Goal: Task Accomplishment & Management: Manage account settings

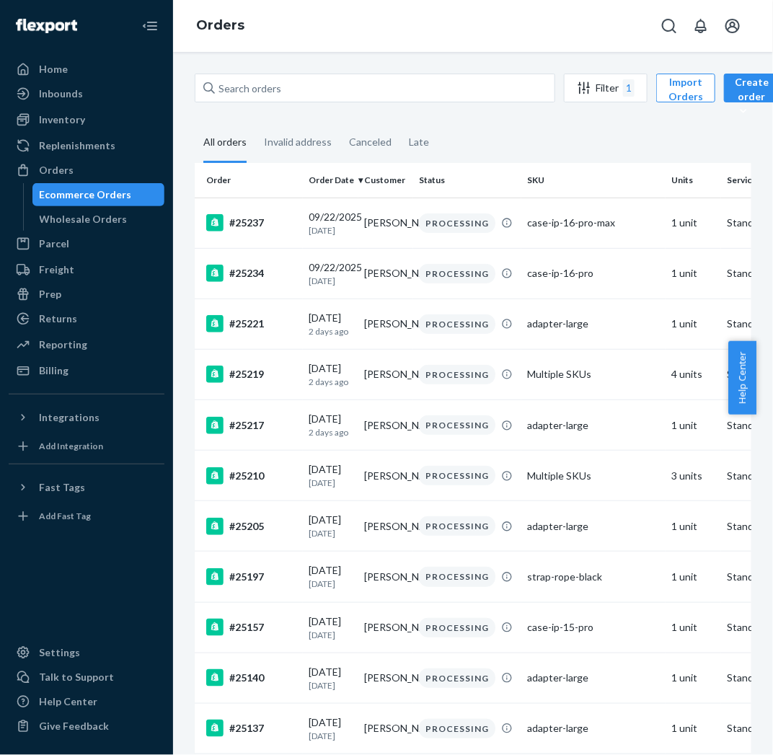
scroll to position [456, 0]
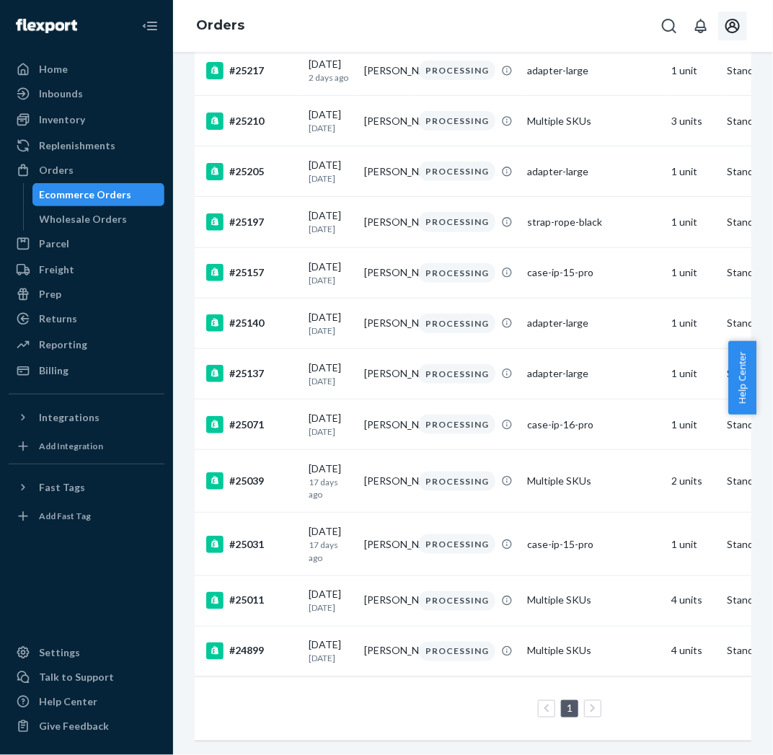
click at [737, 26] on icon "Open account menu" at bounding box center [732, 25] width 17 height 17
click at [543, 44] on div "Log out" at bounding box center [526, 37] width 35 height 14
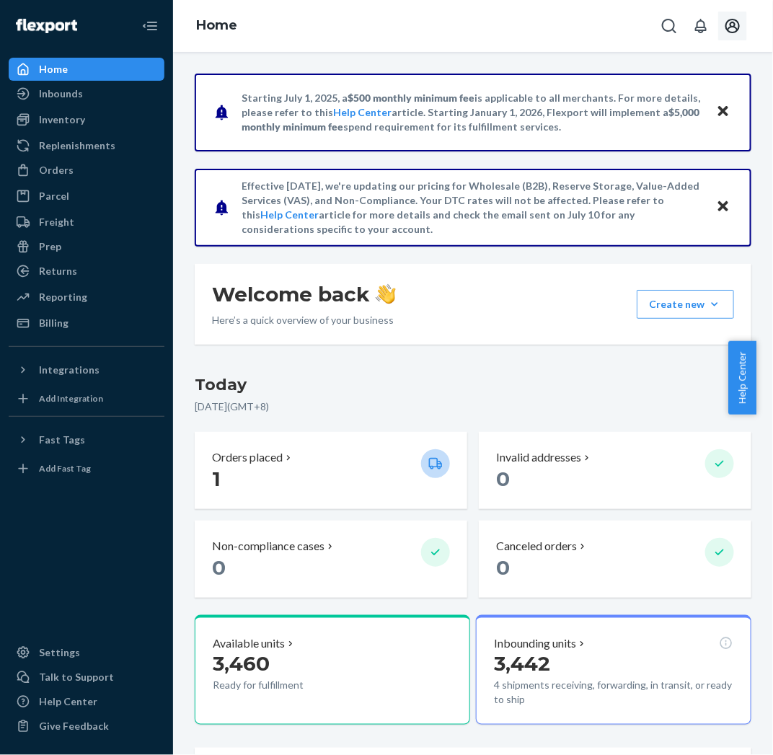
click at [723, 28] on button "Open account menu" at bounding box center [732, 26] width 29 height 29
click at [700, 27] on icon "Open notifications" at bounding box center [701, 26] width 12 height 14
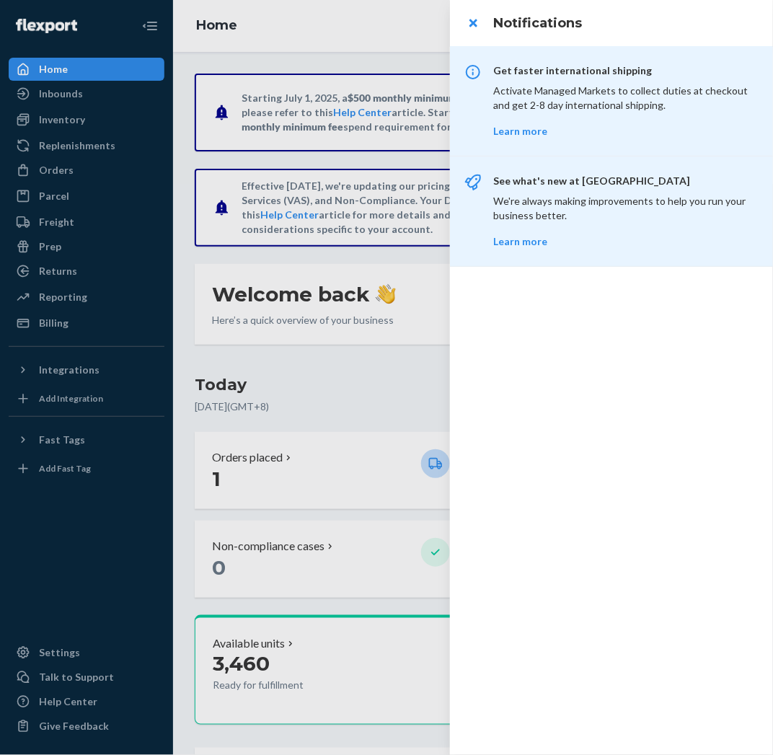
click at [654, 19] on h3 "Notifications" at bounding box center [624, 23] width 262 height 19
click at [476, 23] on button "close" at bounding box center [472, 23] width 29 height 29
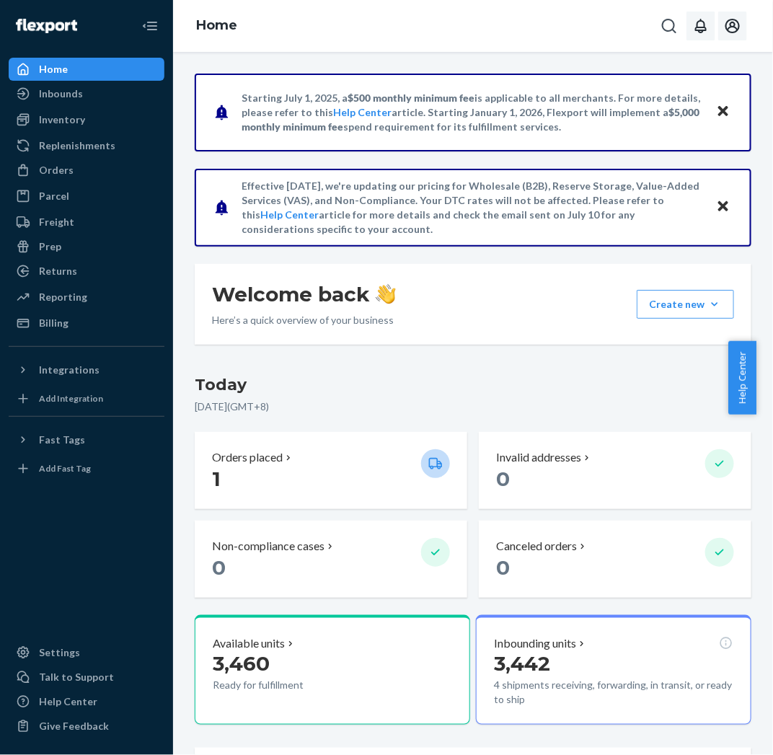
click at [727, 30] on icon "Open account menu" at bounding box center [732, 26] width 14 height 14
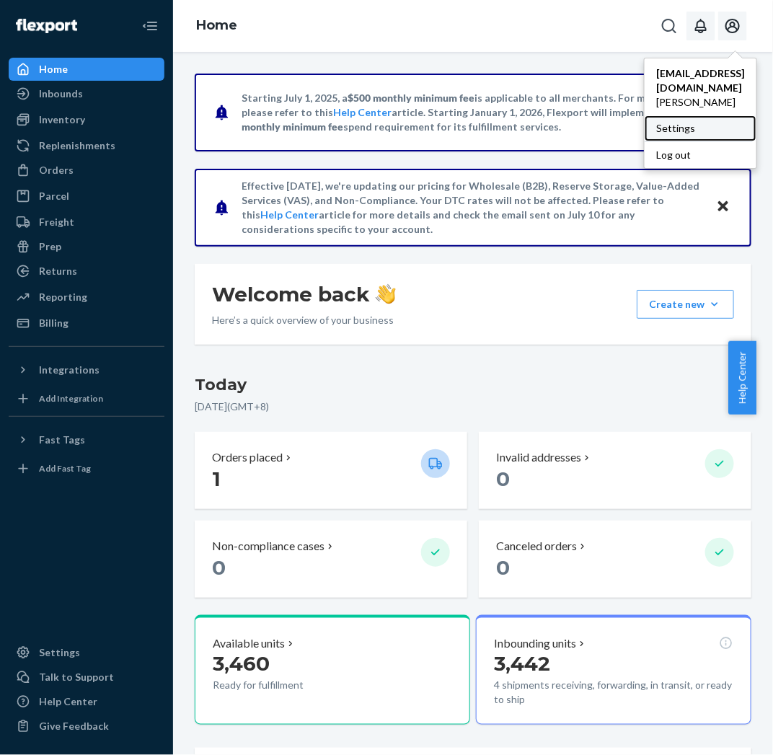
click at [703, 115] on div "Settings" at bounding box center [700, 128] width 112 height 26
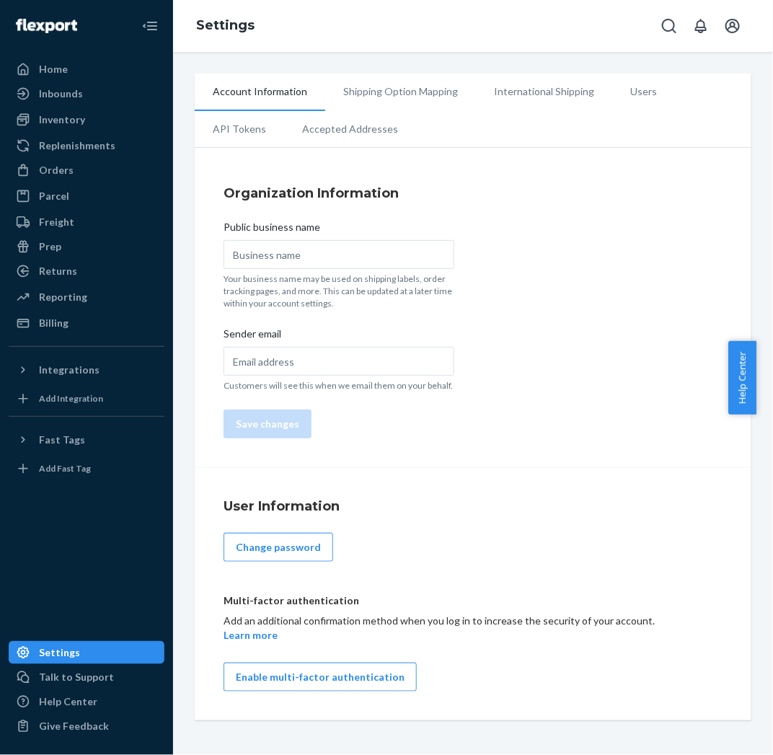
type input "Fjorden"
type input "hello@fjorden.co"
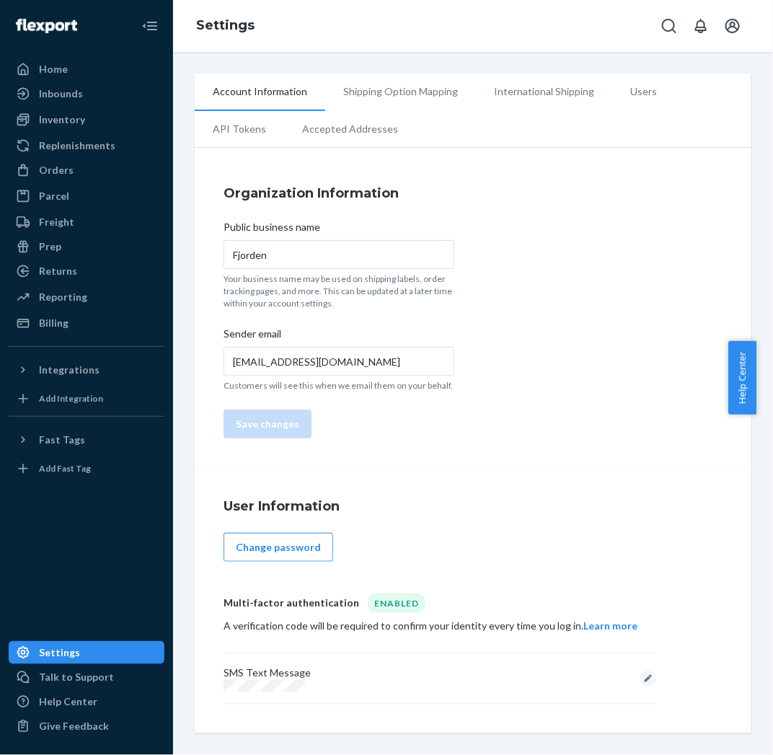
drag, startPoint x: 364, startPoint y: 595, endPoint x: 386, endPoint y: 603, distance: 23.5
click at [368, 595] on div "Enabled" at bounding box center [397, 602] width 58 height 19
click at [386, 603] on div "Enabled" at bounding box center [397, 602] width 58 height 19
click at [386, 604] on div "Enabled" at bounding box center [397, 602] width 58 height 19
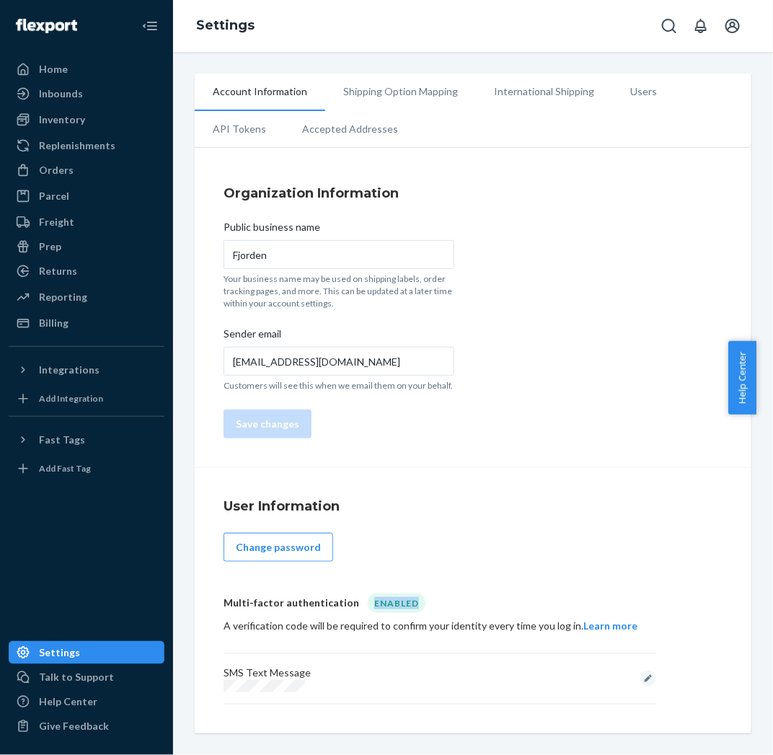
click at [386, 604] on div "Enabled" at bounding box center [397, 602] width 58 height 19
click at [282, 612] on div "Multi-factor authentication Enabled A verification code will be required to con…" at bounding box center [439, 612] width 432 height 45
click at [58, 161] on div "Orders" at bounding box center [86, 170] width 153 height 20
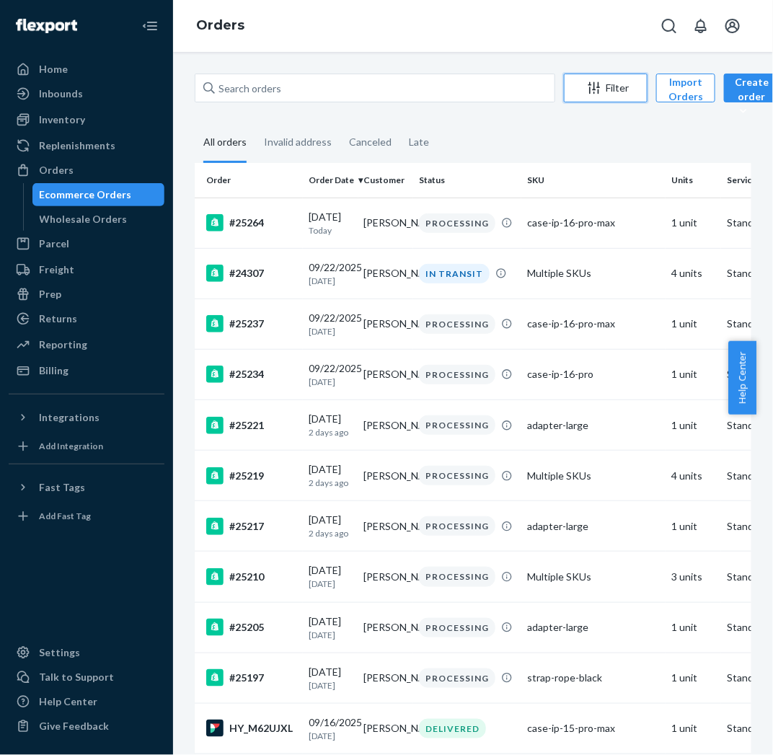
click at [626, 92] on div "Filter" at bounding box center [605, 88] width 82 height 14
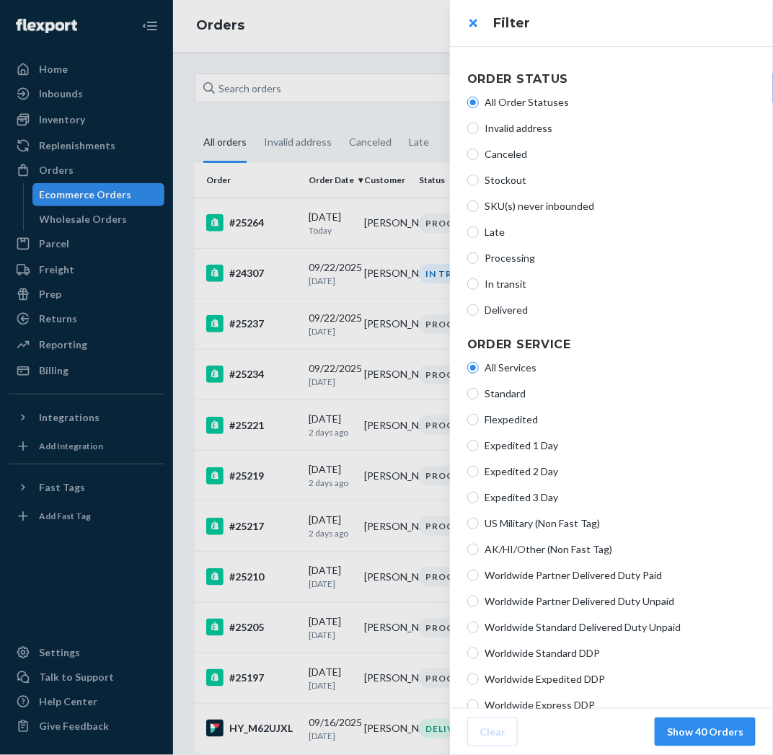
click at [515, 256] on span "Processing" at bounding box center [619, 258] width 271 height 14
click at [479, 256] on input "Processing" at bounding box center [473, 258] width 12 height 12
radio input "true"
radio input "false"
click at [698, 729] on button "Show 40 Orders" at bounding box center [704, 731] width 101 height 29
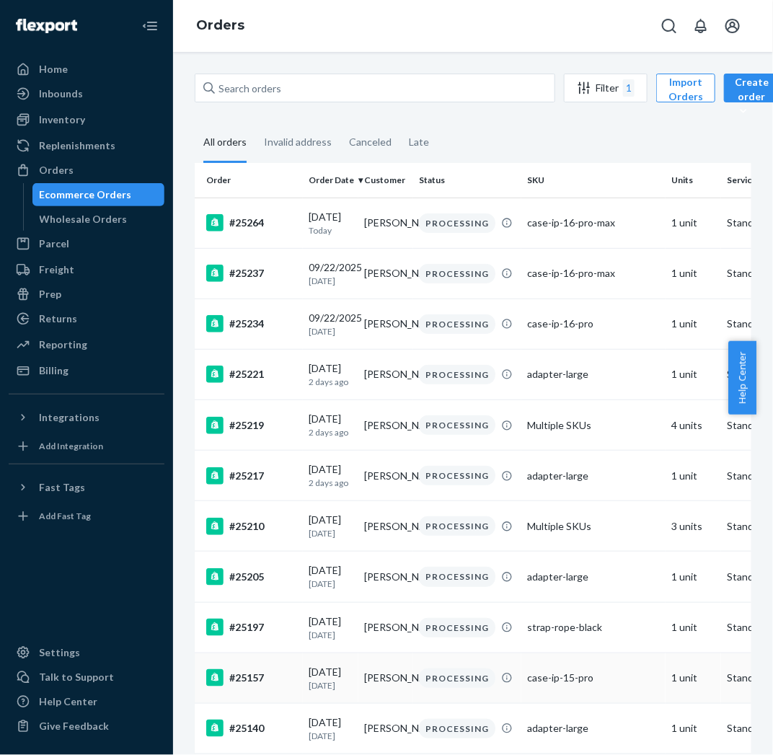
click at [293, 686] on div "#25157" at bounding box center [251, 677] width 91 height 17
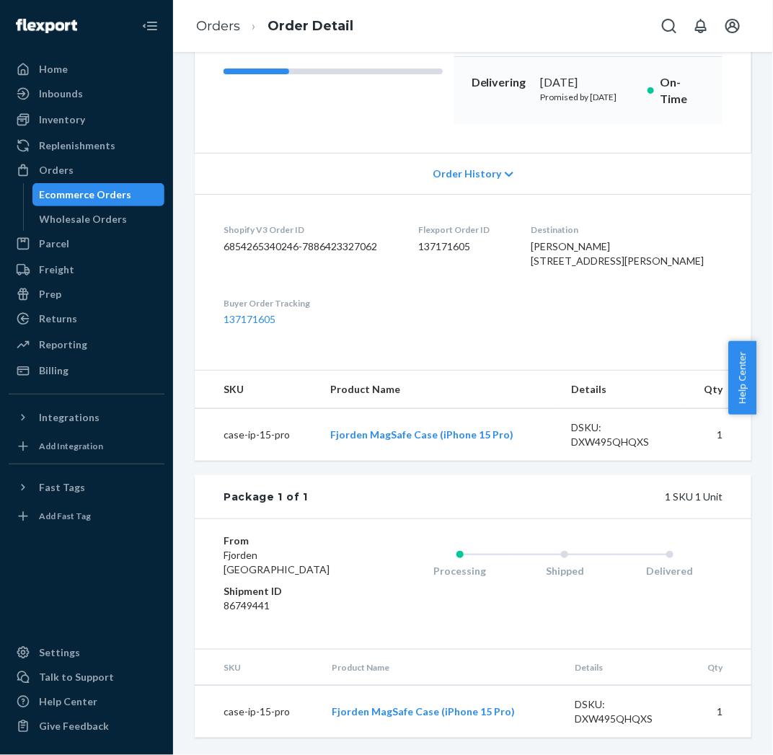
scroll to position [218, 0]
click at [264, 325] on link "137171605" at bounding box center [249, 319] width 52 height 12
click at [134, 190] on div "Ecommerce Orders" at bounding box center [99, 195] width 130 height 20
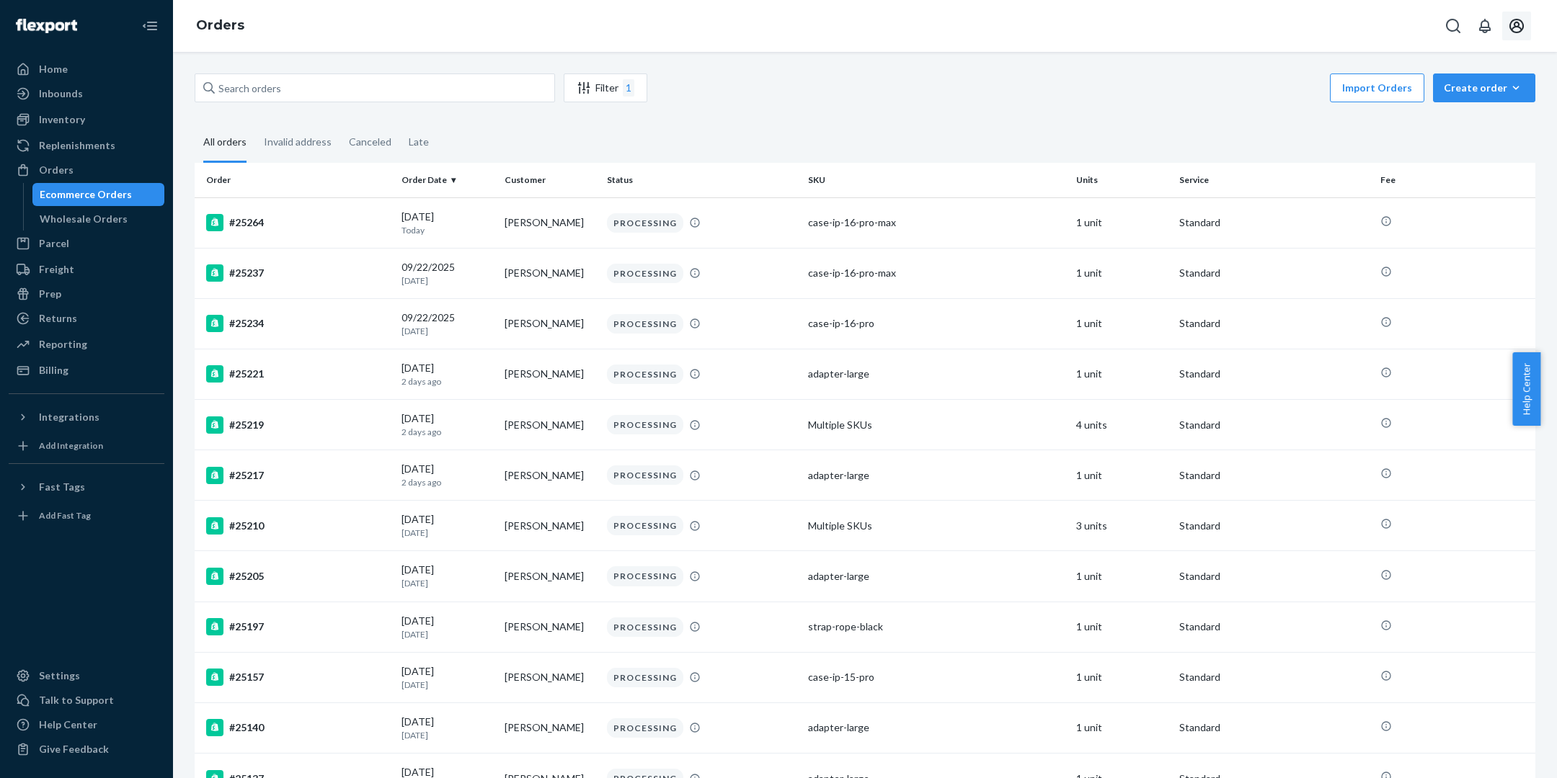
click at [772, 26] on icon "Open account menu" at bounding box center [1516, 26] width 14 height 14
click at [772, 116] on div "Settings" at bounding box center [1485, 128] width 112 height 26
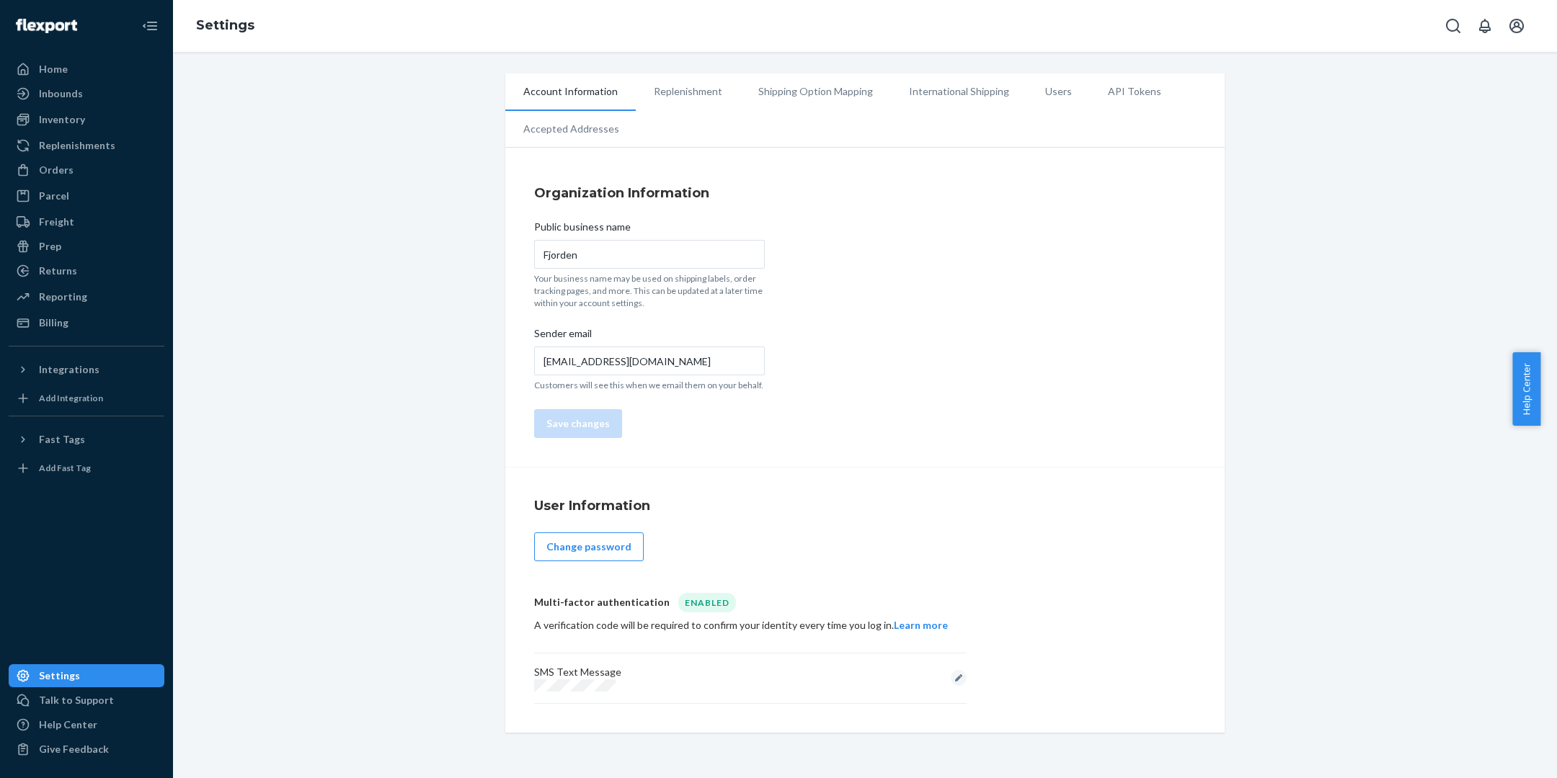
click at [701, 606] on div "Enabled" at bounding box center [707, 602] width 58 height 19
click at [772, 98] on li "Users" at bounding box center [1058, 92] width 63 height 36
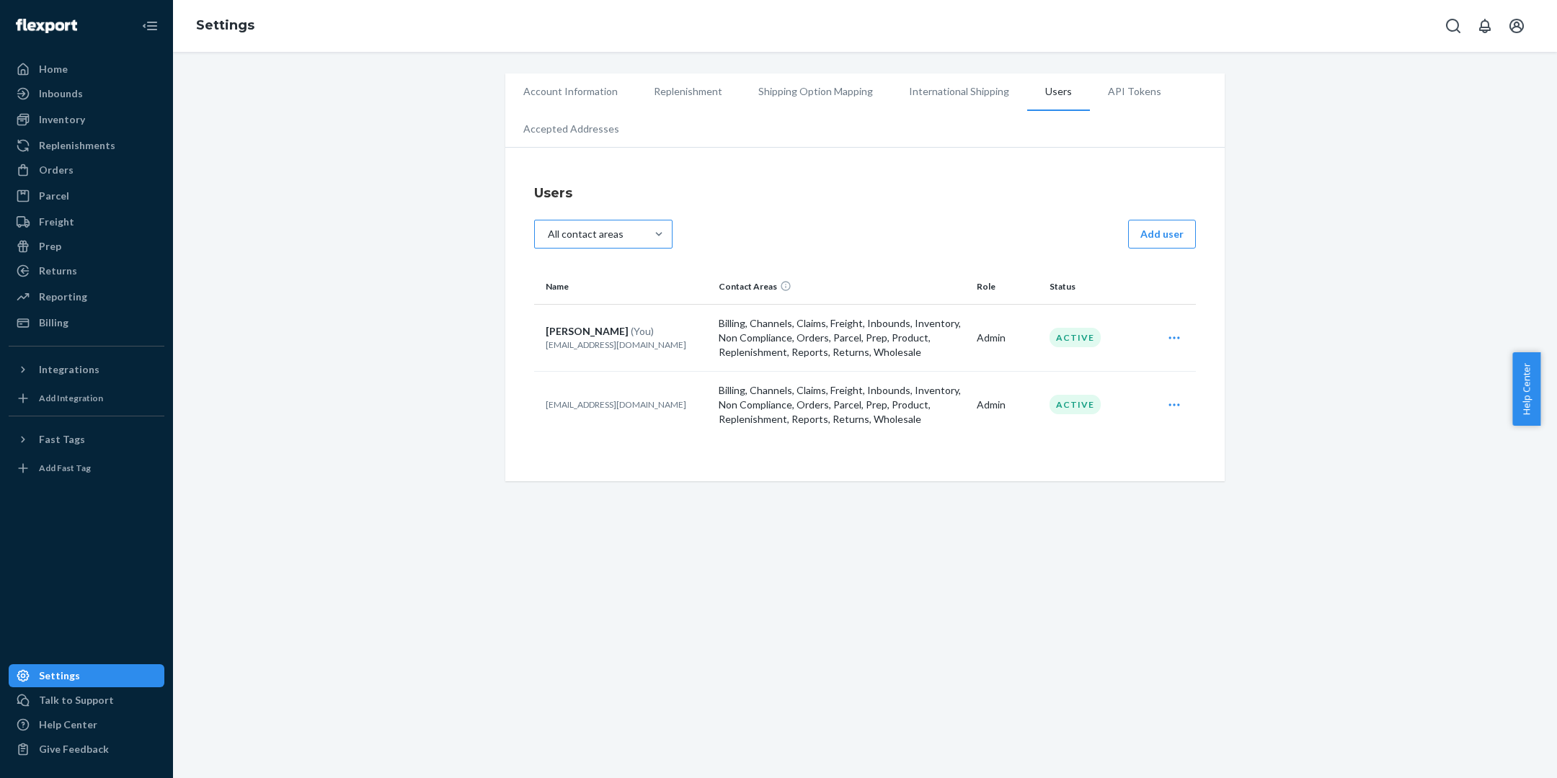
click at [624, 236] on div "All contact areas" at bounding box center [590, 234] width 111 height 26
click at [554, 234] on input "All contact areas" at bounding box center [554, 234] width 0 height 0
click at [624, 236] on div "All contact areas" at bounding box center [590, 234] width 111 height 26
click at [554, 234] on input "option All contact areas focused, 1 of 16. 16 results available. Use Up and Dow…" at bounding box center [554, 234] width 0 height 0
click at [772, 241] on button "Add user" at bounding box center [1162, 234] width 68 height 29
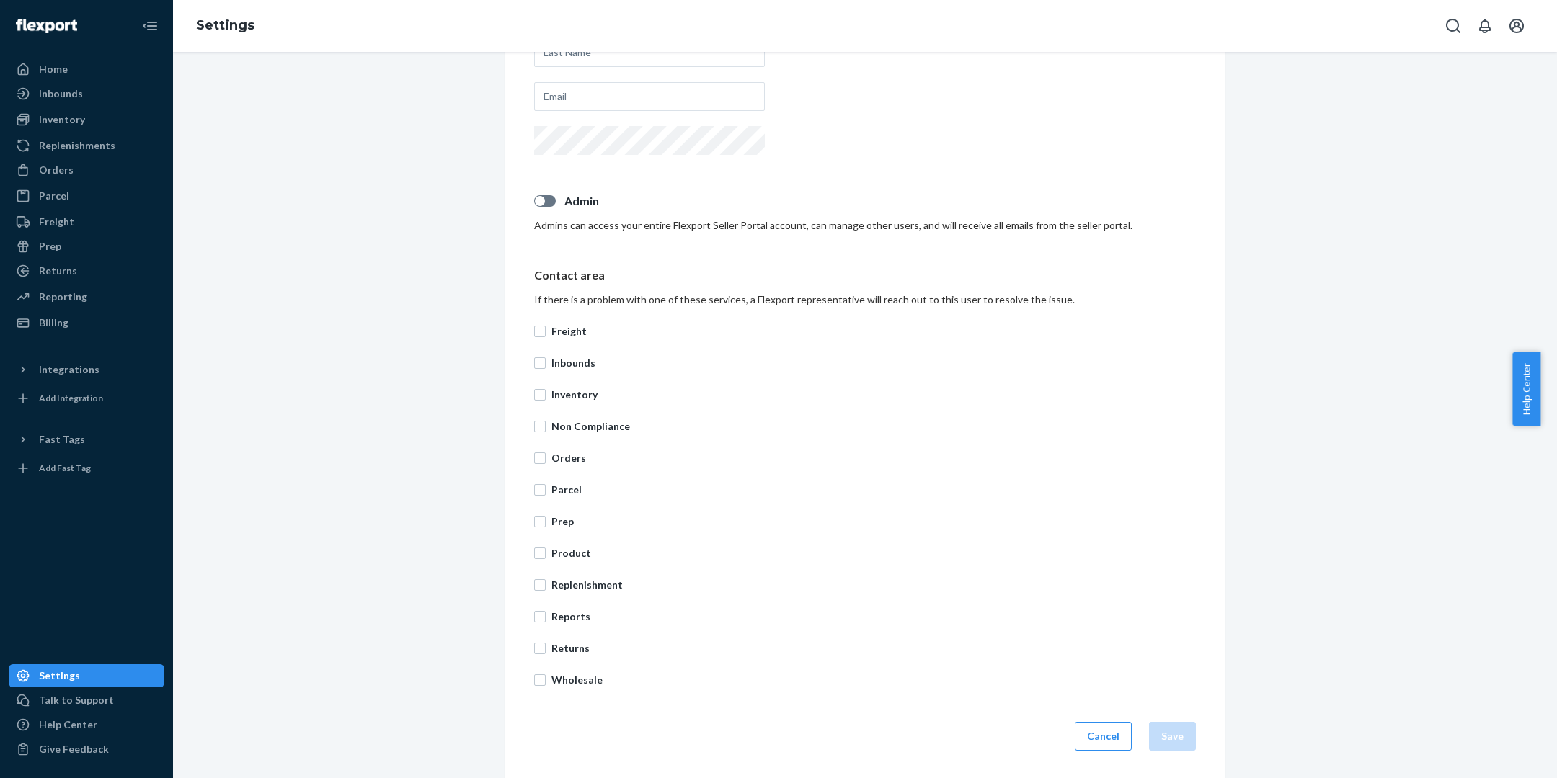
scroll to position [301, 0]
drag, startPoint x: 537, startPoint y: 201, endPoint x: 555, endPoint y: 211, distance: 20.7
click at [537, 201] on div at bounding box center [545, 201] width 22 height 12
checkbox input "true"
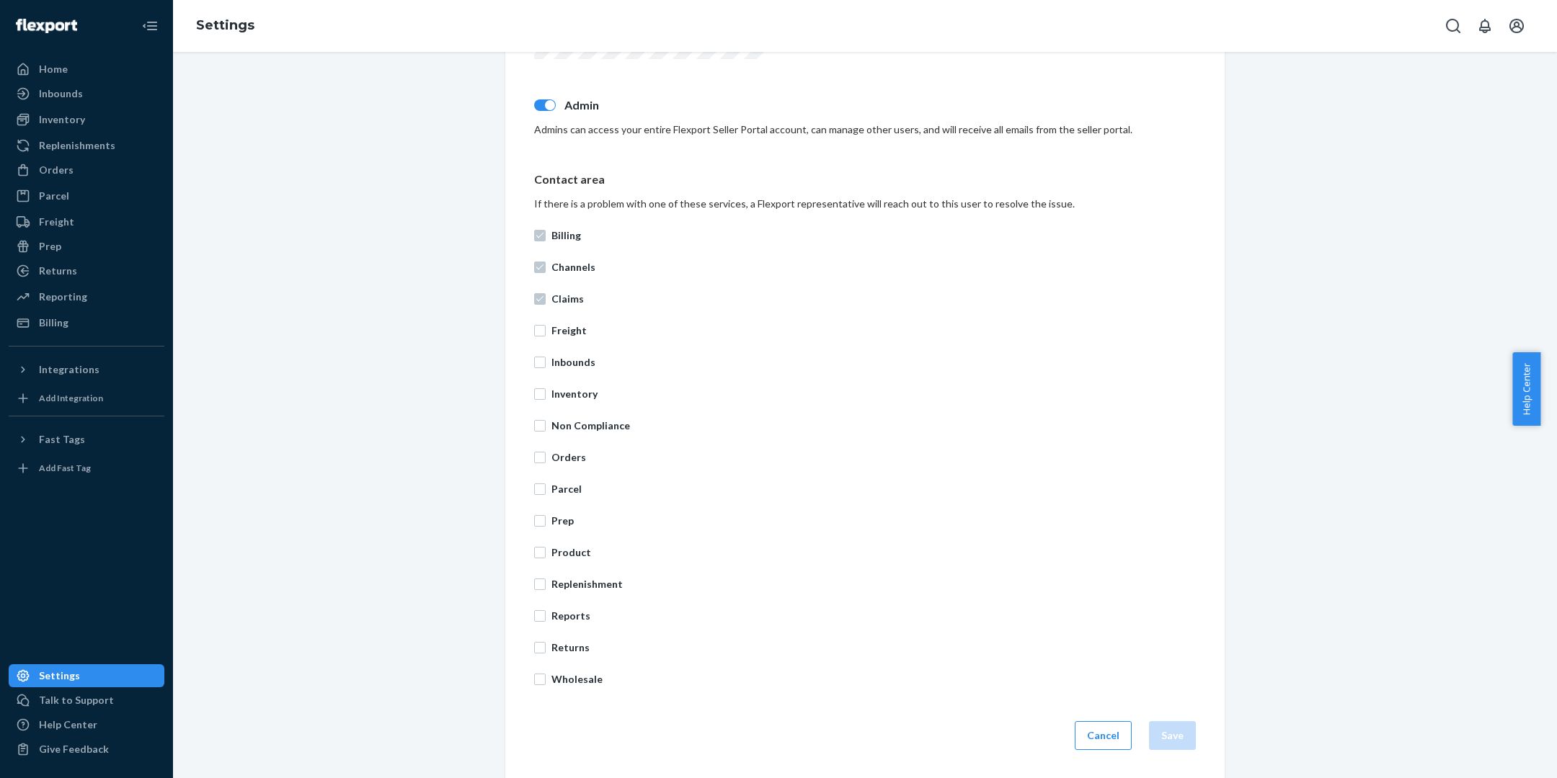
scroll to position [0, 0]
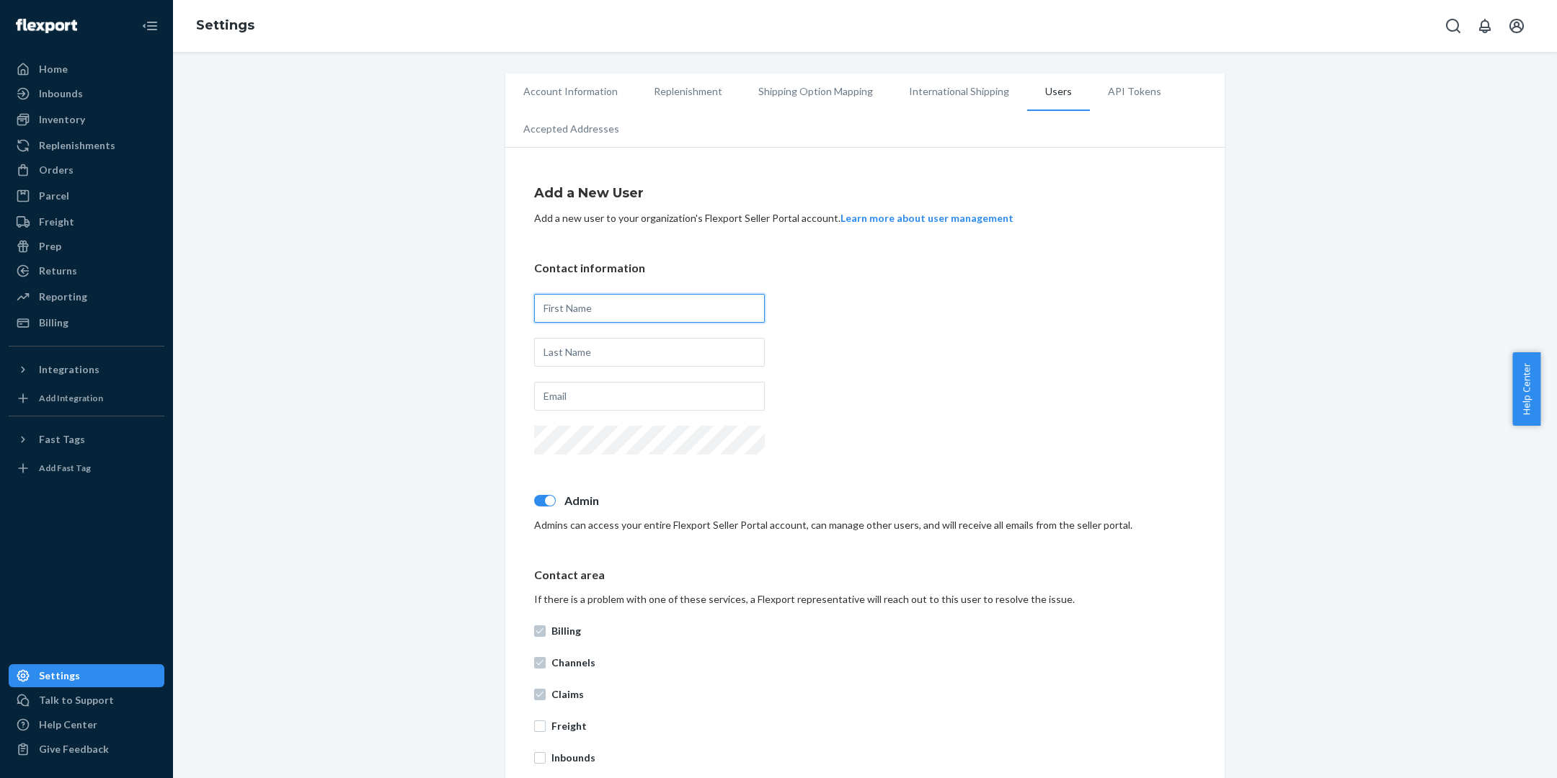
click at [637, 315] on input "text" at bounding box center [649, 308] width 231 height 29
type input "Tely"
click at [598, 97] on li "Account Information" at bounding box center [570, 92] width 130 height 36
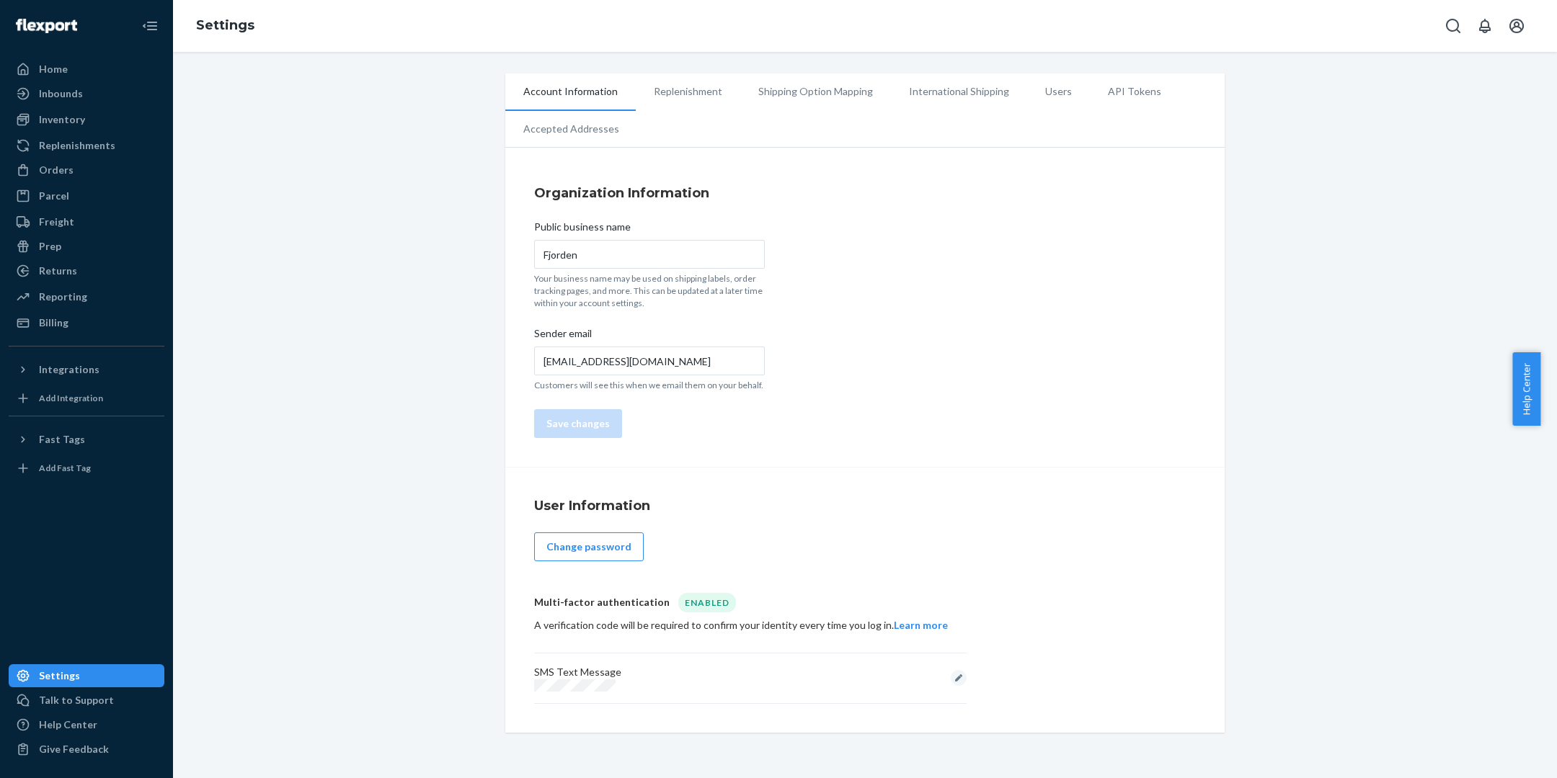
click at [143, 680] on div "Settings" at bounding box center [86, 676] width 153 height 20
click at [83, 66] on div "Home" at bounding box center [86, 69] width 153 height 20
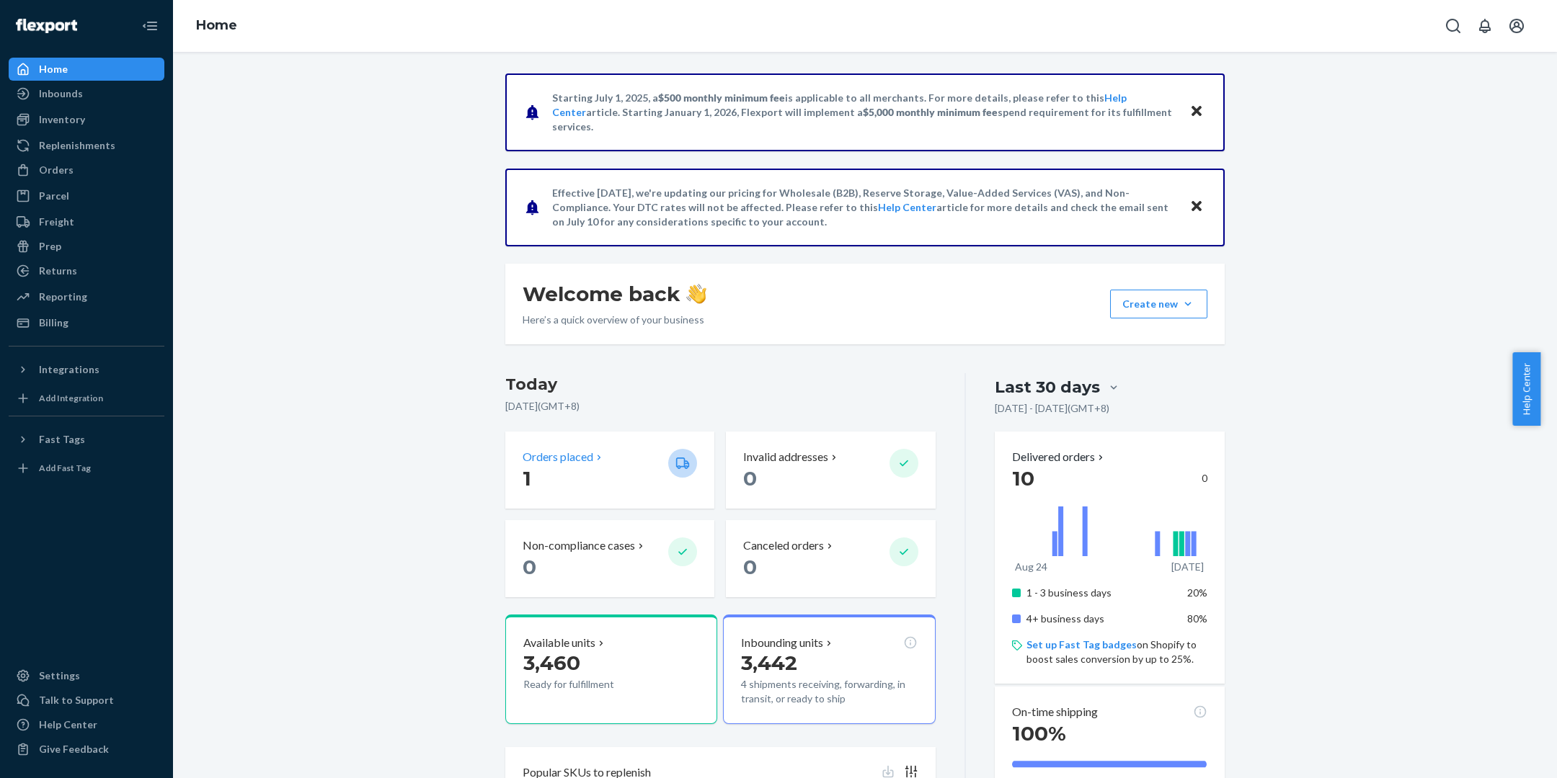
click at [592, 483] on p "1" at bounding box center [590, 479] width 134 height 26
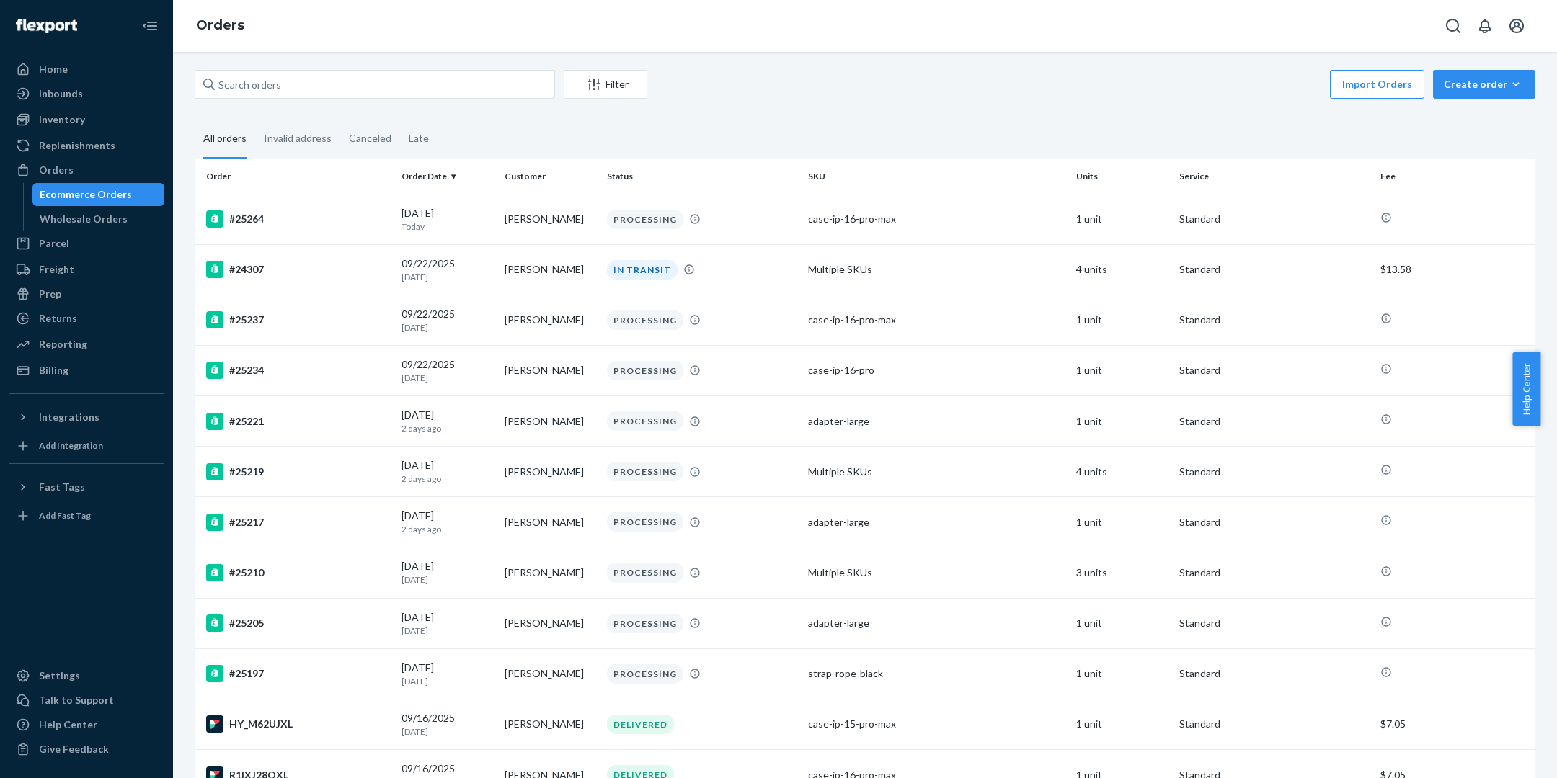
scroll to position [4, 0]
click at [610, 85] on div "Filter" at bounding box center [605, 83] width 82 height 14
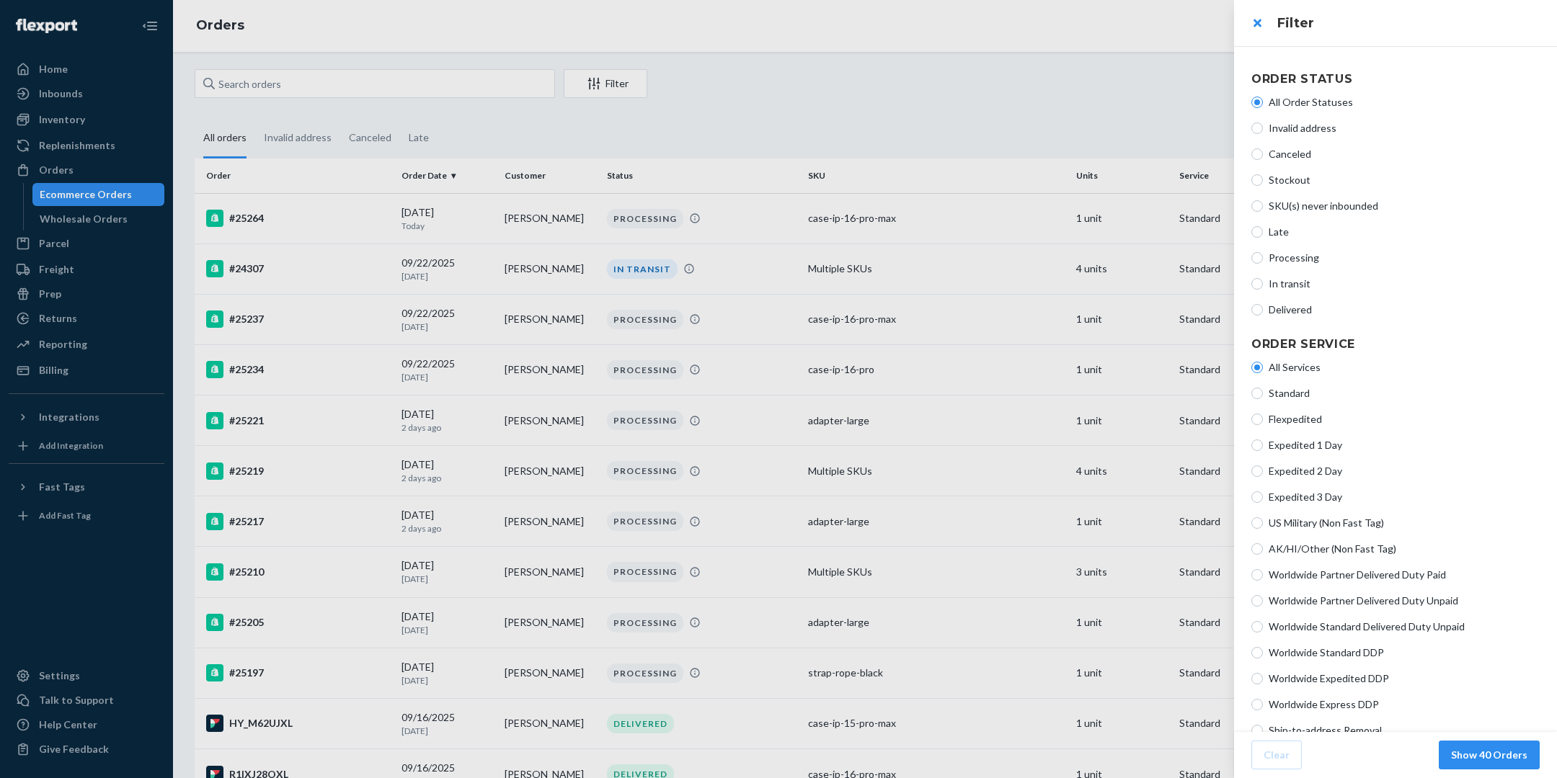
click at [772, 263] on span "Processing" at bounding box center [1404, 258] width 271 height 14
click at [772, 263] on input "Processing" at bounding box center [1257, 258] width 12 height 12
radio input "true"
radio input "false"
click at [772, 749] on button "Show 17 Orders" at bounding box center [1489, 755] width 101 height 29
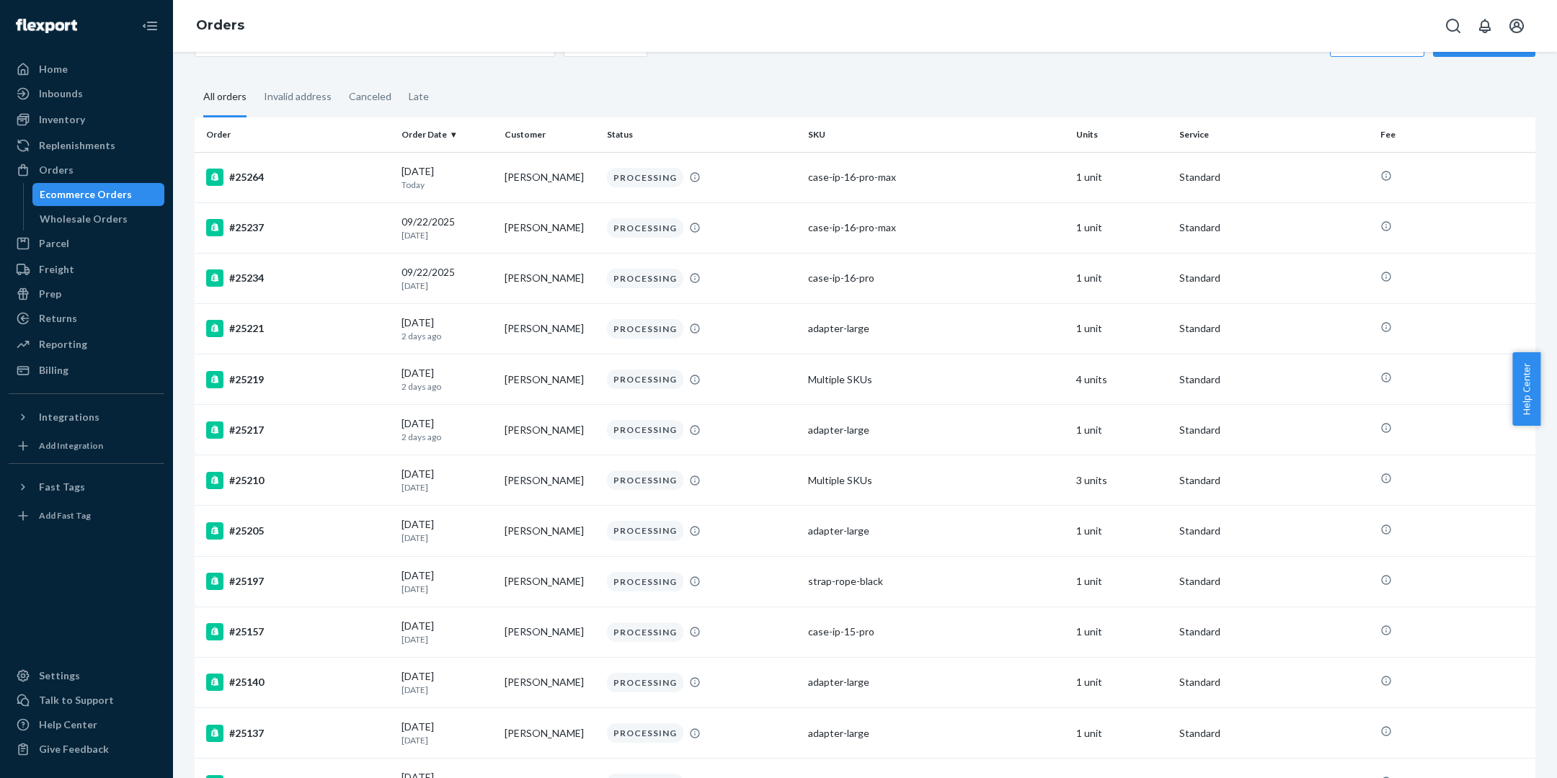
scroll to position [370, 0]
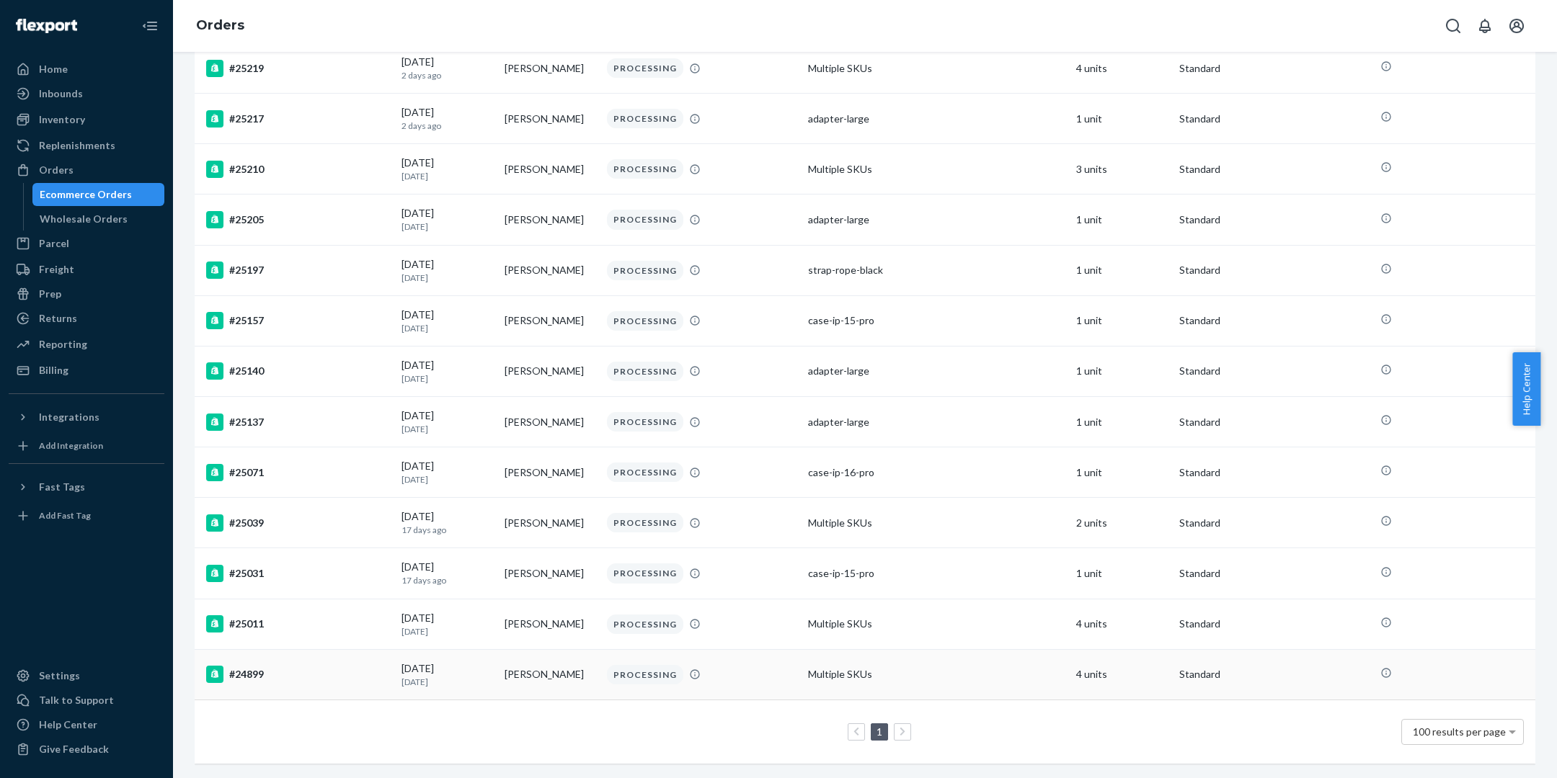
click at [303, 649] on td "#24899" at bounding box center [295, 674] width 201 height 50
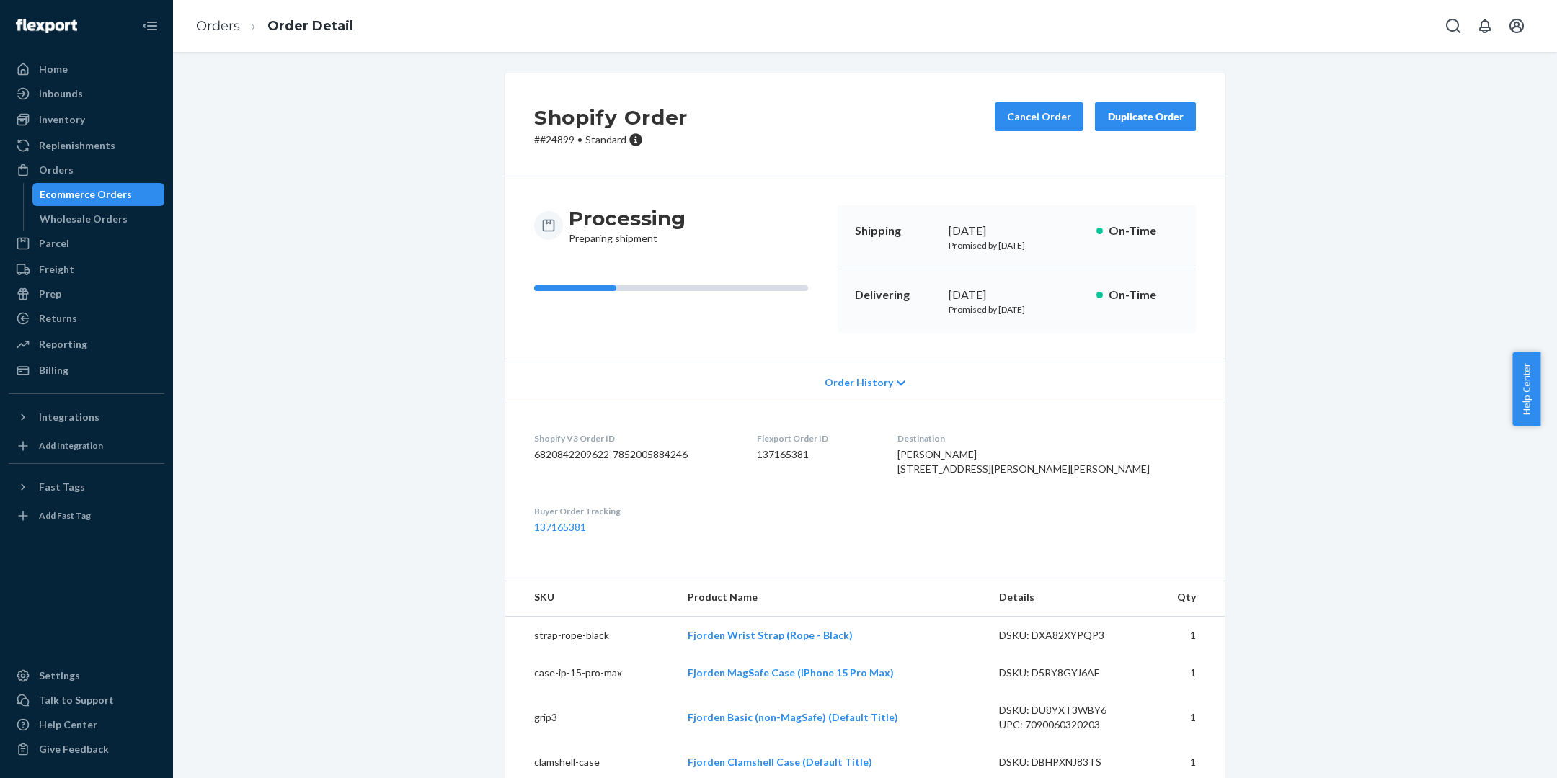
click at [84, 192] on div "Ecommerce Orders" at bounding box center [86, 194] width 92 height 14
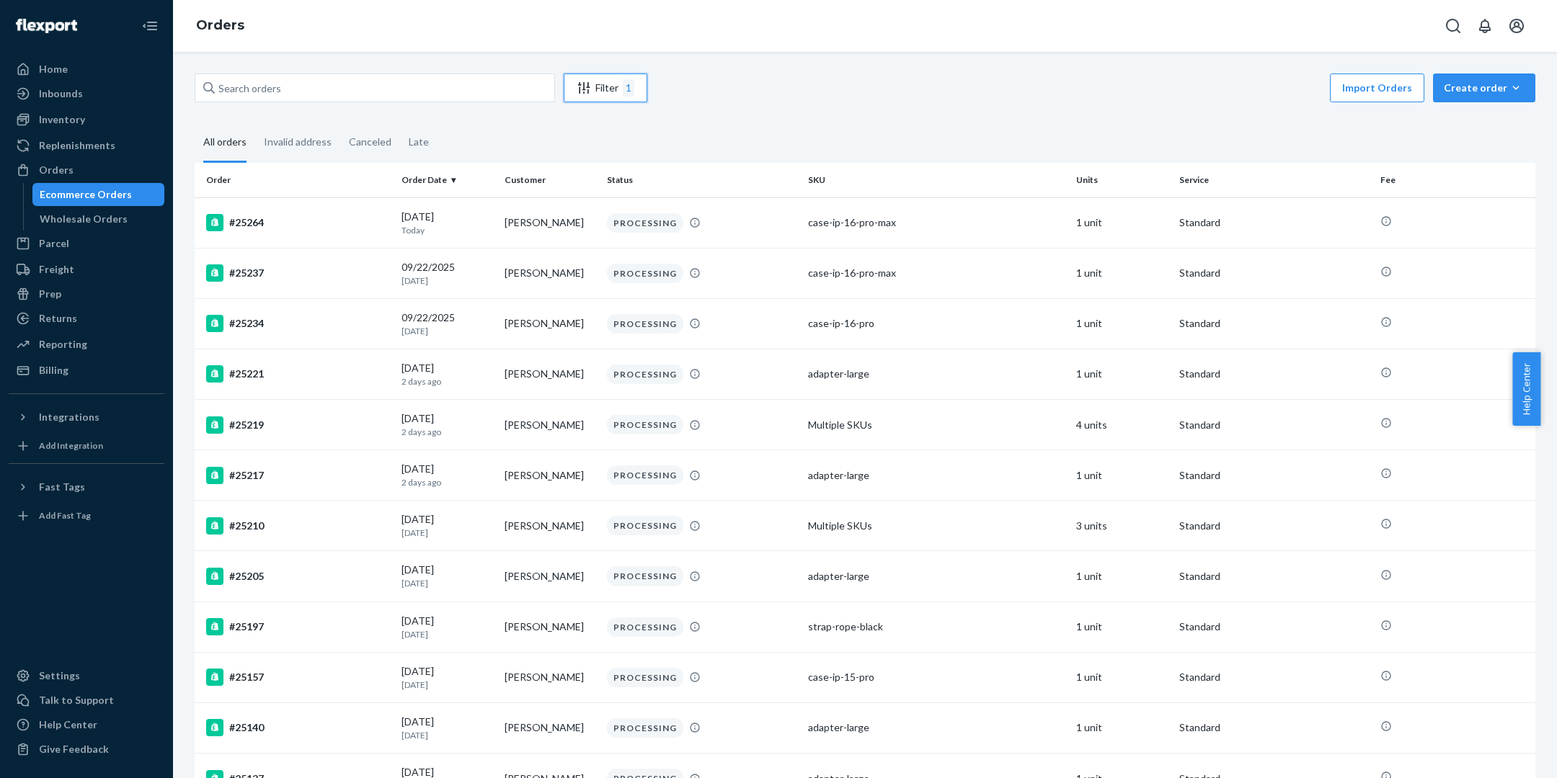
click at [637, 77] on button "Filter 1" at bounding box center [606, 88] width 84 height 29
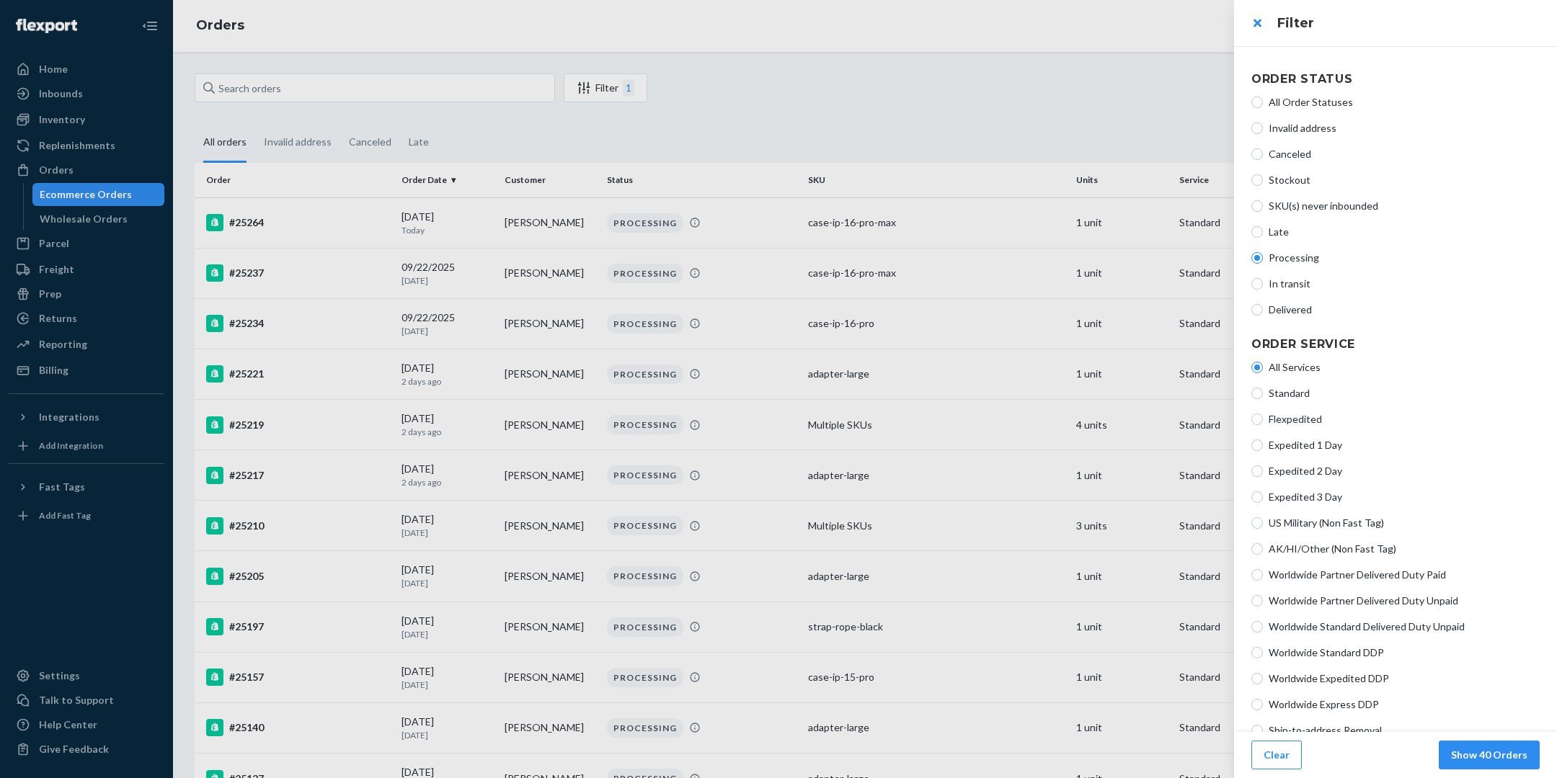
click at [772, 202] on div at bounding box center [778, 389] width 1557 height 778
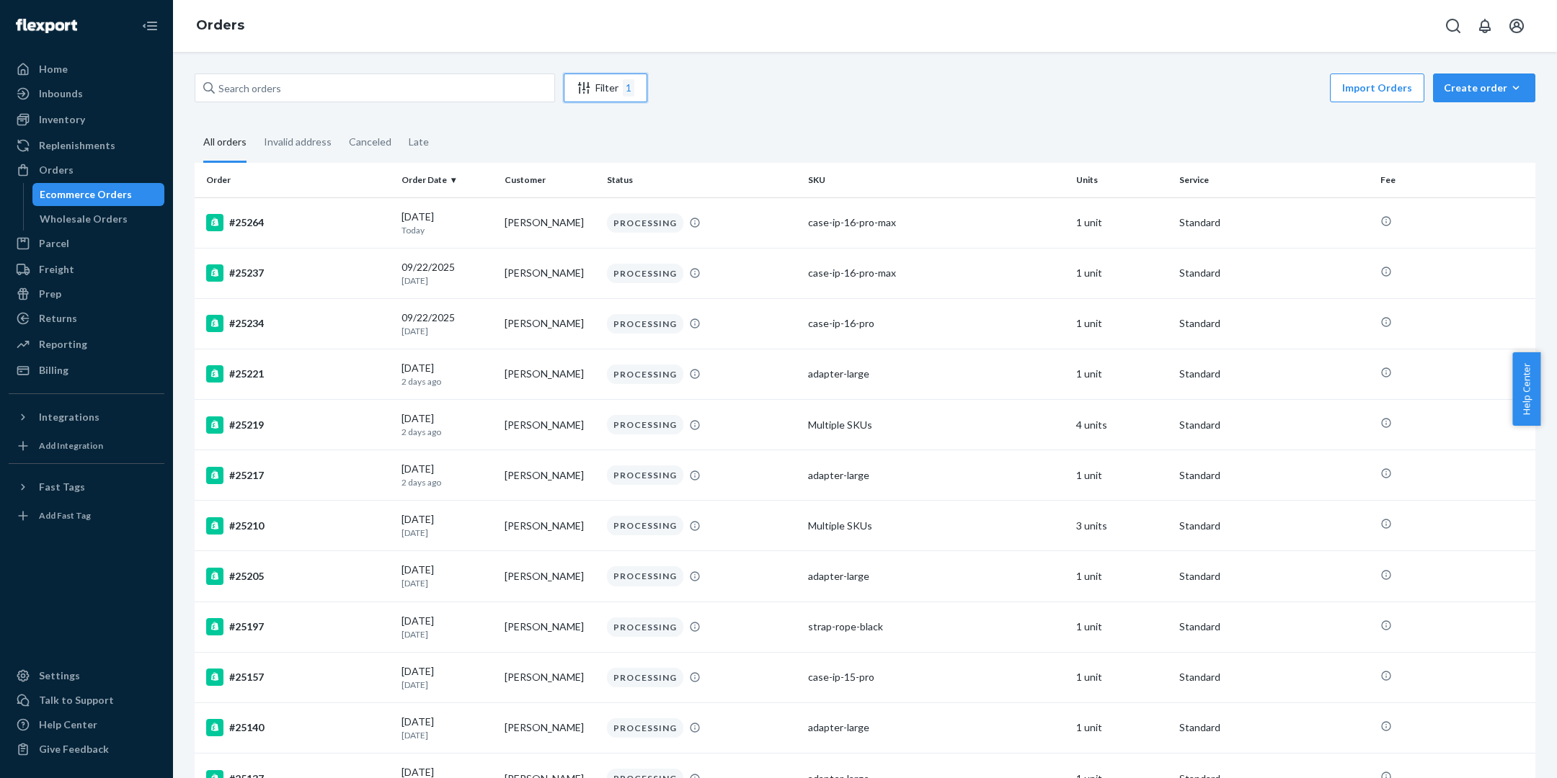
click at [629, 91] on div "1" at bounding box center [629, 87] width 12 height 17
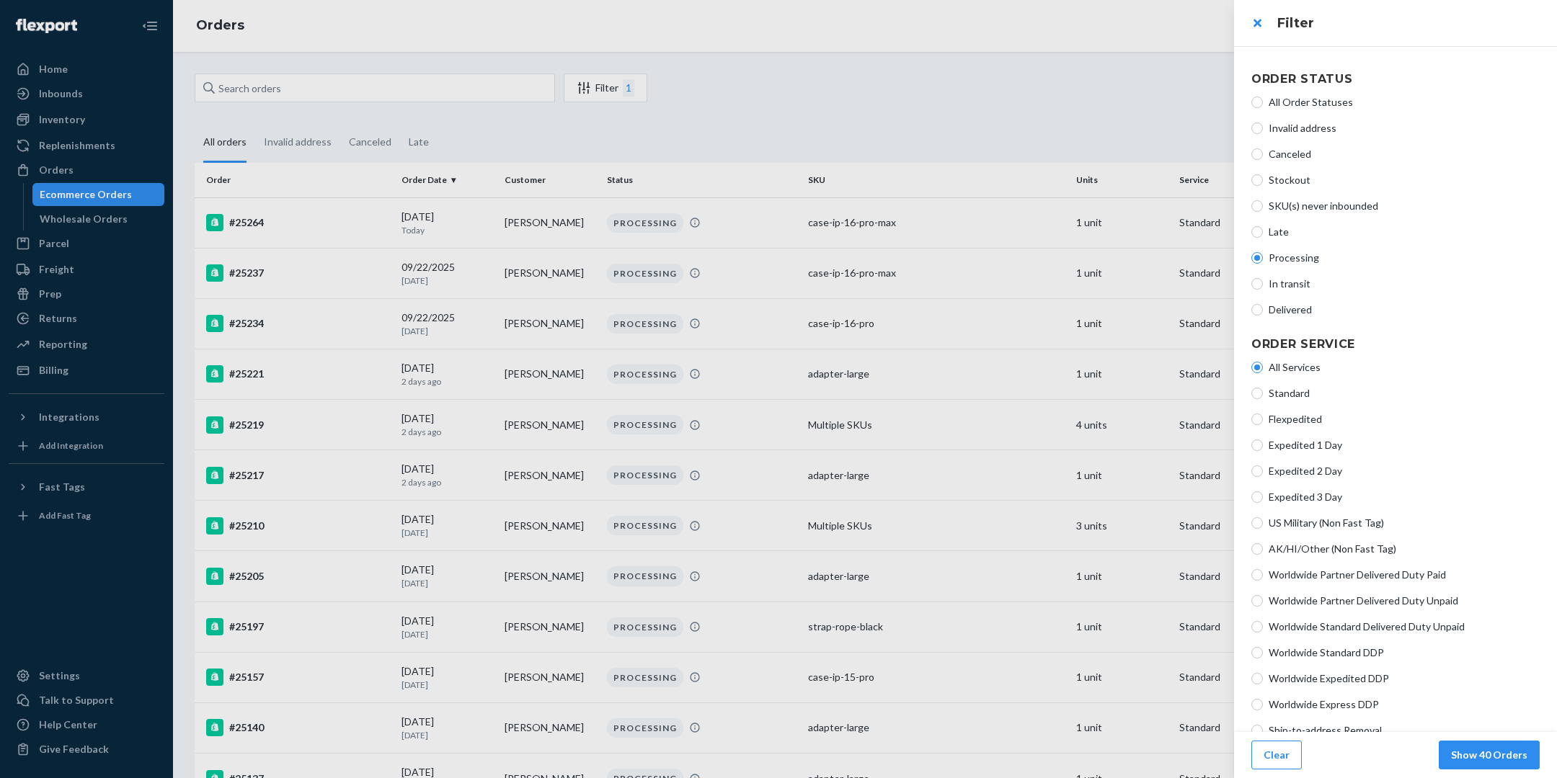
click at [772, 105] on span "All Order Statuses" at bounding box center [1404, 102] width 271 height 14
click at [772, 105] on input "All Order Statuses" at bounding box center [1257, 103] width 12 height 12
radio input "true"
radio input "false"
click at [772, 754] on button "Show 40 Orders" at bounding box center [1489, 755] width 101 height 29
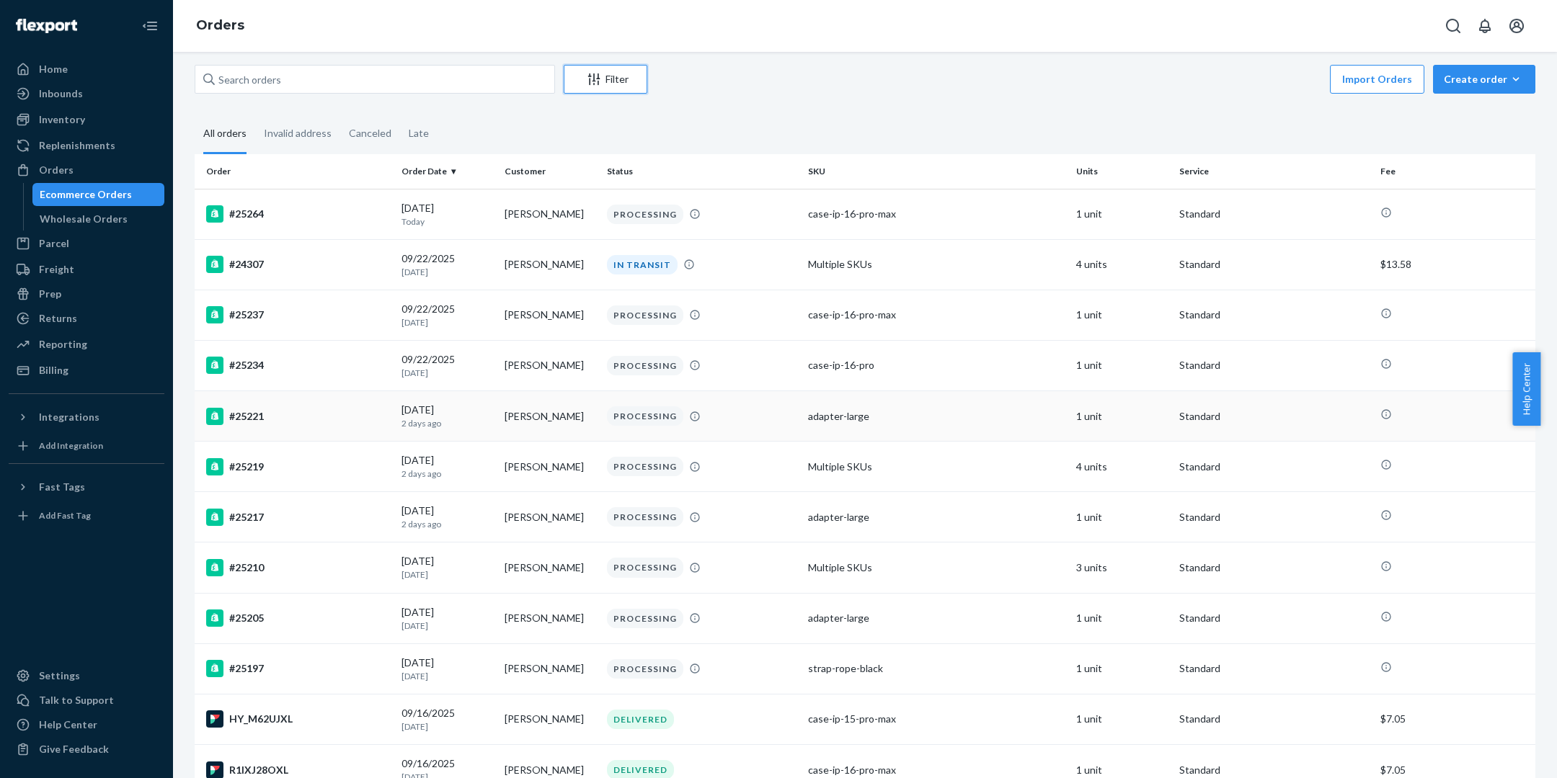
scroll to position [6, 0]
click at [350, 252] on td "#24307" at bounding box center [295, 266] width 201 height 50
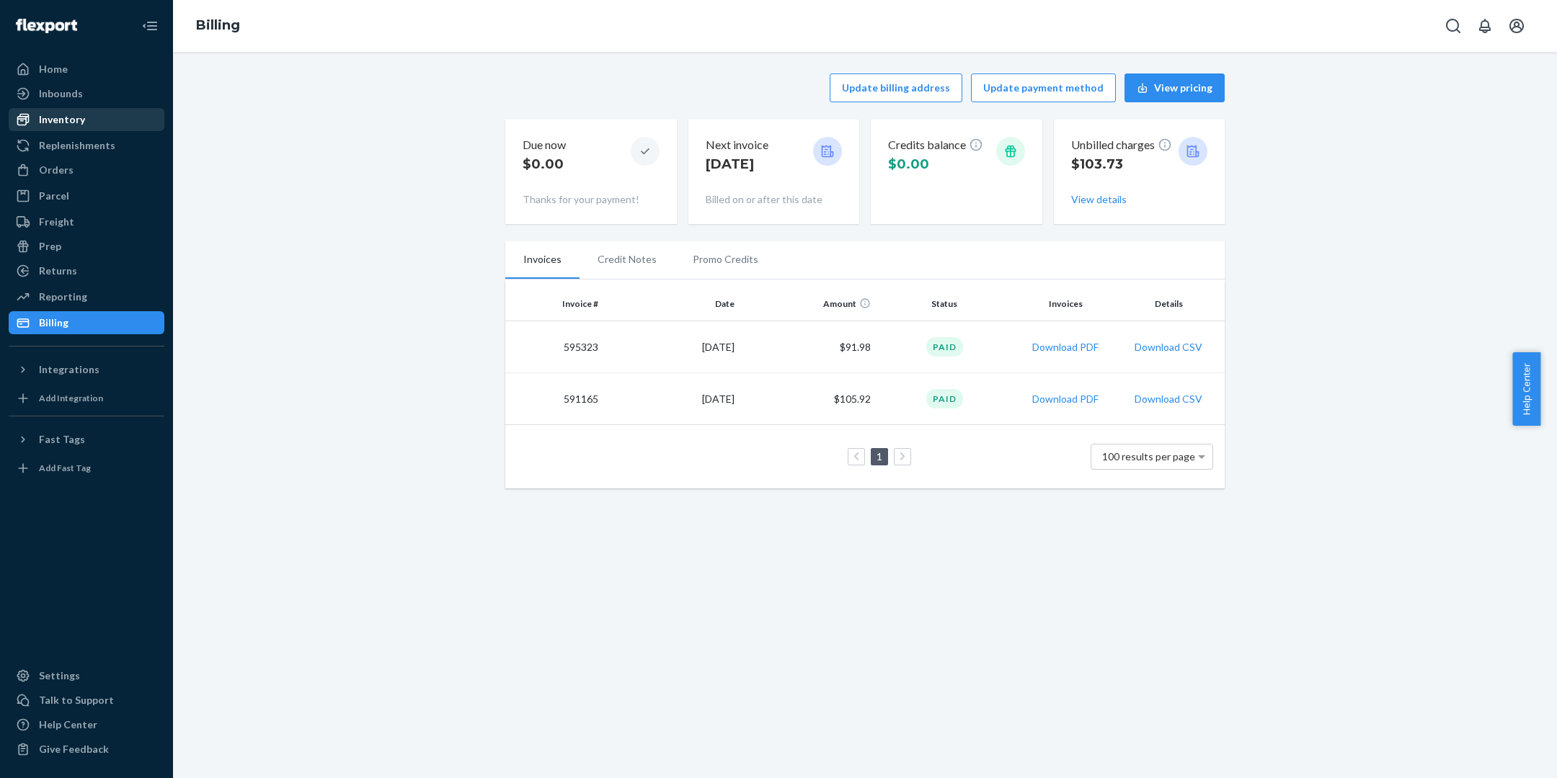
click at [89, 110] on div "Inventory" at bounding box center [86, 120] width 153 height 20
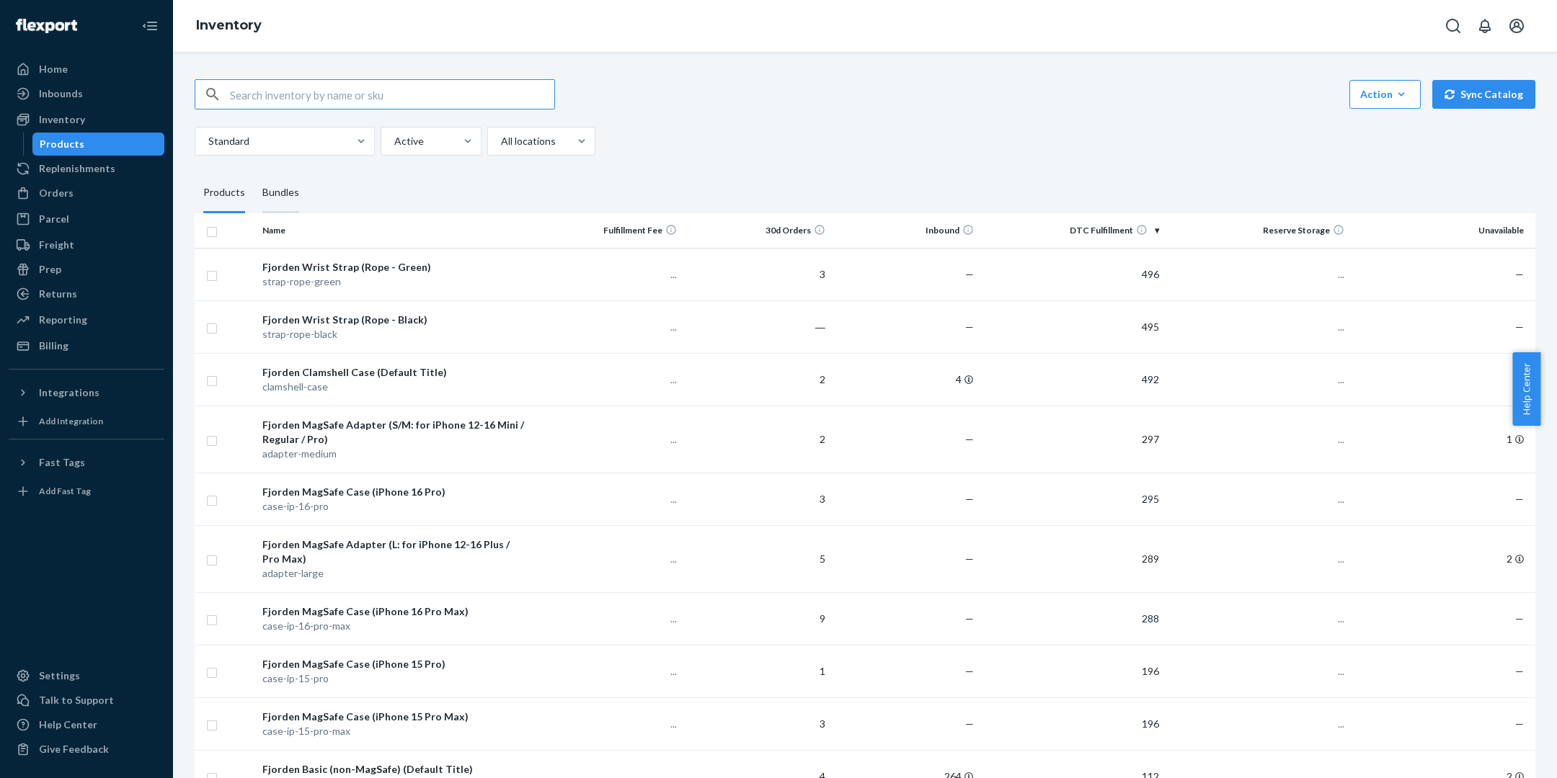
click at [294, 194] on div "Bundles" at bounding box center [280, 193] width 37 height 40
click at [254, 173] on input "Bundles" at bounding box center [254, 173] width 0 height 0
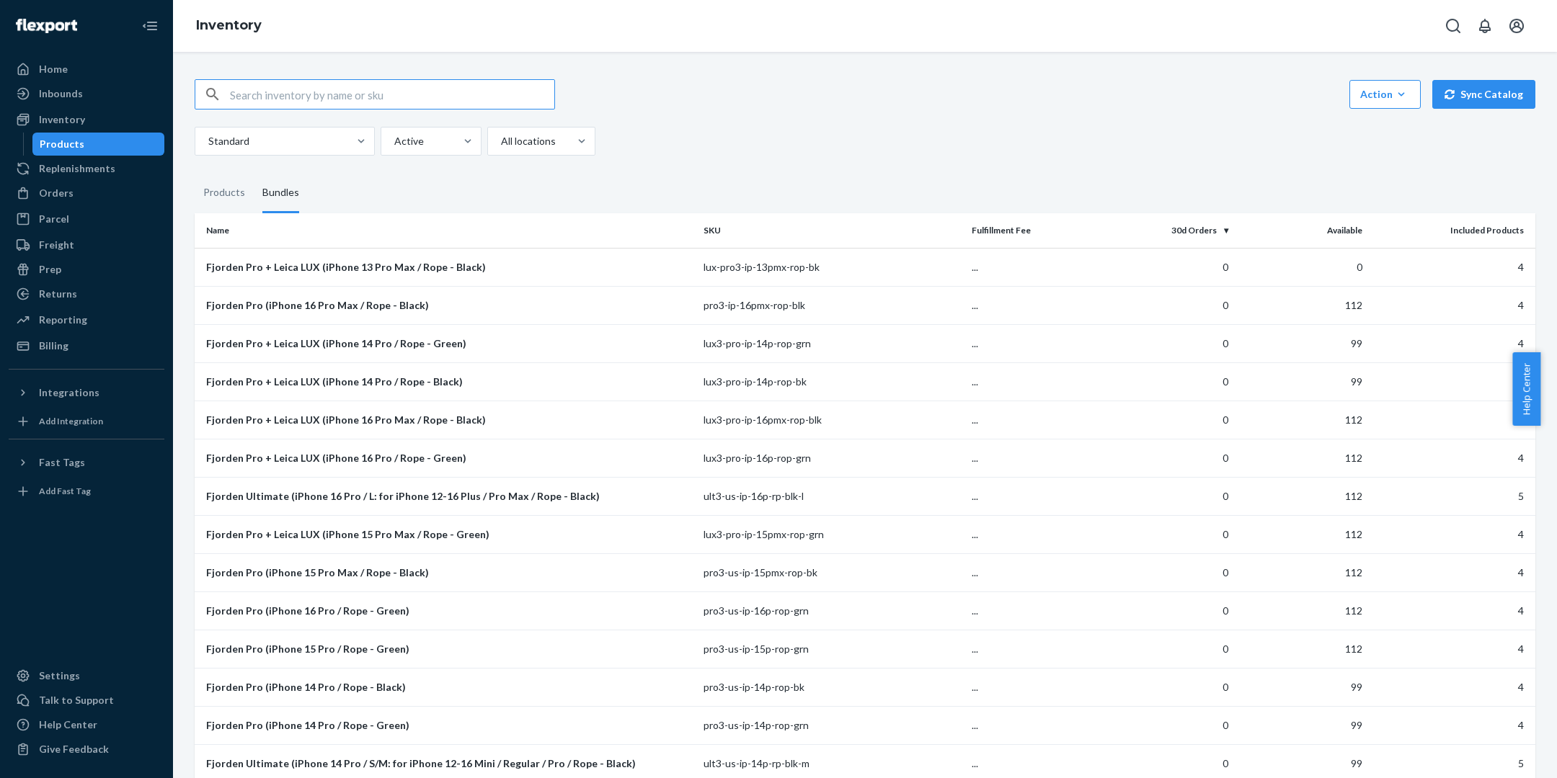
click at [394, 94] on input "text" at bounding box center [392, 94] width 324 height 29
paste input "SKU lux3-ult-ip-16p-rp-grn-m"
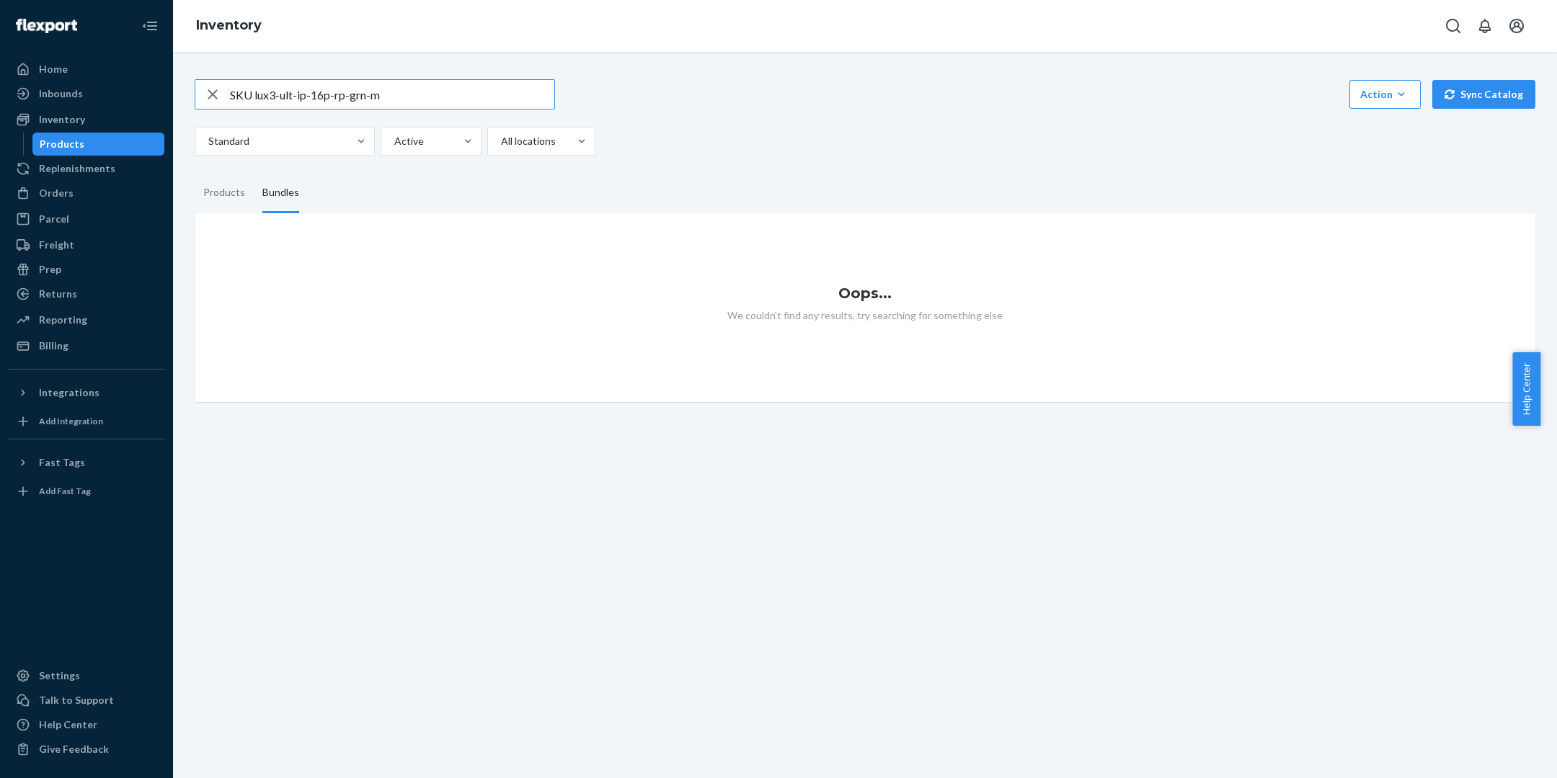
click at [258, 91] on input "SKU lux3-ult-ip-16p-rp-grn-m" at bounding box center [392, 94] width 324 height 29
drag, startPoint x: 254, startPoint y: 90, endPoint x: 155, endPoint y: 116, distance: 102.8
click at [155, 116] on div "Home Inbounds Shipping Plans Problems Inventory Products Replenishments Orders …" at bounding box center [778, 389] width 1557 height 778
click at [253, 96] on input "SKU lux3-ult-ip-16p-rp-grn-m" at bounding box center [392, 94] width 324 height 29
click at [244, 94] on input "SKU lux3-ult-ip-16p-rp-grn-m" at bounding box center [392, 94] width 324 height 29
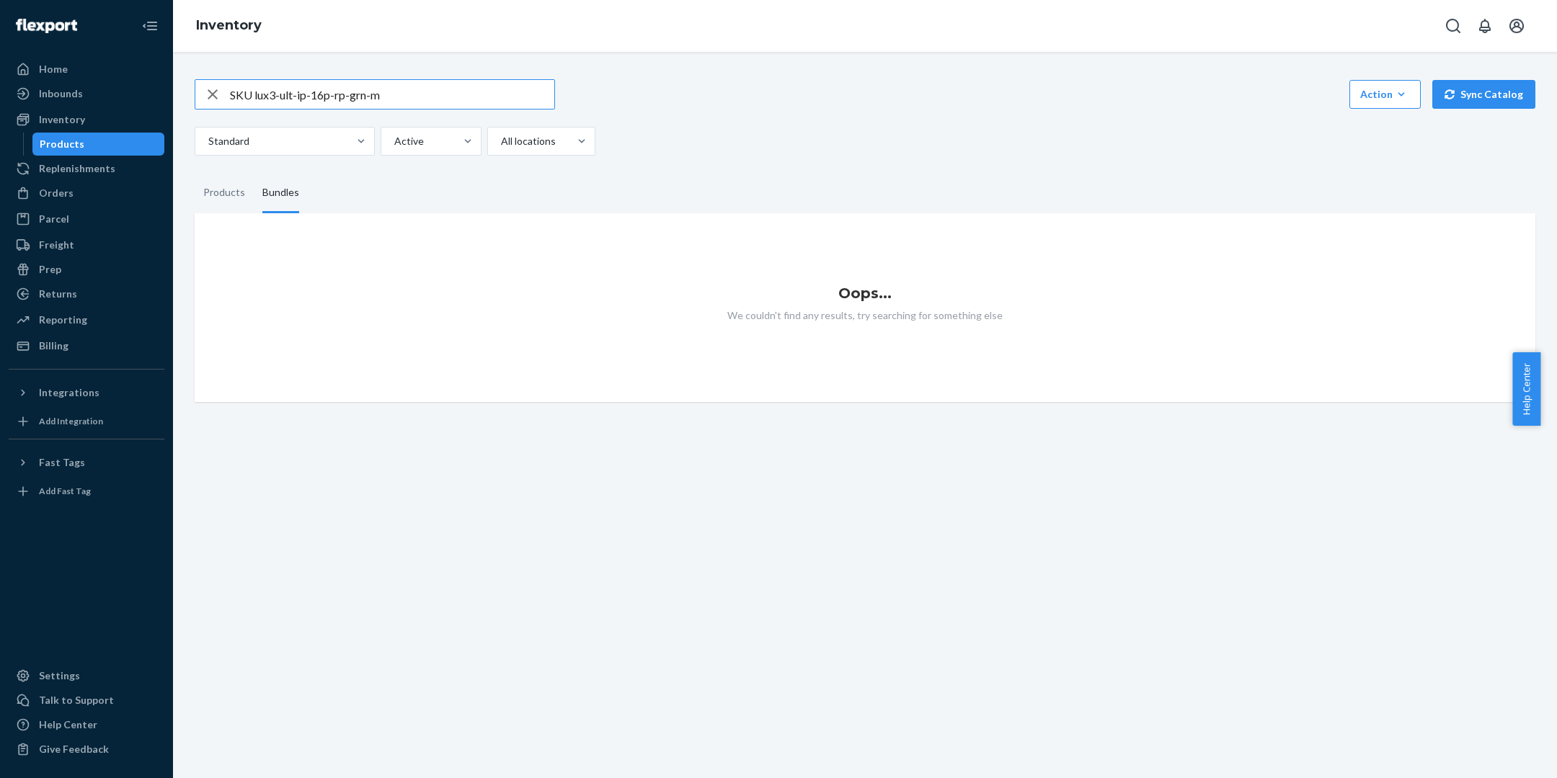
click at [244, 94] on input "SKU lux3-ult-ip-16p-rp-grn-m" at bounding box center [392, 94] width 324 height 29
type input "lux3-ult-ip-16p-rp-grn-m"
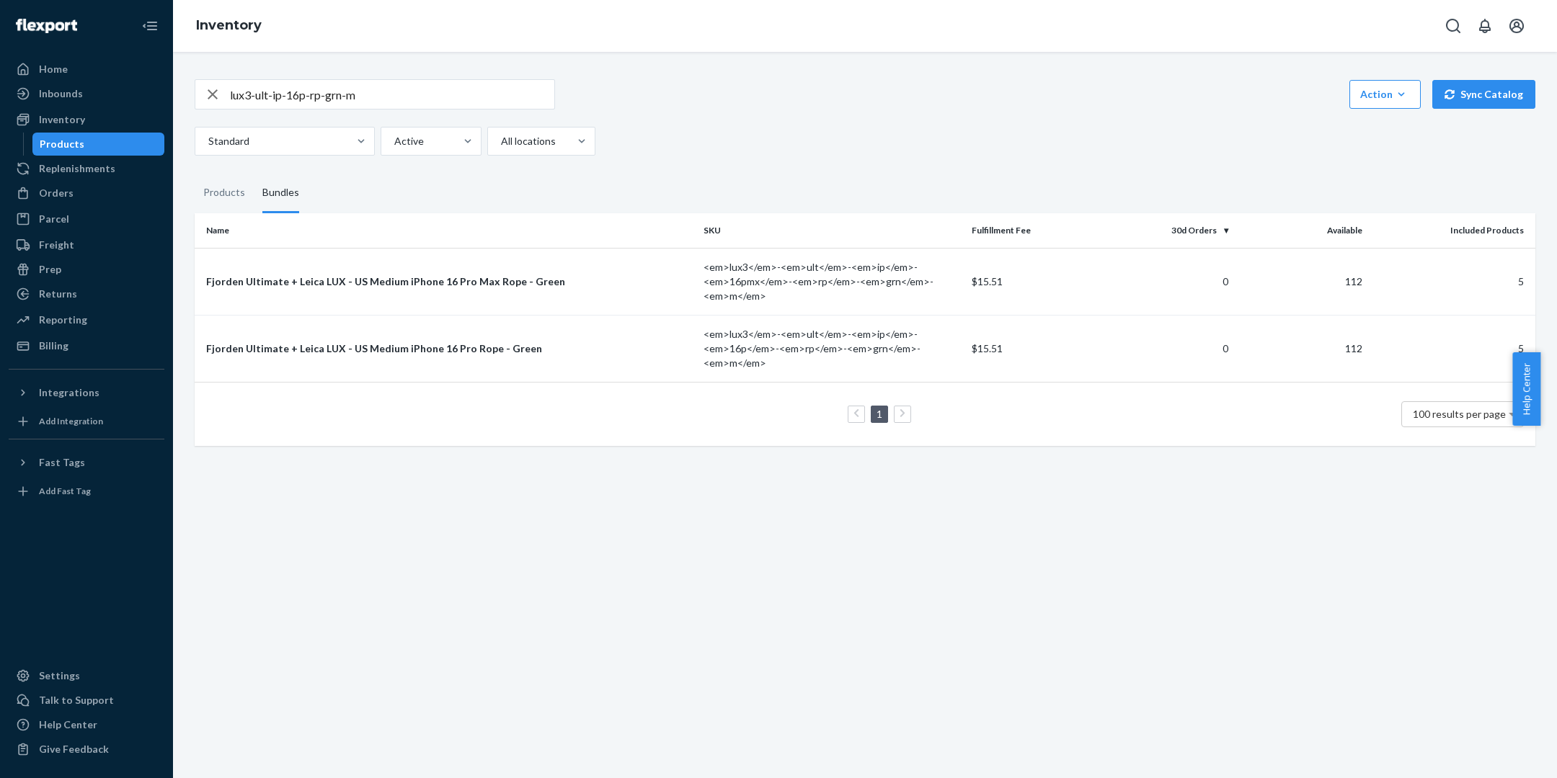
click at [120, 146] on div "Products" at bounding box center [99, 144] width 130 height 20
click at [277, 193] on div "Bundles" at bounding box center [280, 193] width 37 height 40
click at [254, 173] on input "Bundles" at bounding box center [254, 173] width 0 height 0
click at [277, 193] on div "Bundles" at bounding box center [280, 193] width 37 height 40
click at [254, 173] on input "Bundles" at bounding box center [254, 173] width 0 height 0
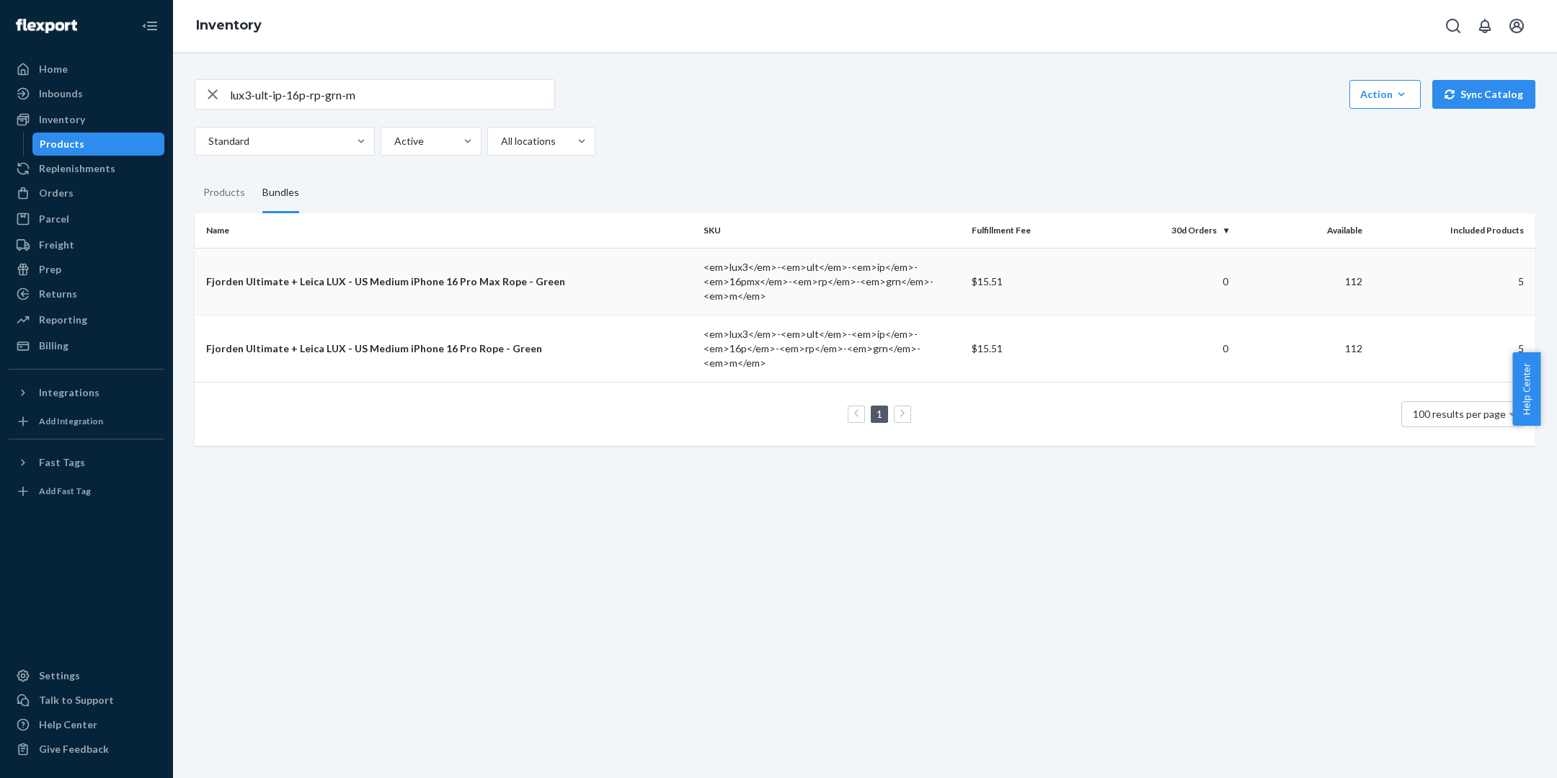
click at [324, 306] on td "Fjorden Ultimate + Leica LUX - US Medium iPhone 16 Pro Max Rope - Green" at bounding box center [446, 281] width 503 height 67
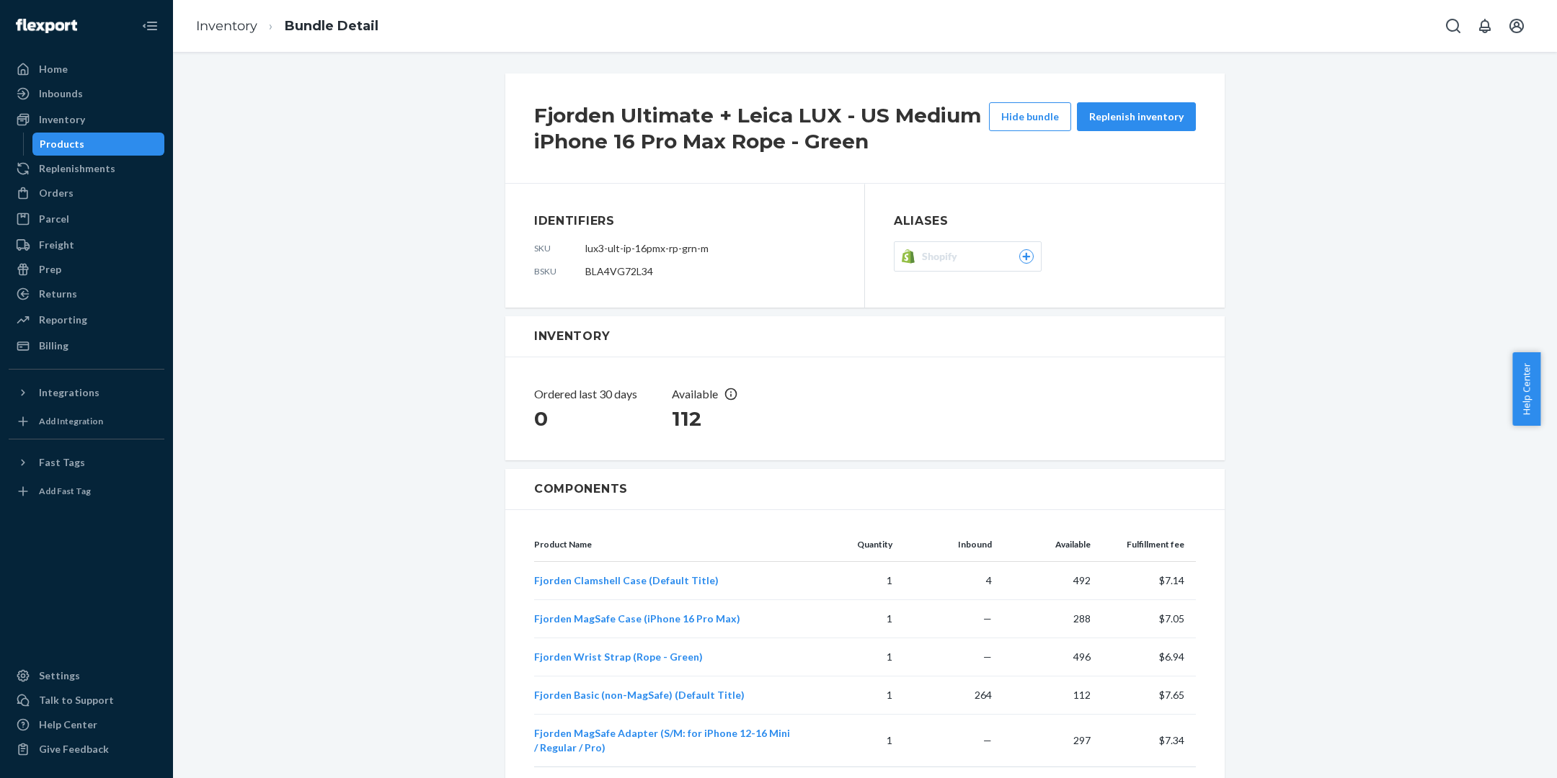
click at [1022, 257] on icon at bounding box center [1026, 257] width 8 height 8
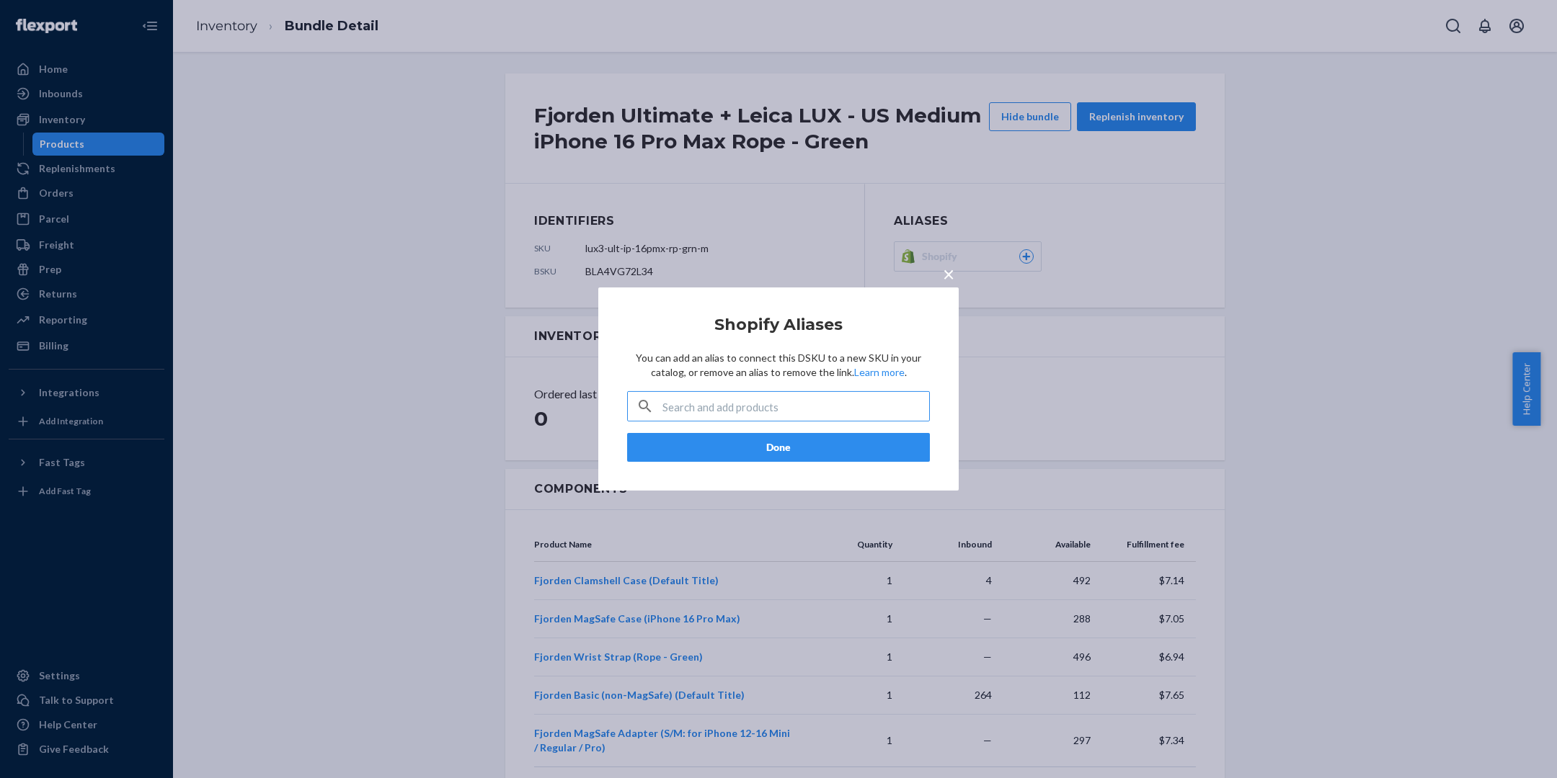
click at [953, 273] on span "×" at bounding box center [949, 274] width 12 height 25
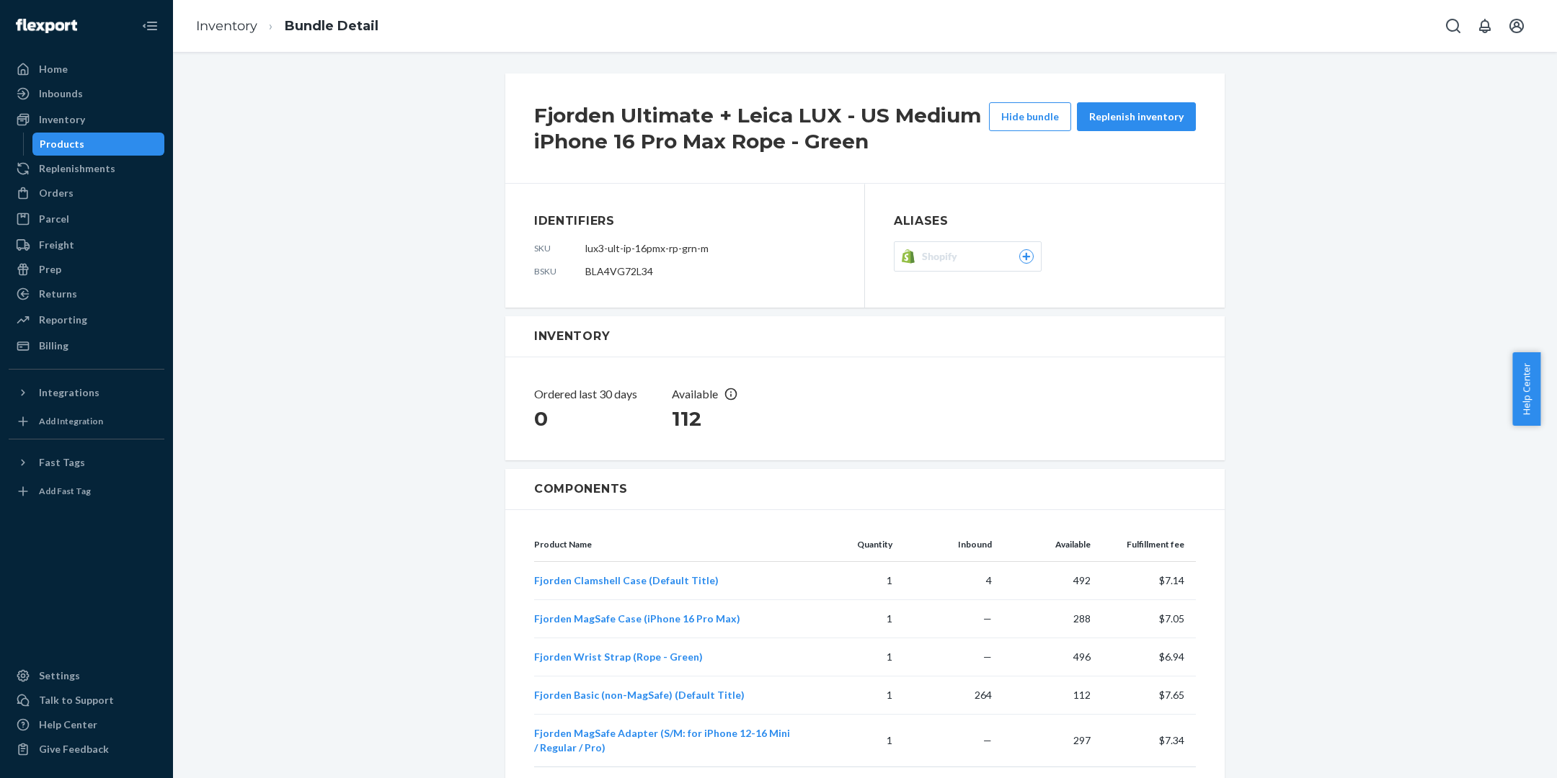
click at [929, 253] on span "Shopify" at bounding box center [942, 256] width 41 height 14
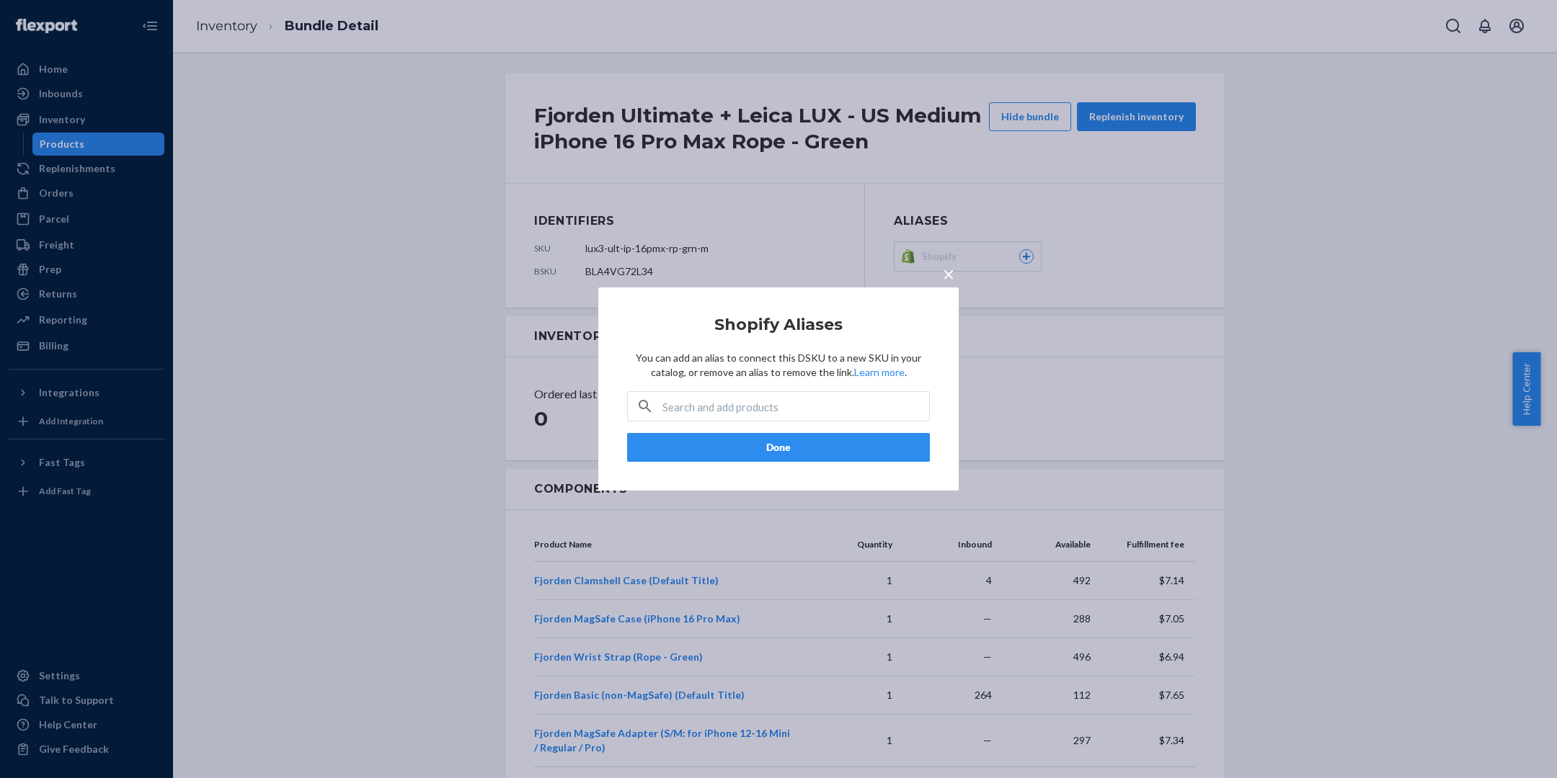
click at [929, 253] on div "× Shopify Aliases You can add an alias to connect this DSKU to a new SKU in you…" at bounding box center [778, 389] width 1557 height 778
click at [929, 253] on span "Shopify" at bounding box center [942, 256] width 41 height 14
click at [949, 277] on span "×" at bounding box center [949, 274] width 12 height 25
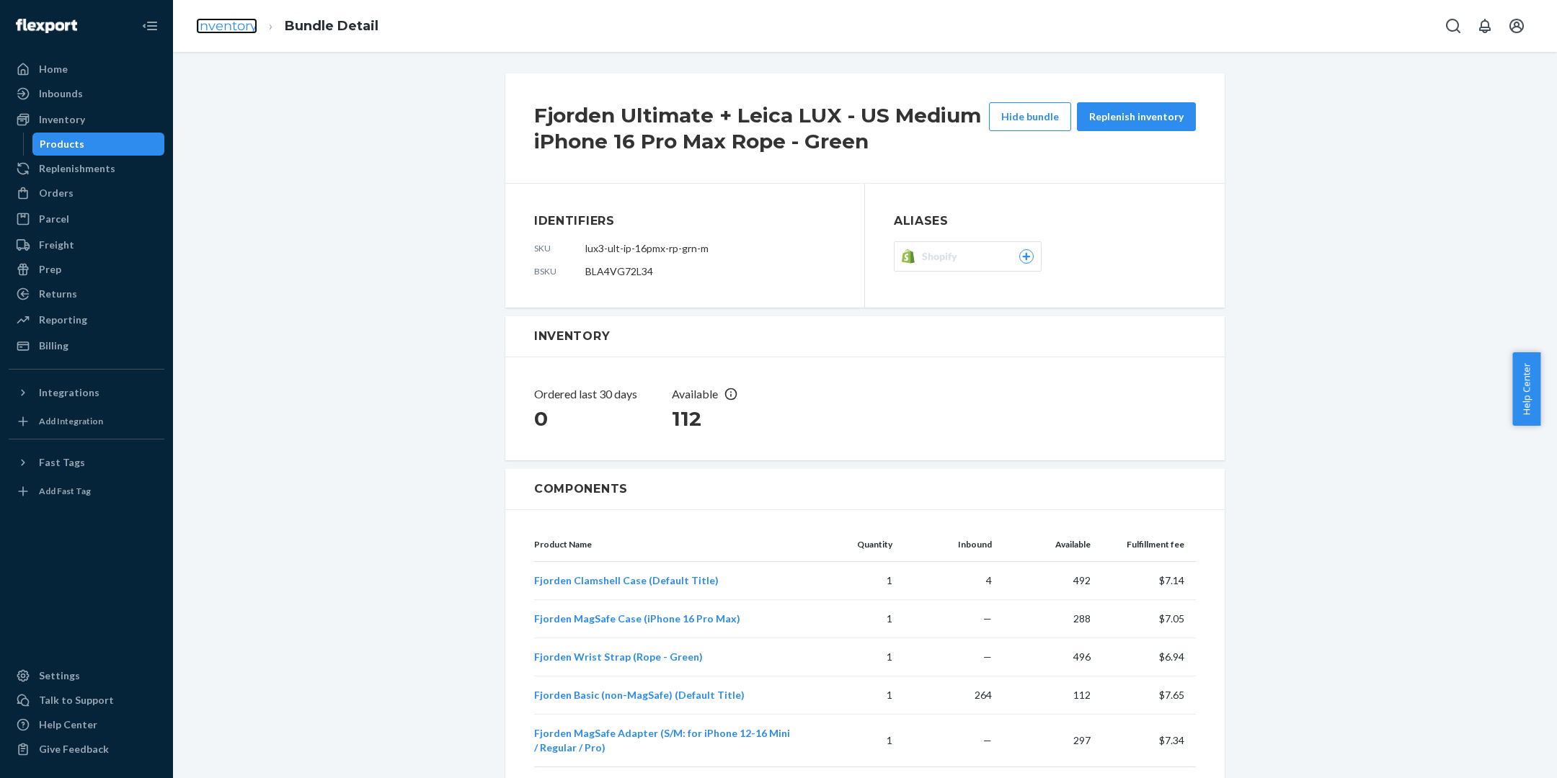
click at [239, 28] on link "Inventory" at bounding box center [226, 26] width 61 height 16
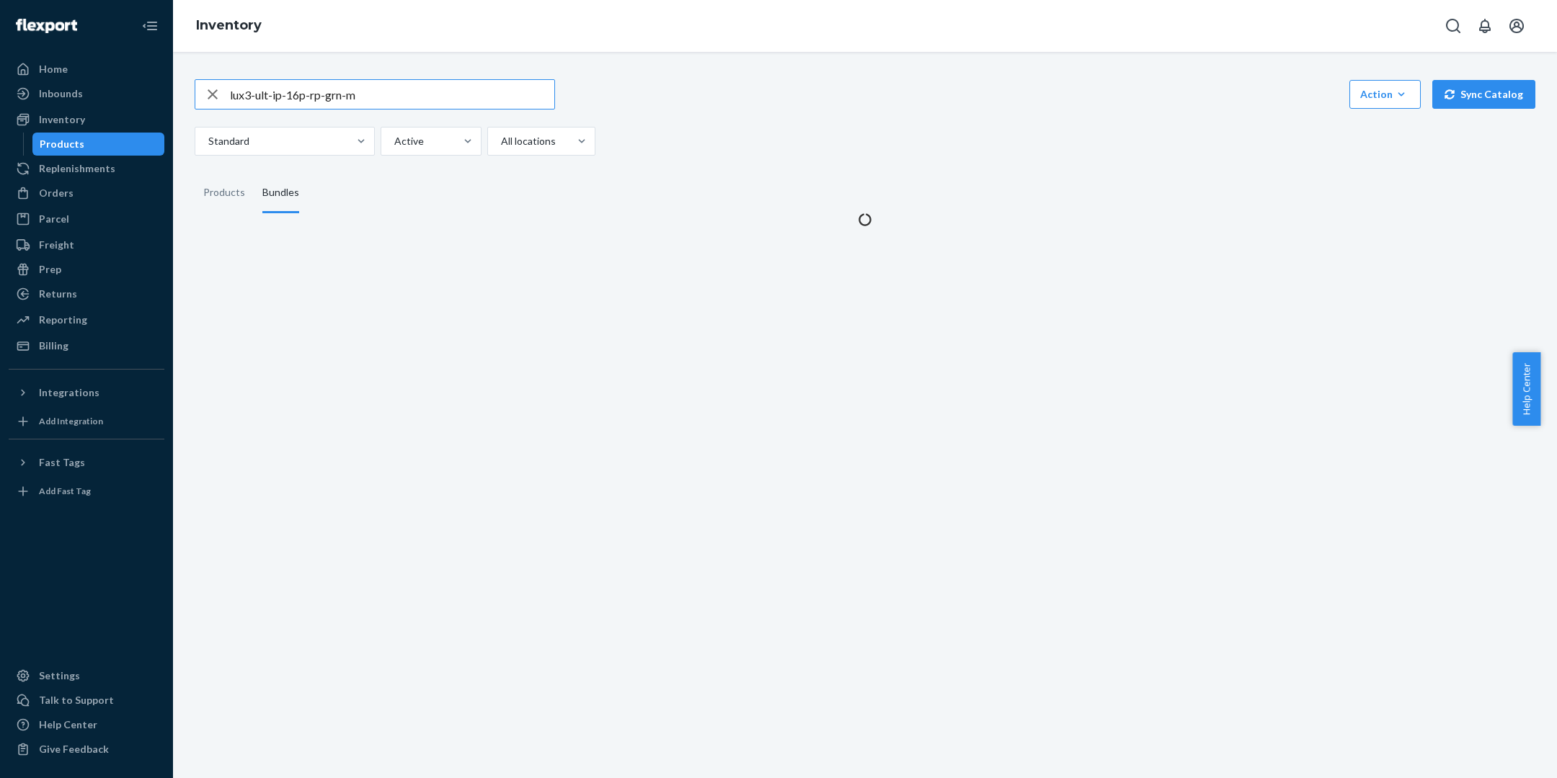
click at [215, 95] on icon "button" at bounding box center [212, 94] width 17 height 29
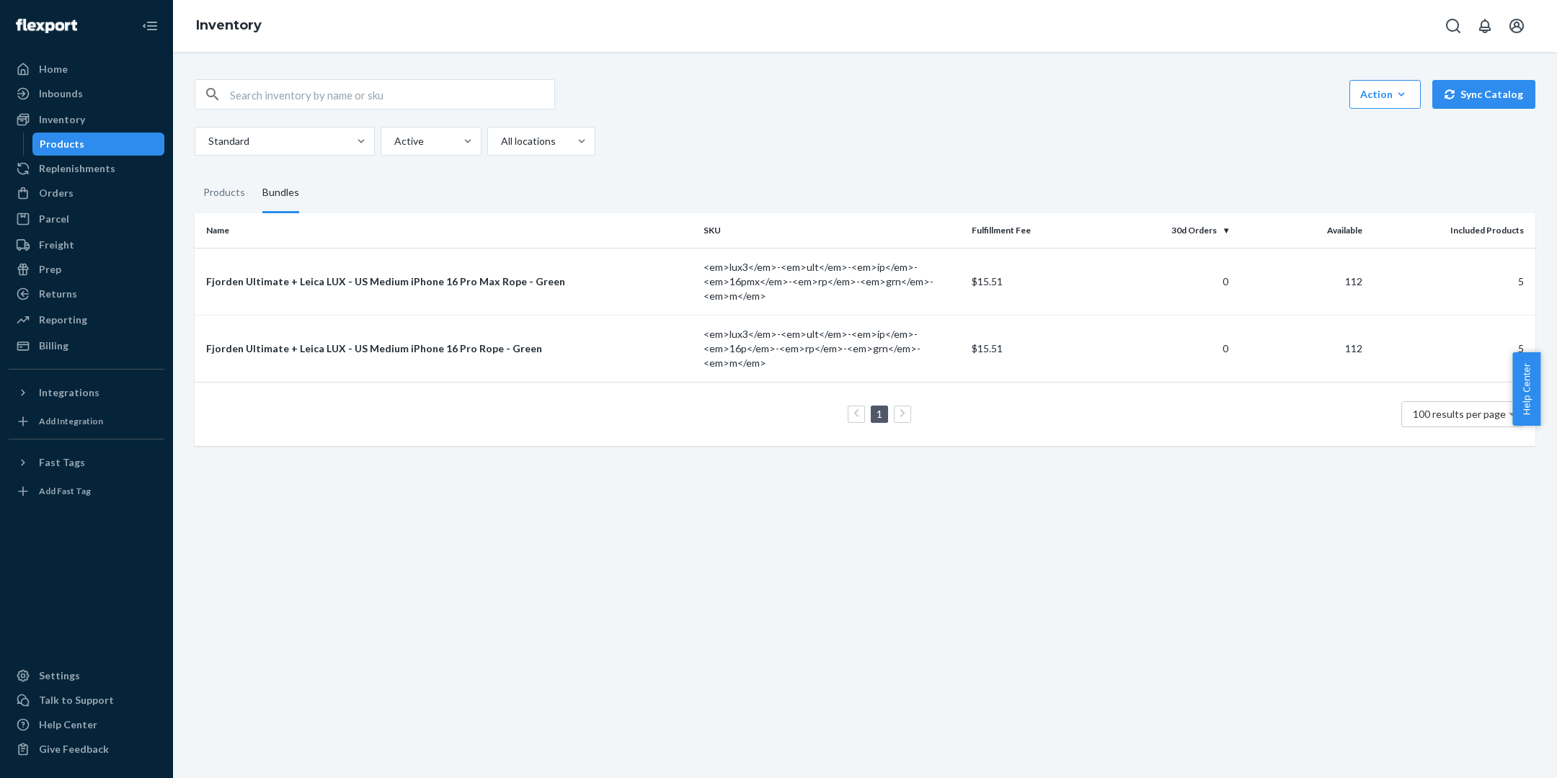
click at [272, 192] on div "Bundles" at bounding box center [280, 193] width 37 height 40
click at [254, 173] on input "Bundles" at bounding box center [254, 173] width 0 height 0
click at [386, 97] on input "text" at bounding box center [392, 94] width 324 height 29
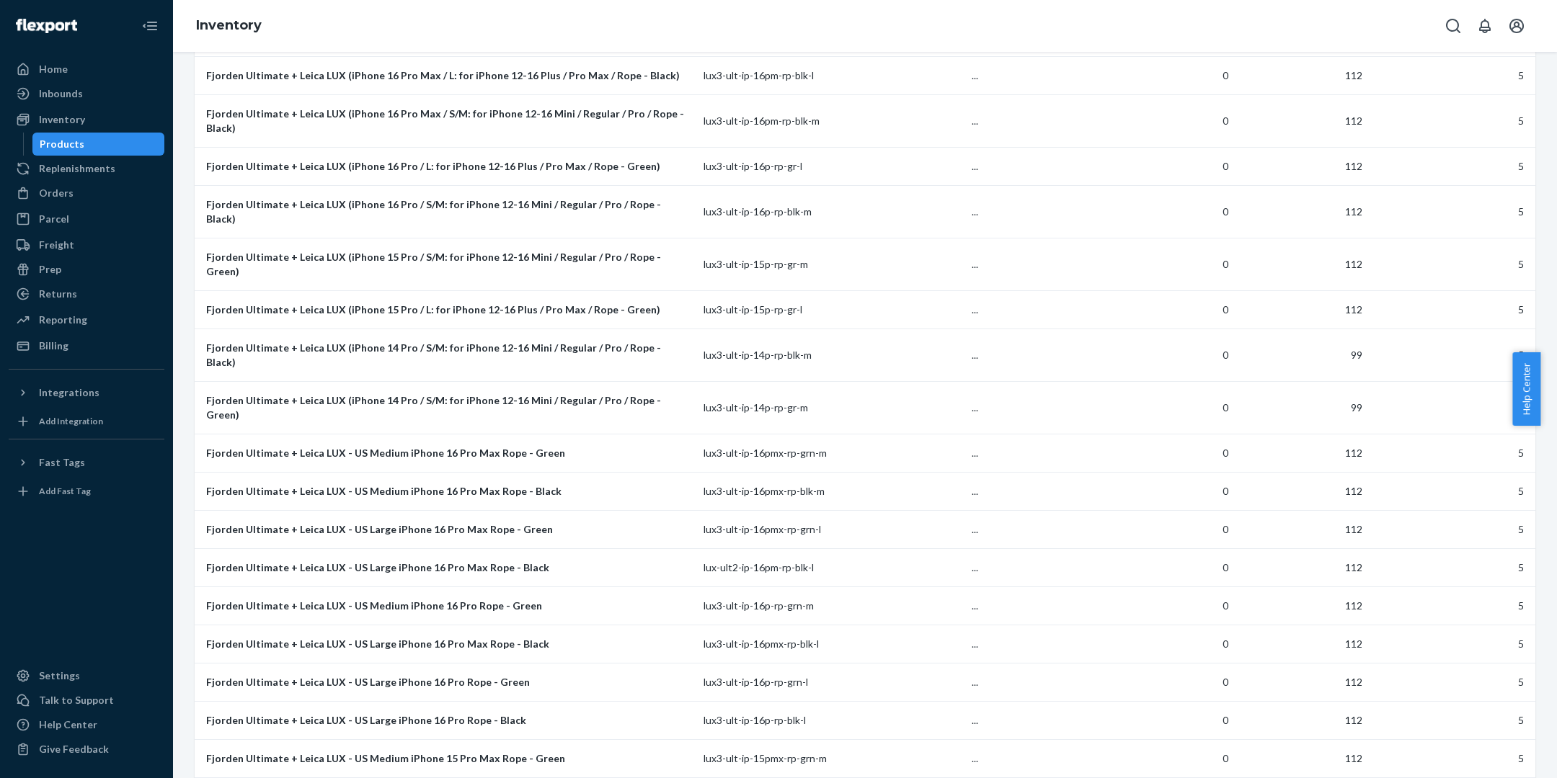
scroll to position [3435, 0]
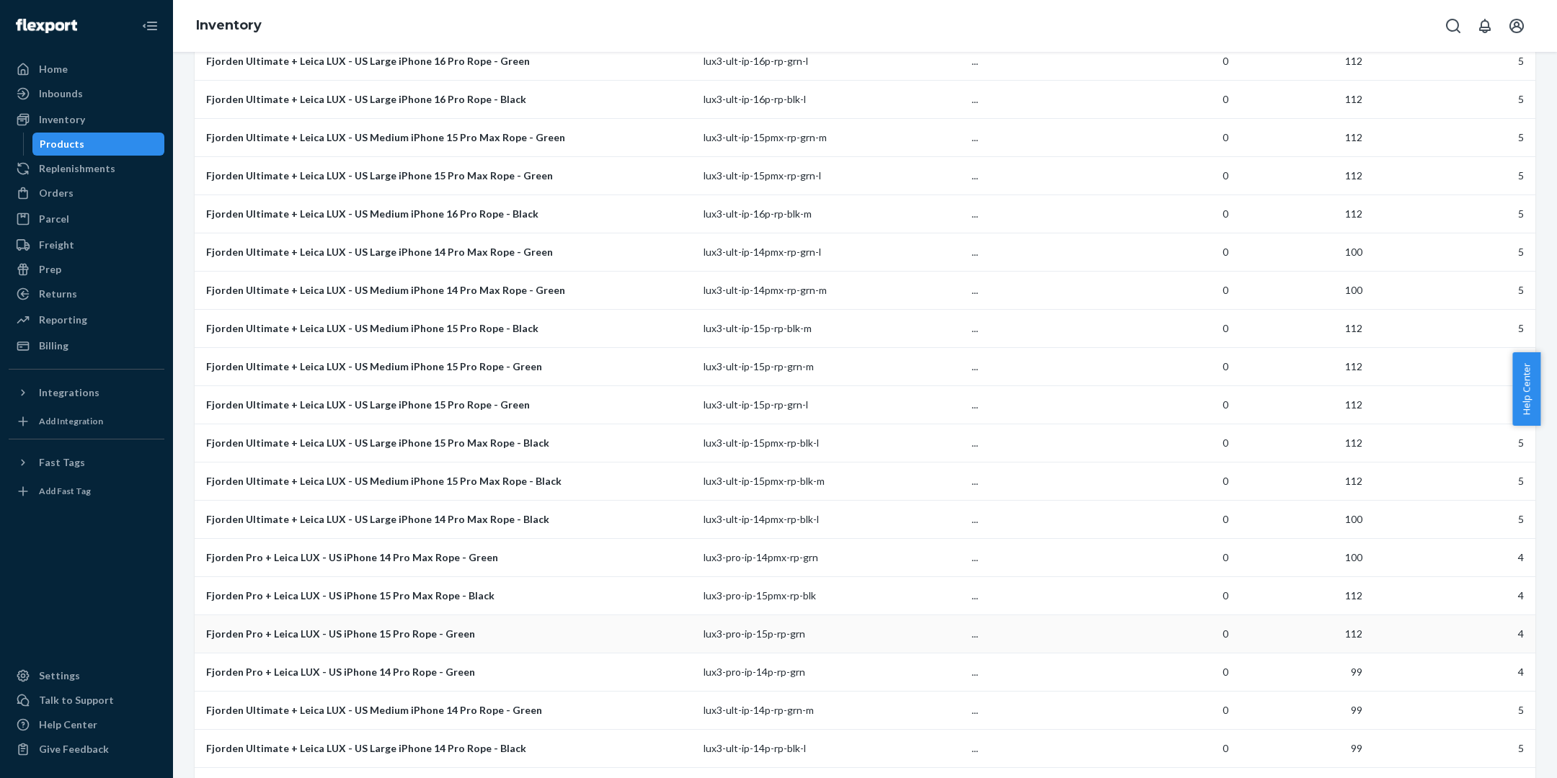
click at [405, 627] on div "Fjorden Pro + Leica LUX - US iPhone 15 Pro Rope - Green" at bounding box center [449, 634] width 486 height 14
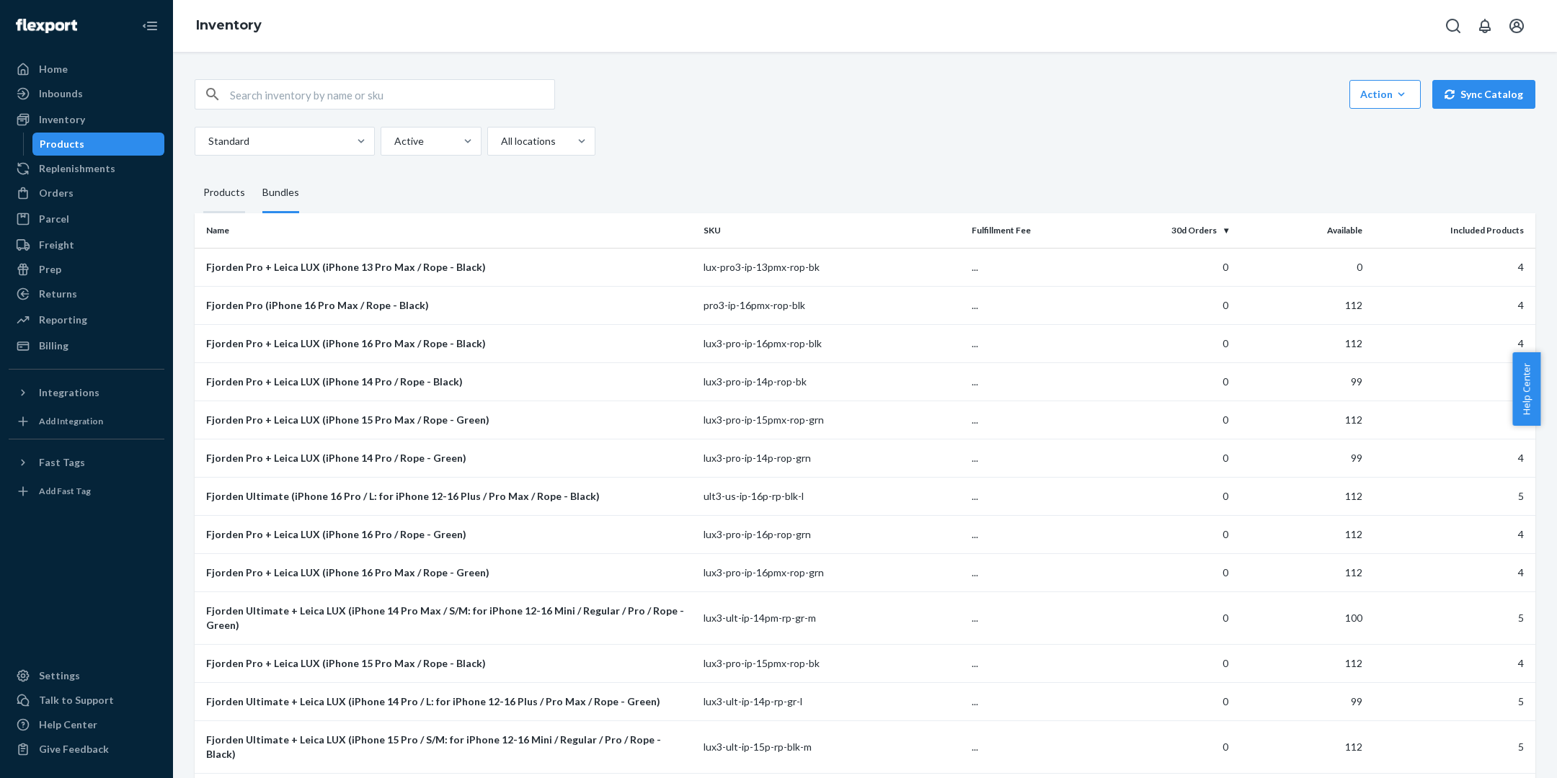
click at [218, 196] on div "Products" at bounding box center [224, 193] width 42 height 40
click at [195, 173] on input "Products" at bounding box center [195, 173] width 0 height 0
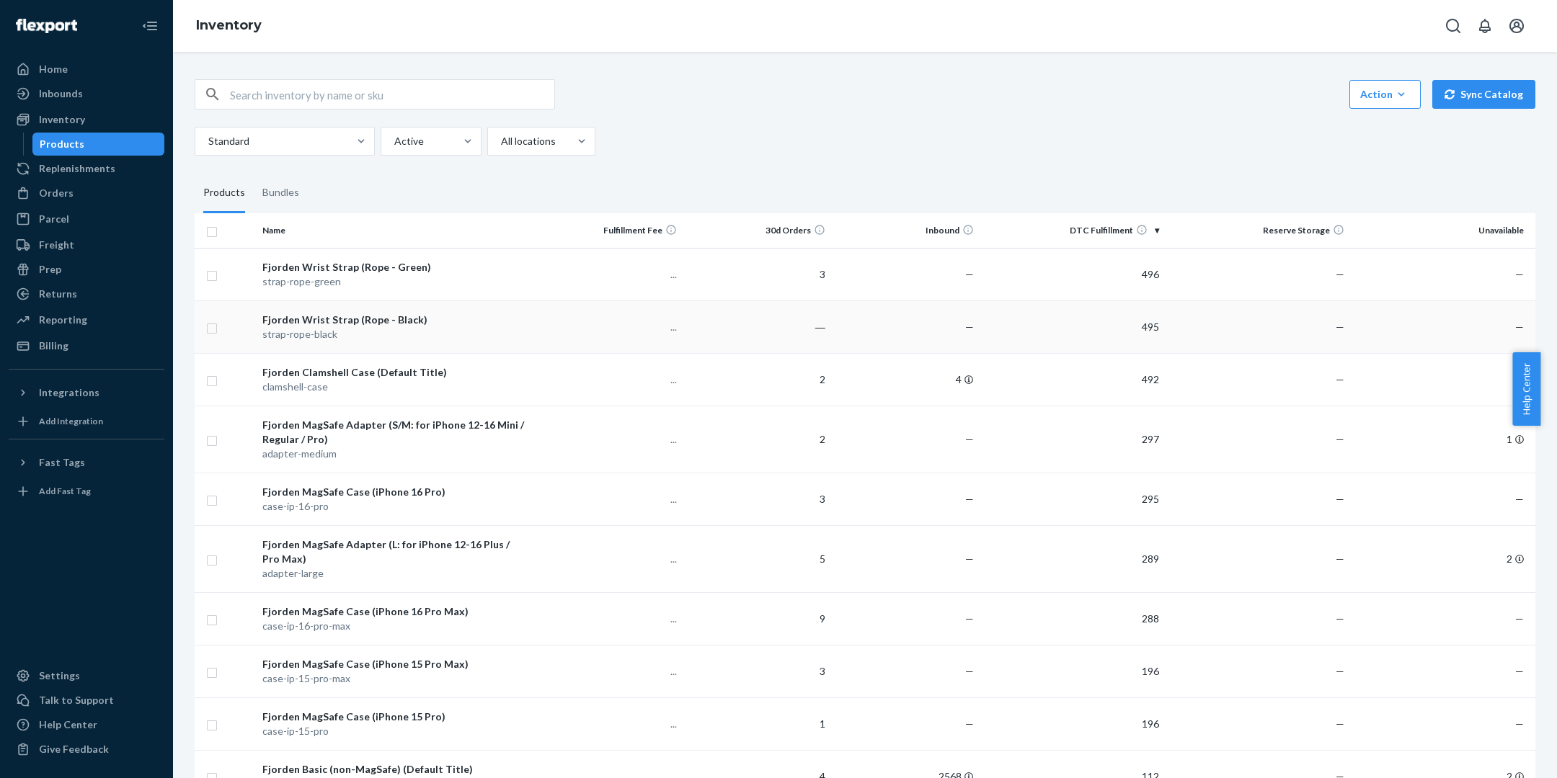
click at [467, 314] on div "Fjorden Wrist Strap (Rope - Black)" at bounding box center [395, 320] width 267 height 14
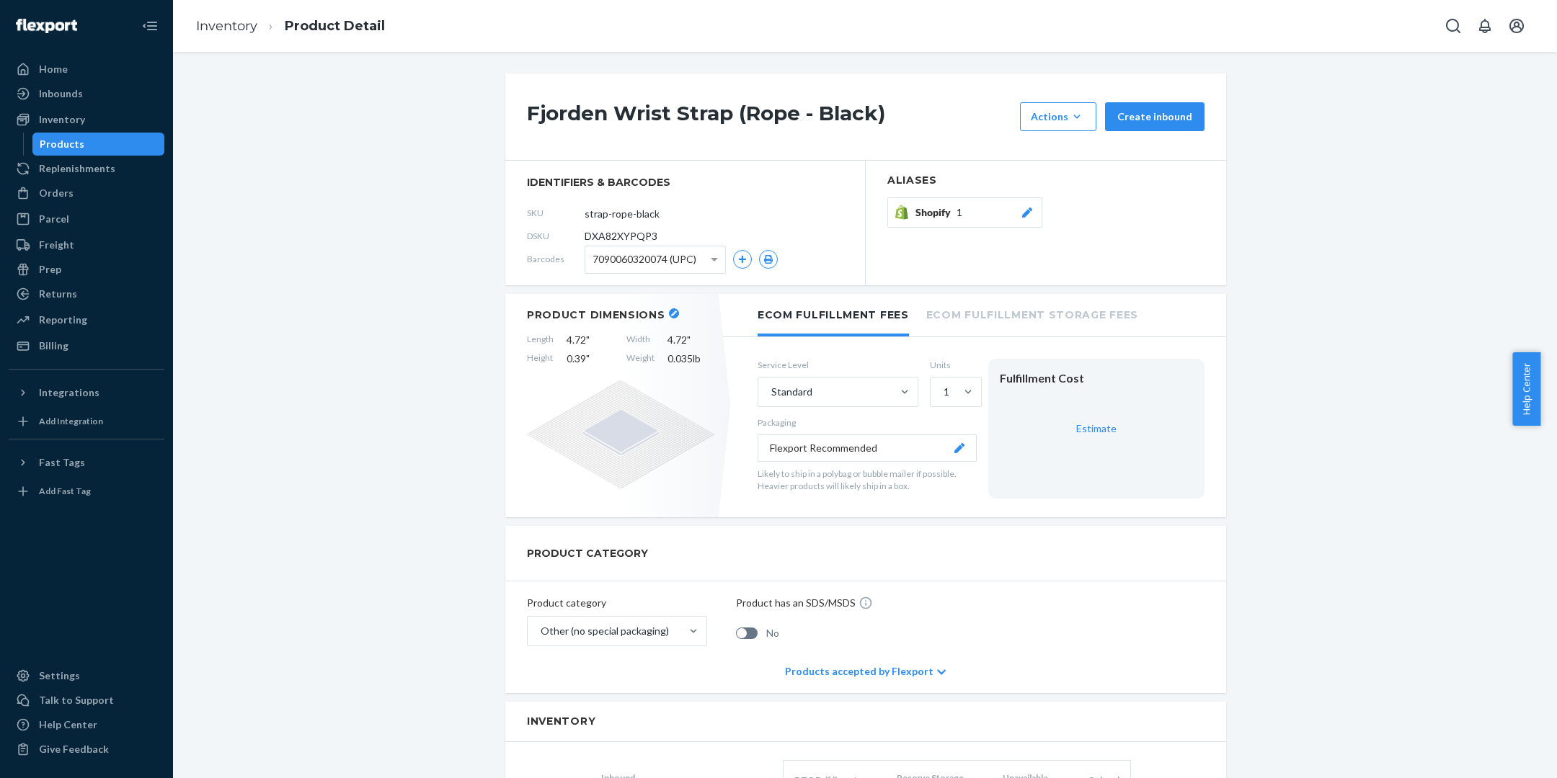
click at [1020, 213] on icon at bounding box center [1027, 213] width 14 height 10
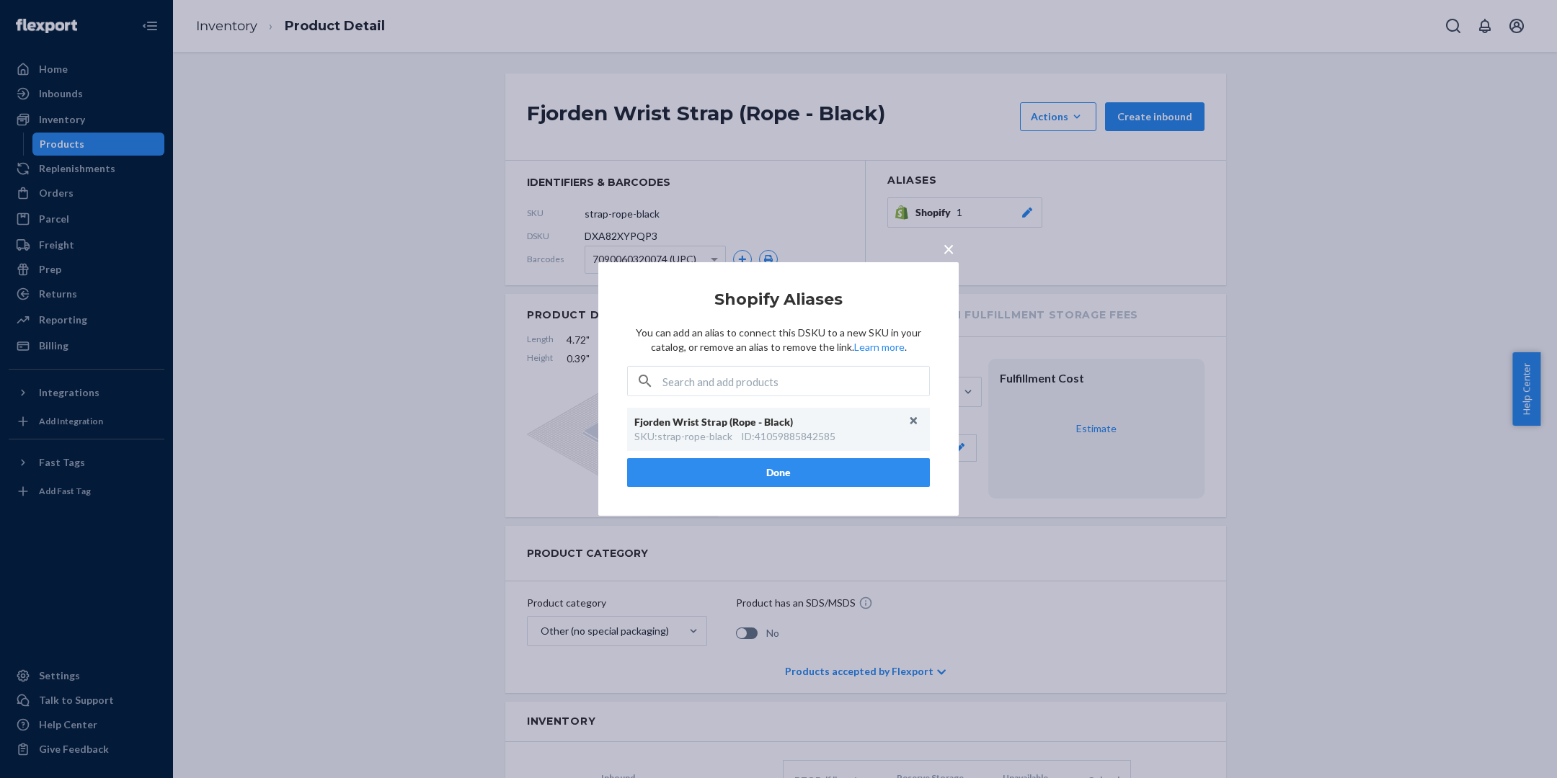
click at [943, 253] on span "×" at bounding box center [949, 248] width 12 height 25
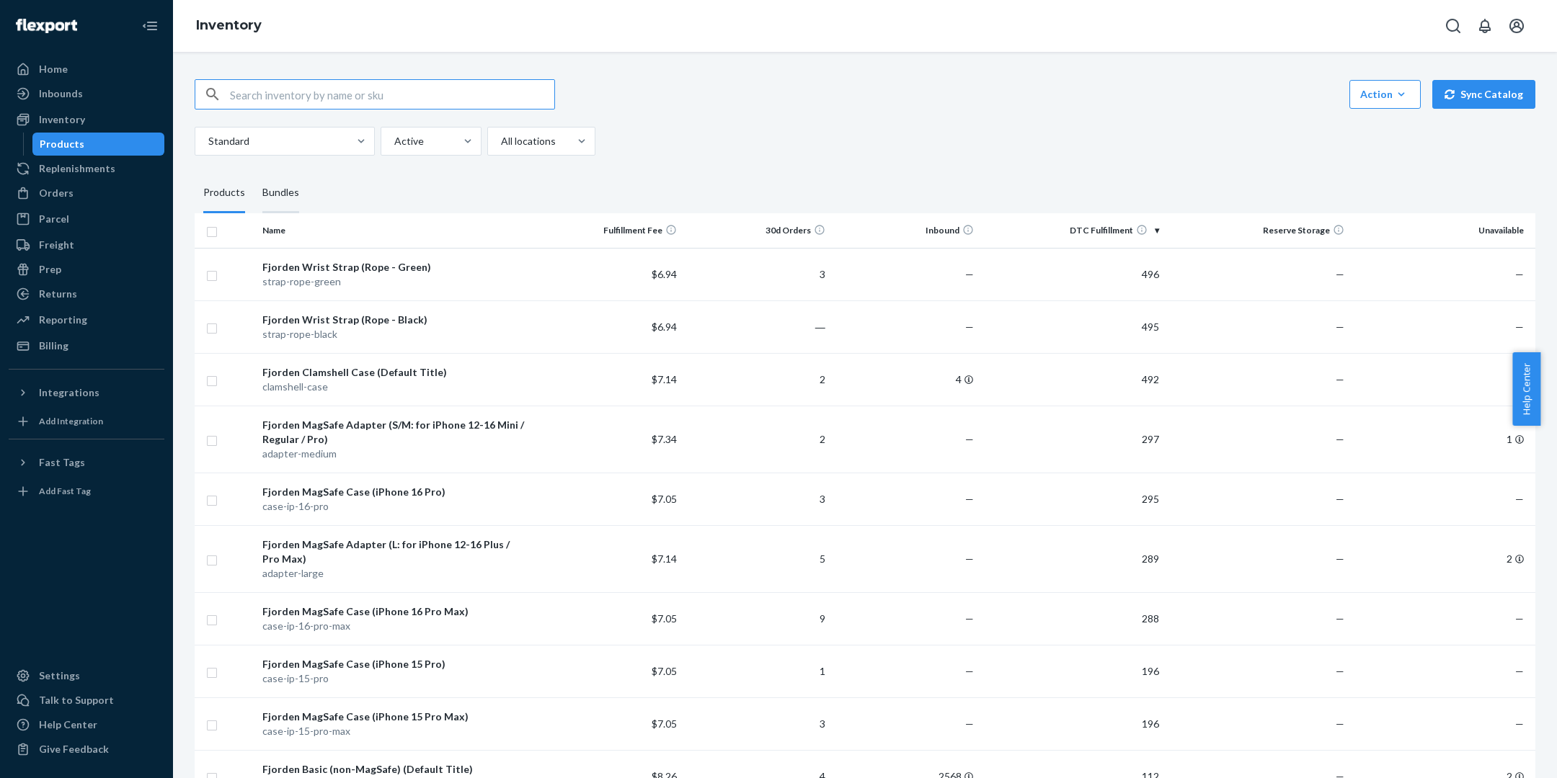
click at [276, 199] on div "Bundles" at bounding box center [280, 193] width 37 height 40
click at [254, 173] on input "Bundles" at bounding box center [254, 173] width 0 height 0
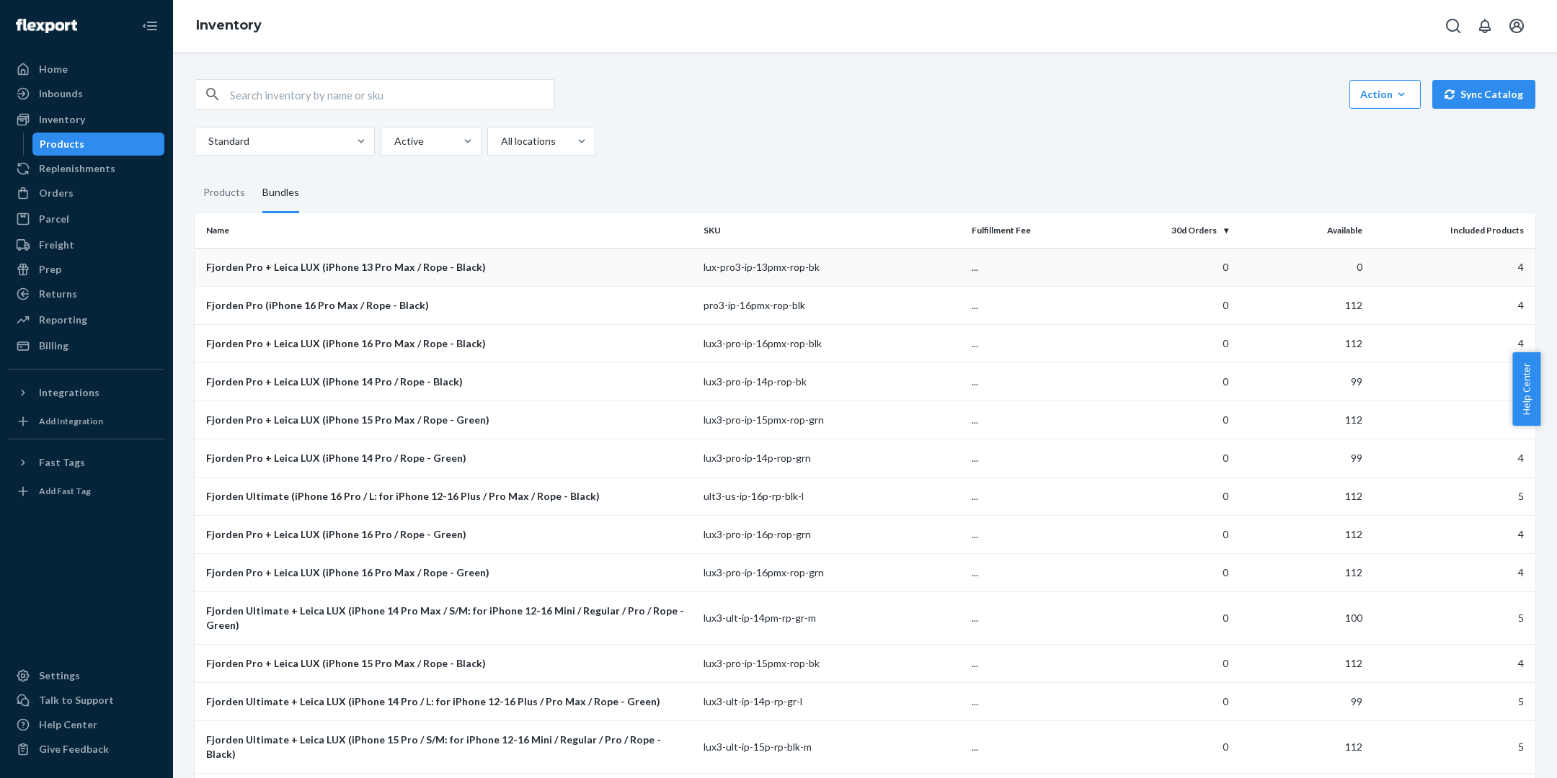
click at [675, 274] on td "Fjorden Pro + Leica LUX (iPhone 13 Pro Max / Rope - Black)" at bounding box center [446, 267] width 503 height 38
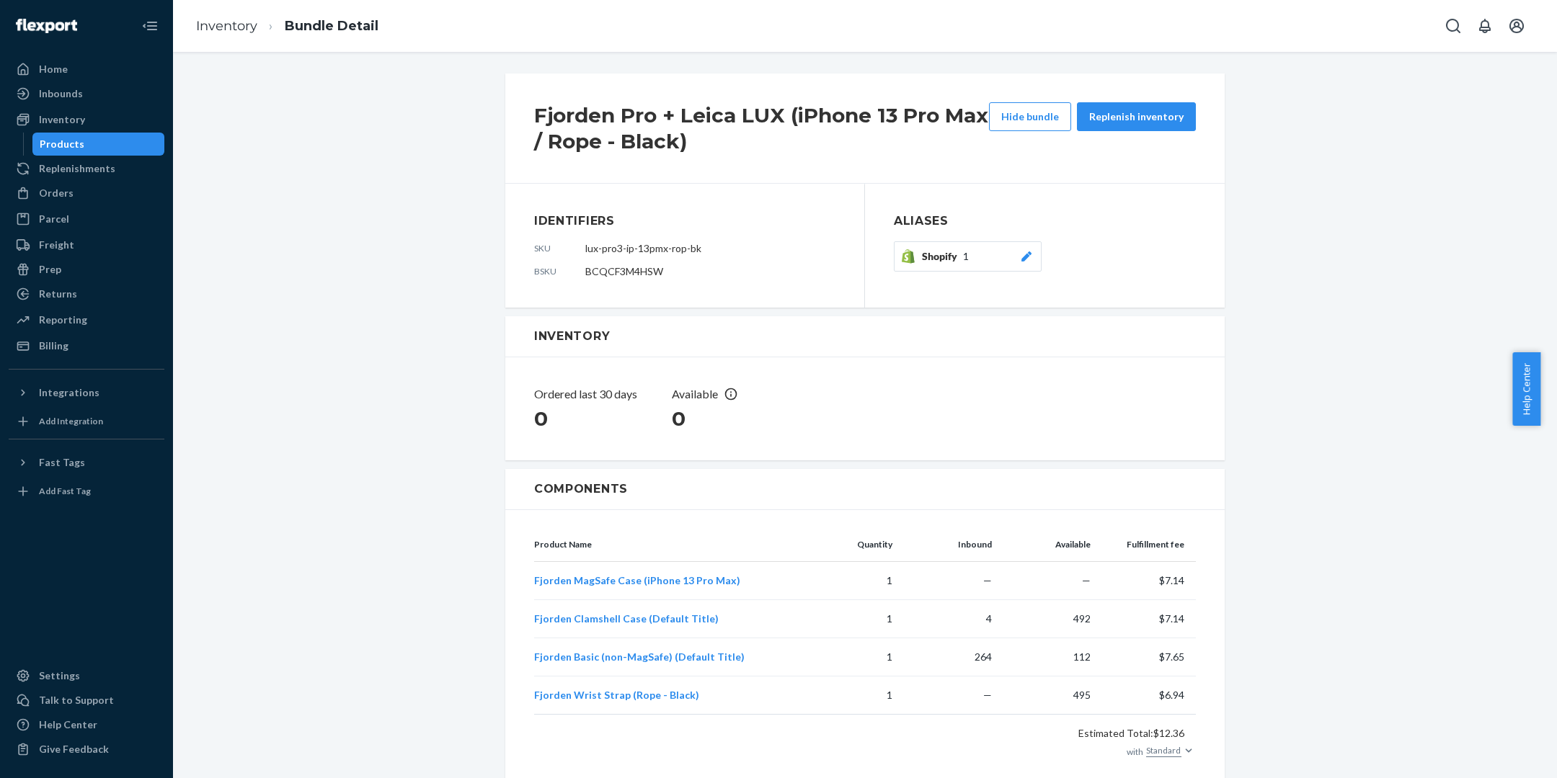
click at [1021, 259] on icon at bounding box center [1026, 257] width 10 height 10
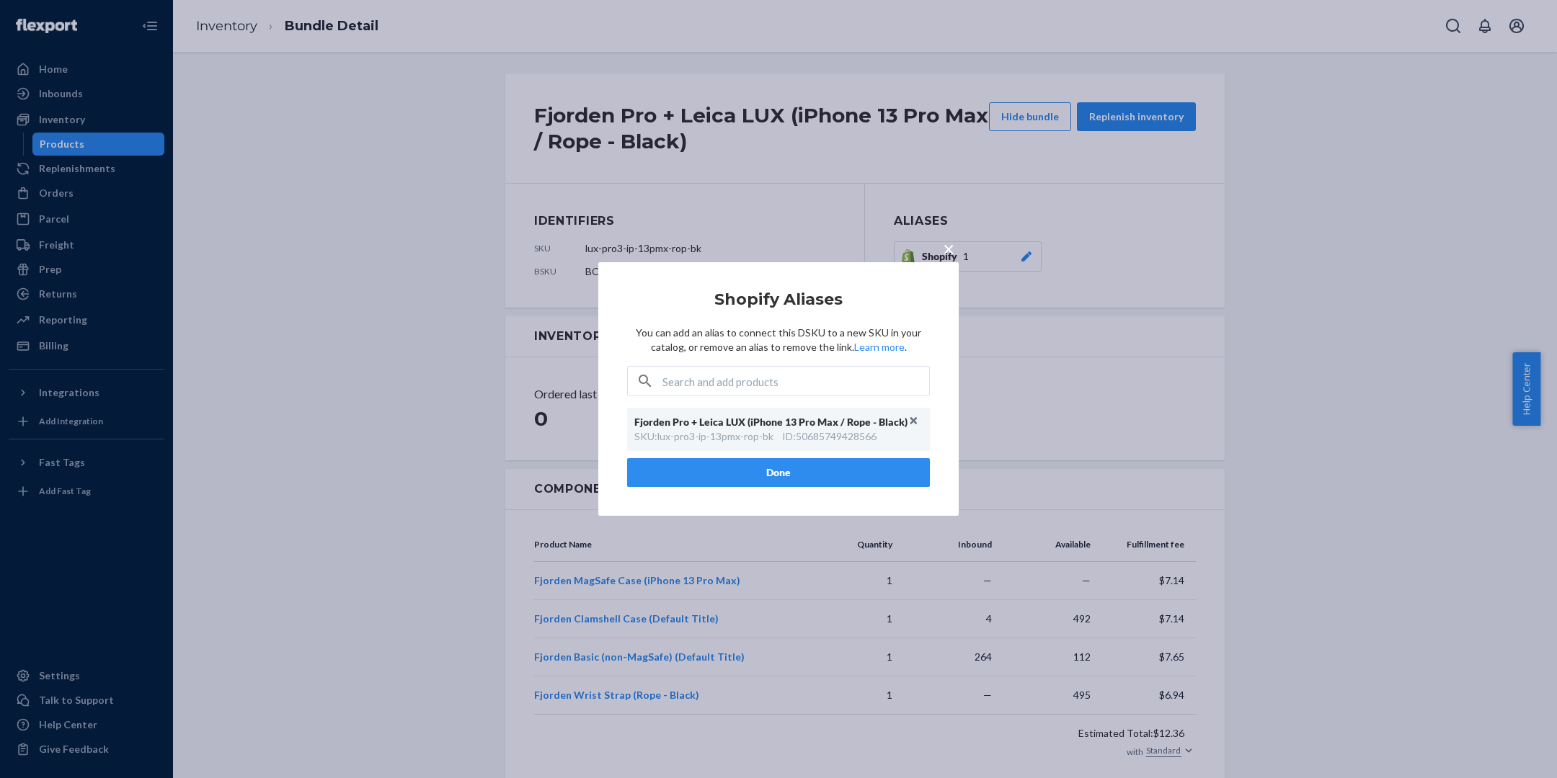
click at [949, 247] on span "×" at bounding box center [949, 248] width 12 height 25
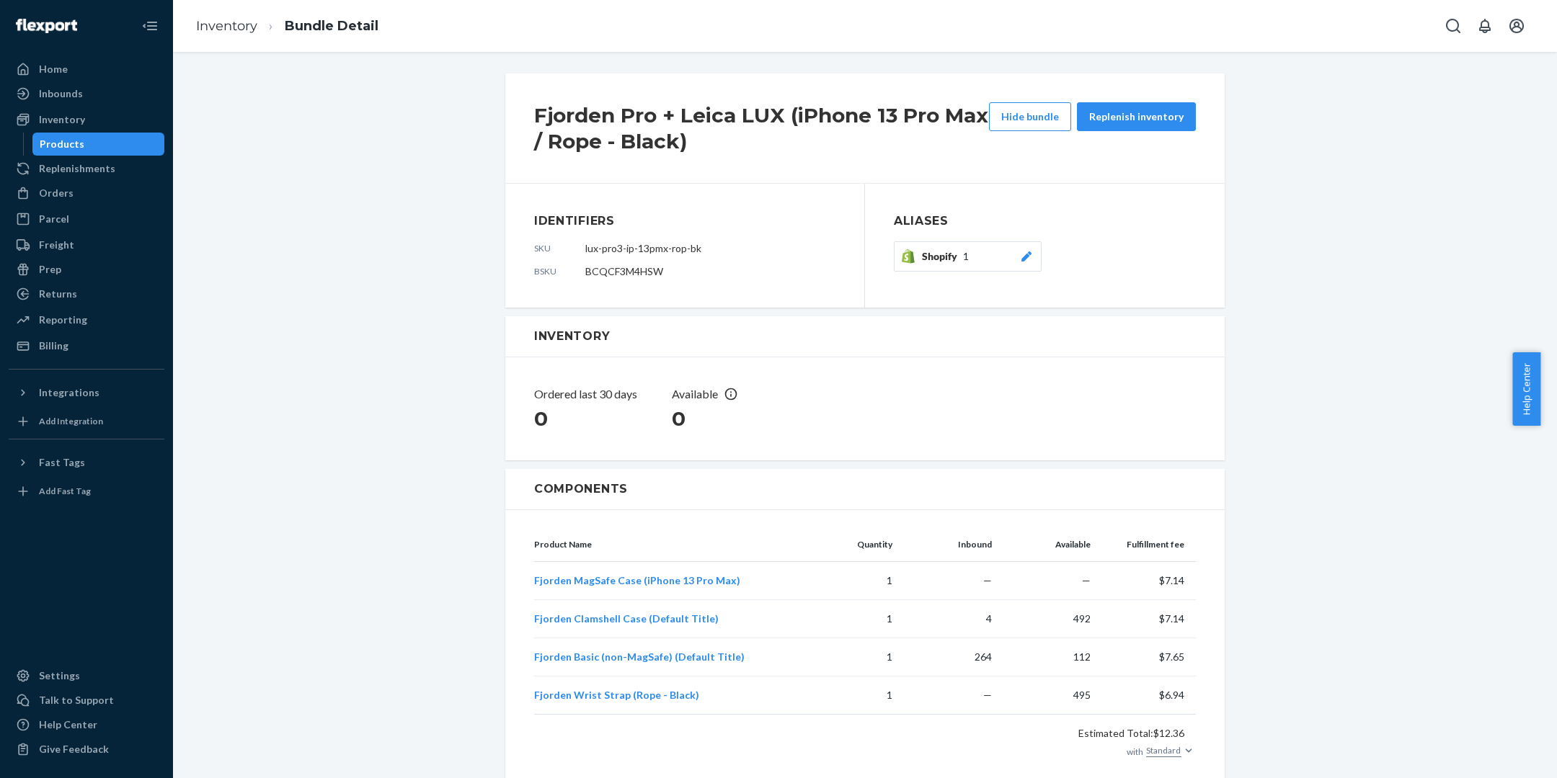
click at [107, 55] on div "Home Inbounds Shipping Plans Problems Inventory Products Replenishments Orders …" at bounding box center [86, 389] width 173 height 778
click at [88, 324] on div "Reporting" at bounding box center [86, 320] width 153 height 20
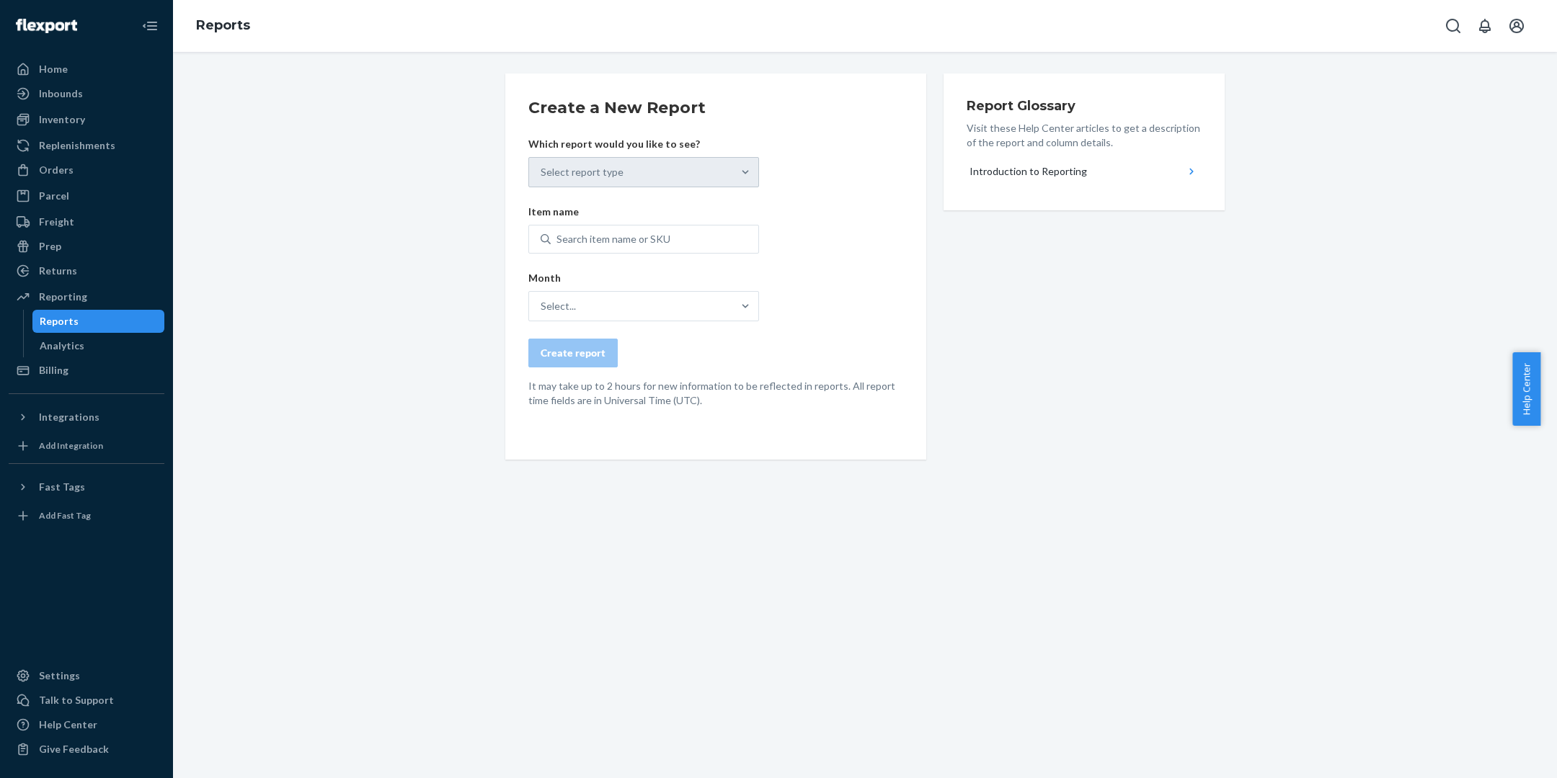
click at [683, 167] on div "Select report type" at bounding box center [643, 172] width 231 height 30
click at [739, 169] on div "Select report type" at bounding box center [643, 172] width 231 height 30
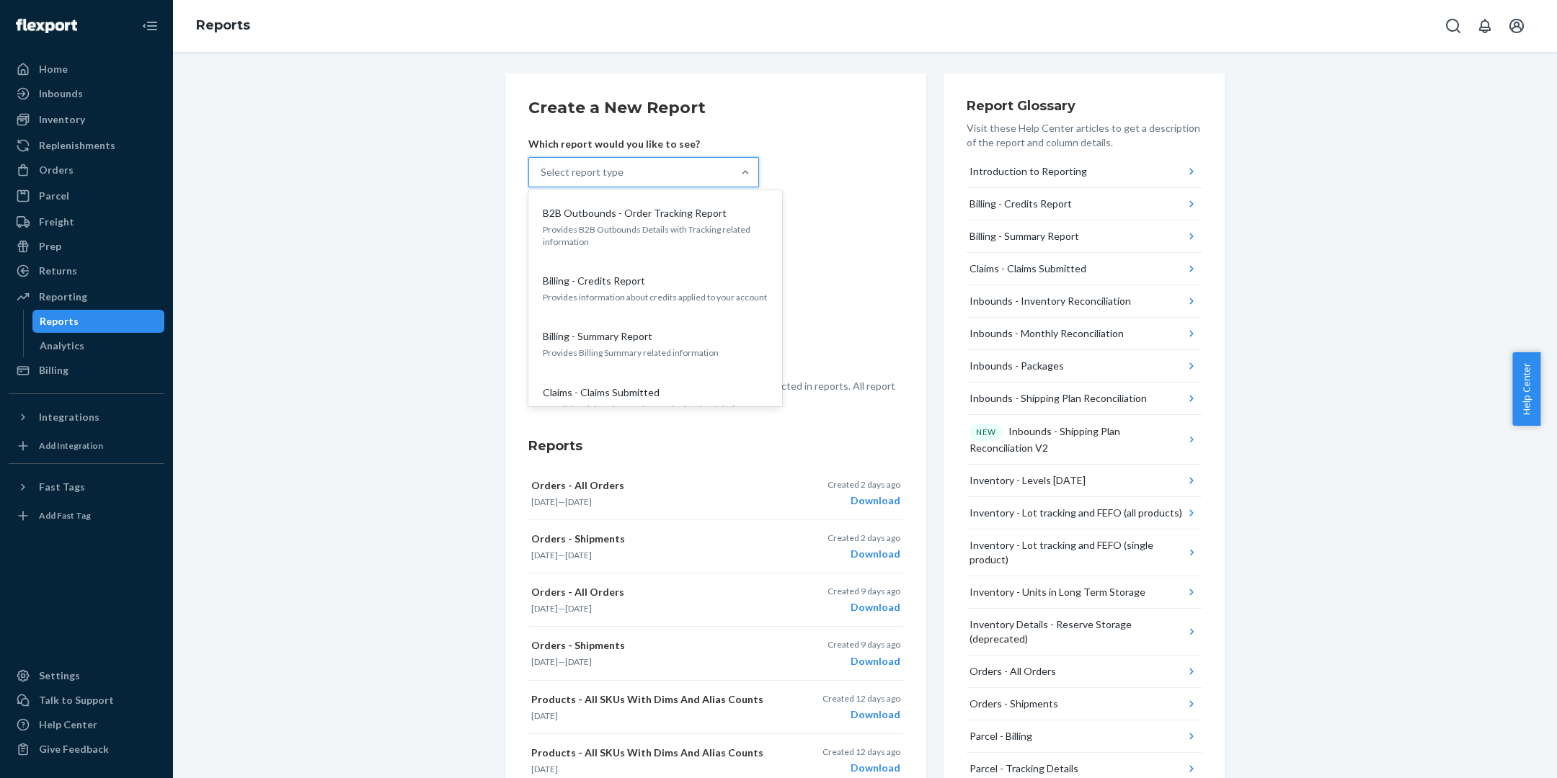
click at [654, 178] on div "Select report type" at bounding box center [630, 172] width 203 height 29
click at [542, 178] on input "option B2B Outbounds - Order Tracking Report focused, 1 of 27. 27 results avail…" at bounding box center [541, 172] width 1 height 14
click at [367, 448] on div "Create a New Report Which report would you like to see? option Claims - Claims …" at bounding box center [865, 625] width 1362 height 1102
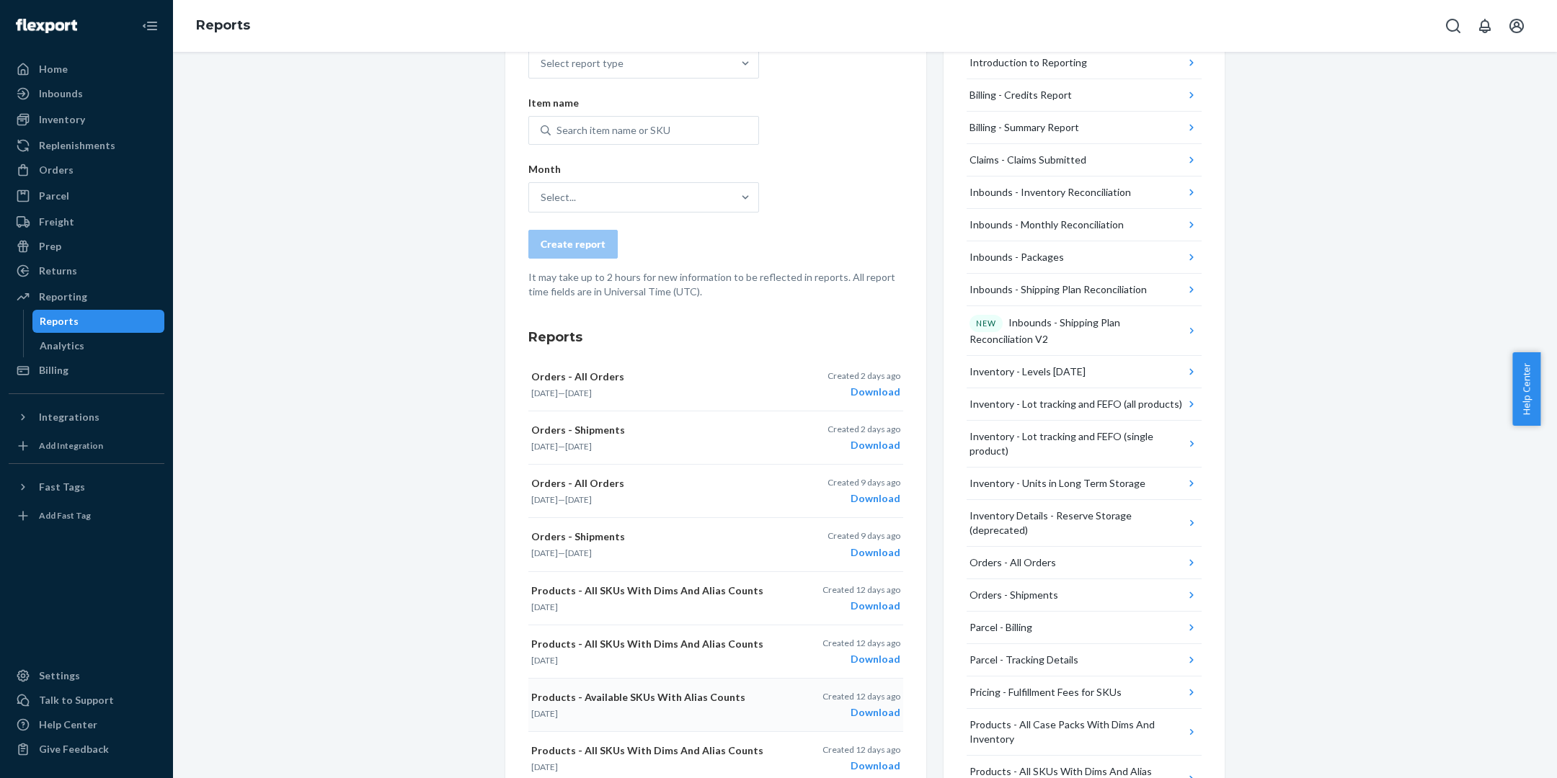
scroll to position [348, 0]
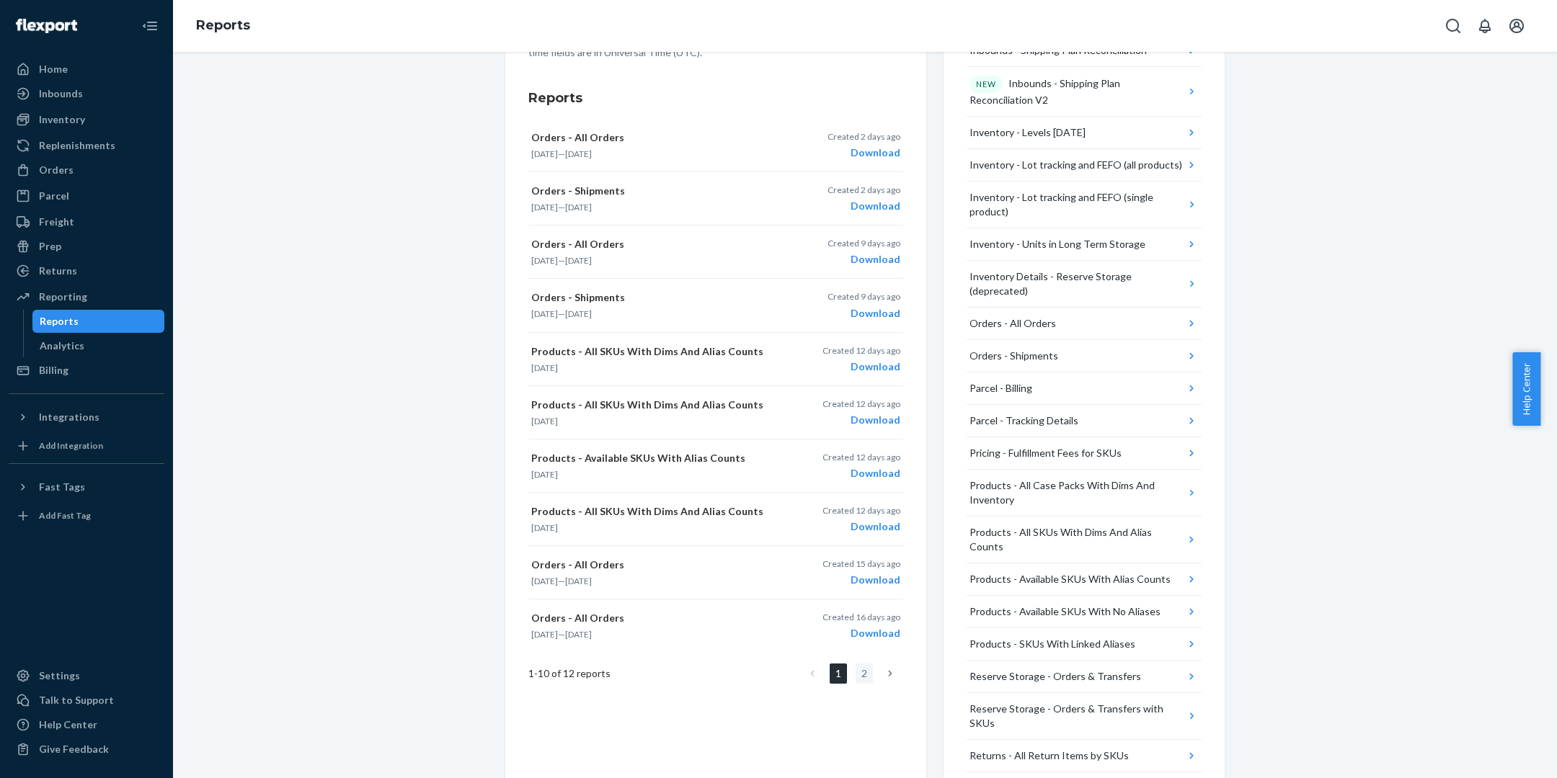
click at [856, 670] on link "2" at bounding box center [864, 674] width 17 height 20
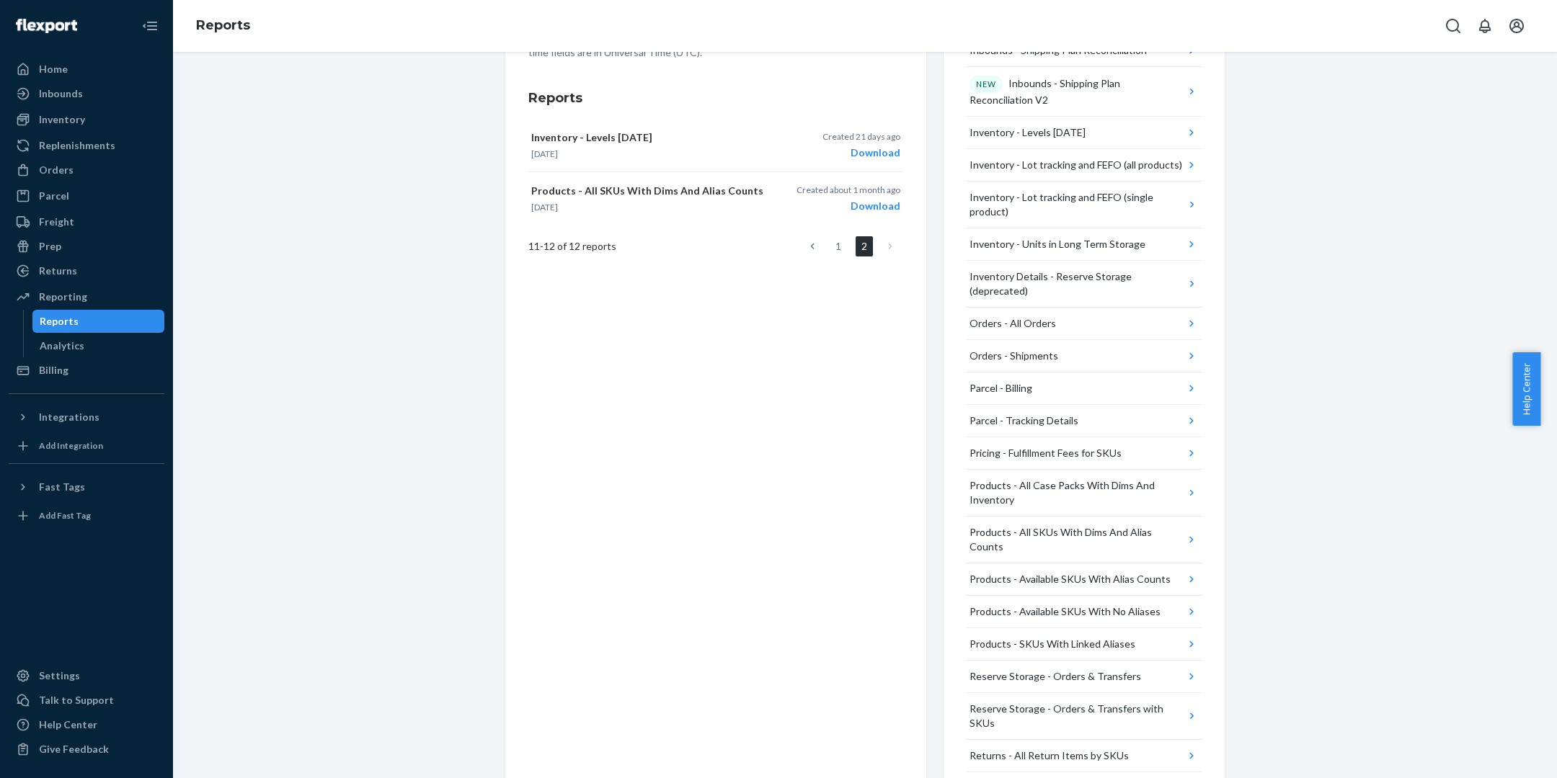
click at [803, 506] on div "Create a New Report Which report would you like to see? Select report type Item…" at bounding box center [715, 276] width 421 height 1102
click at [71, 177] on div "Orders" at bounding box center [86, 170] width 153 height 20
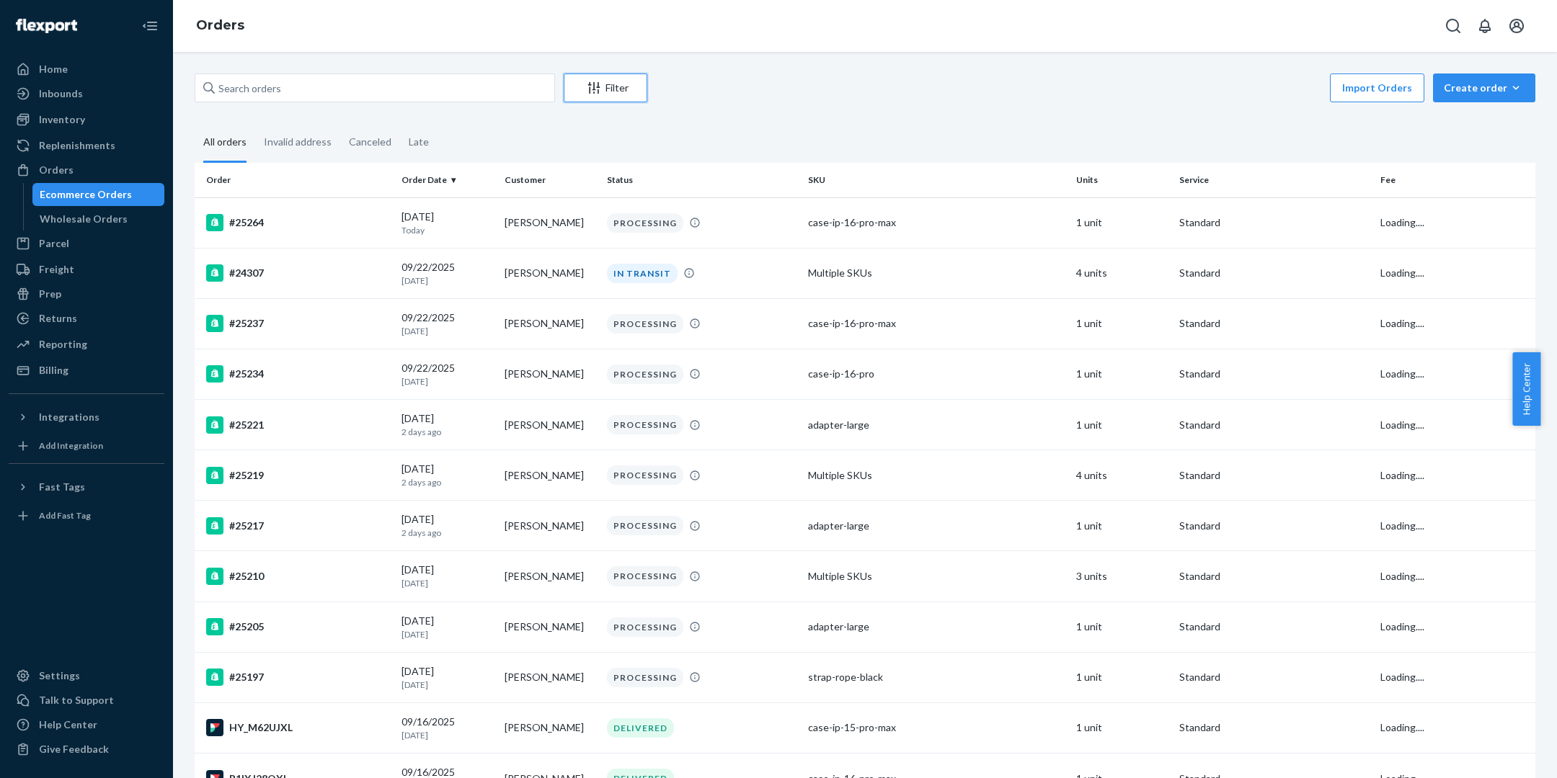
click at [628, 83] on div "Filter" at bounding box center [605, 88] width 82 height 14
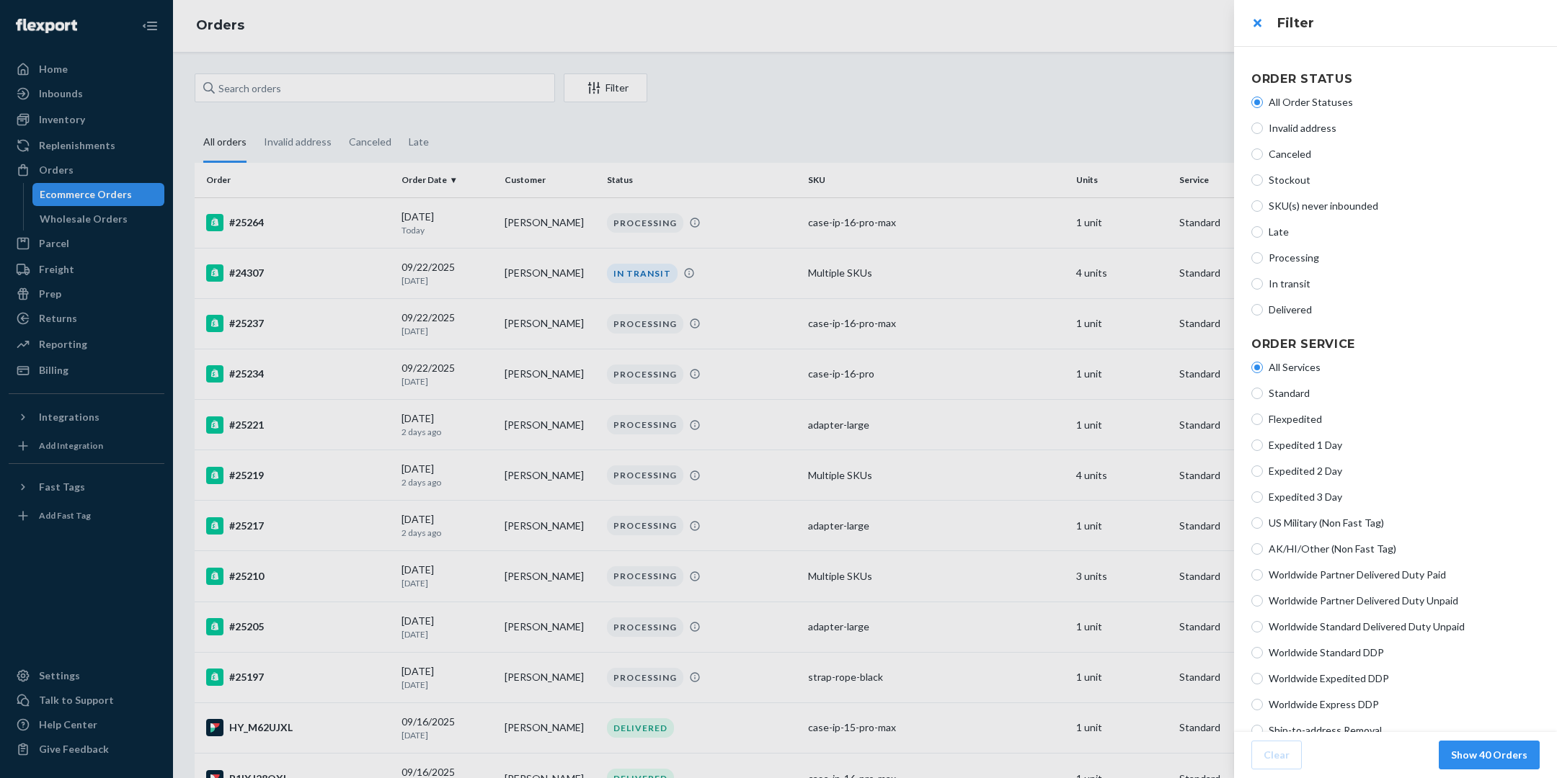
click at [1300, 261] on span "Processing" at bounding box center [1404, 258] width 271 height 14
click at [1263, 261] on input "Processing" at bounding box center [1257, 258] width 12 height 12
radio input "true"
radio input "false"
click at [1506, 752] on button "Show 17 Orders" at bounding box center [1489, 755] width 101 height 29
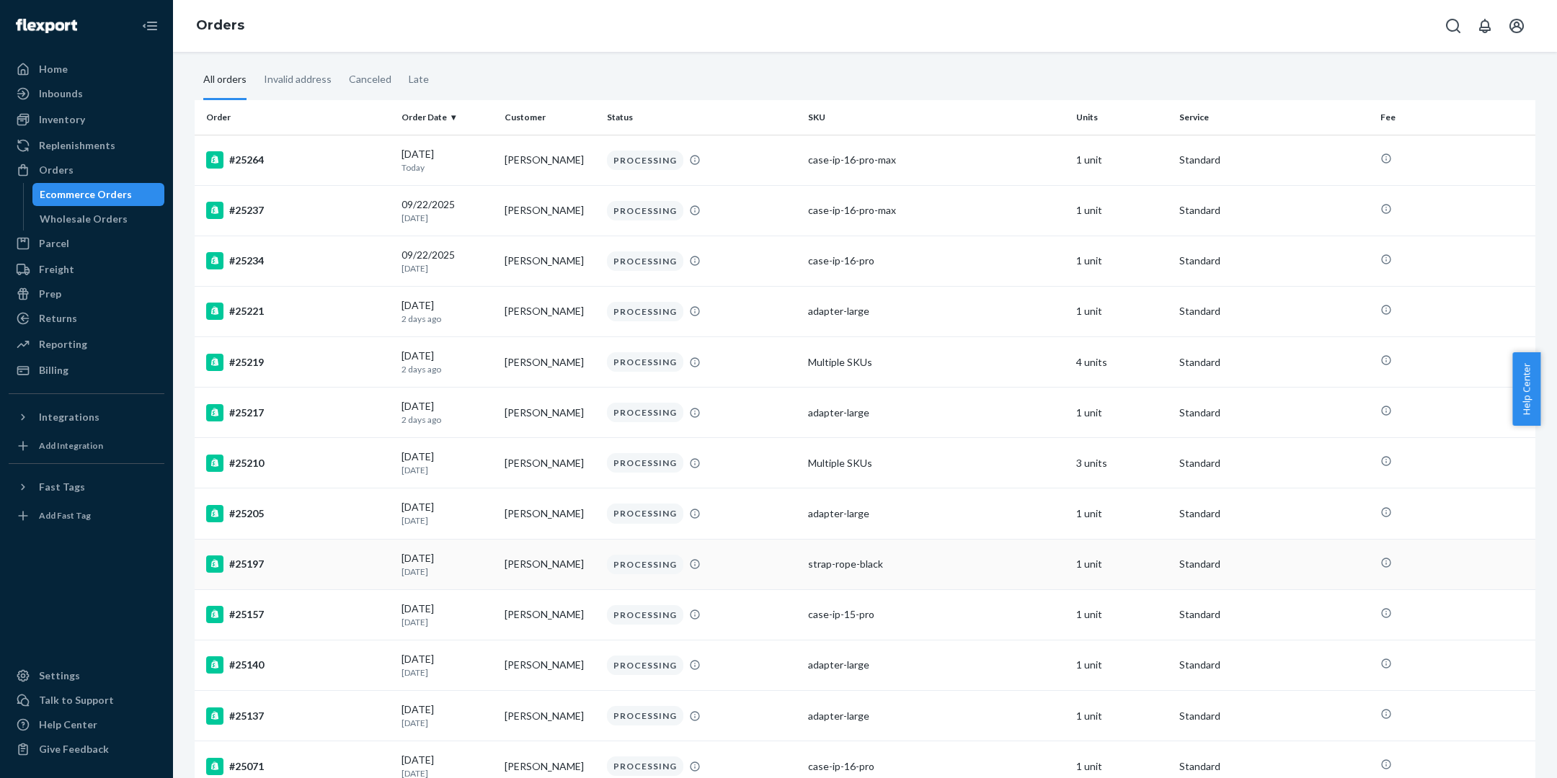
scroll to position [370, 0]
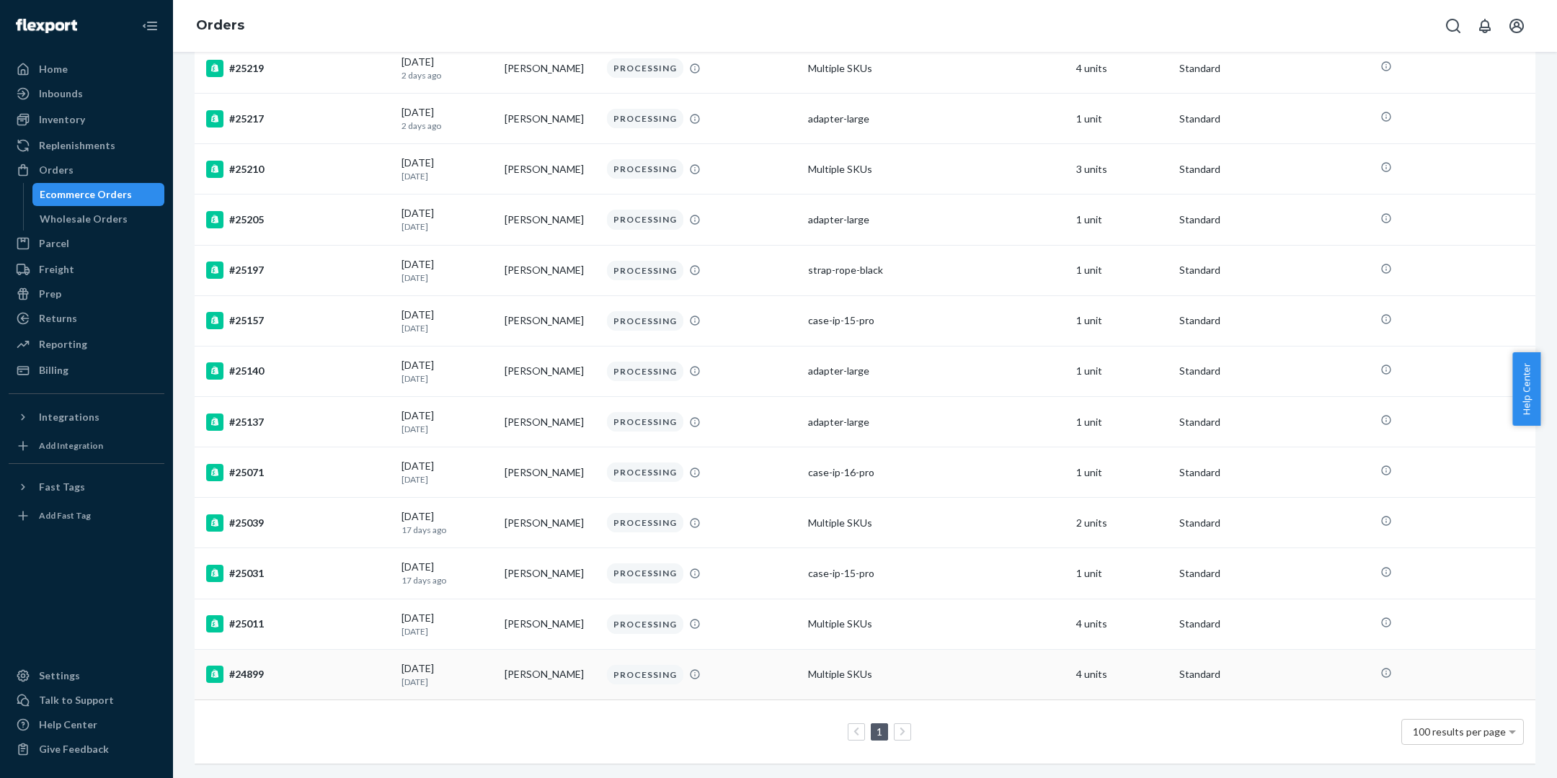
click at [990, 654] on td "Multiple SKUs" at bounding box center [936, 674] width 268 height 50
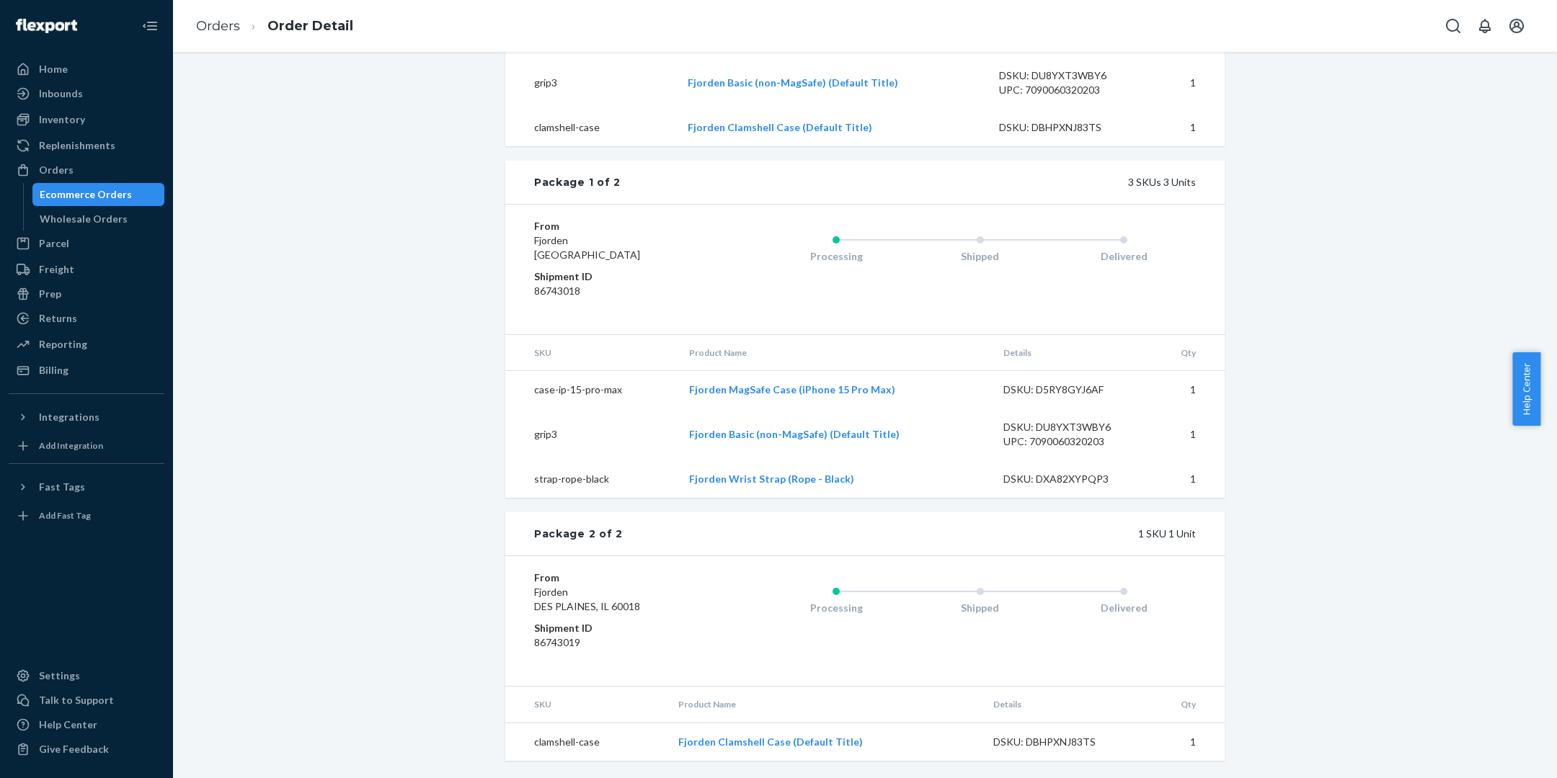
scroll to position [661, 0]
click at [481, 636] on div "Shopify Order # #24899 • Standard Cancel Order Duplicate Order Processing Prepa…" at bounding box center [865, 109] width 1362 height 1340
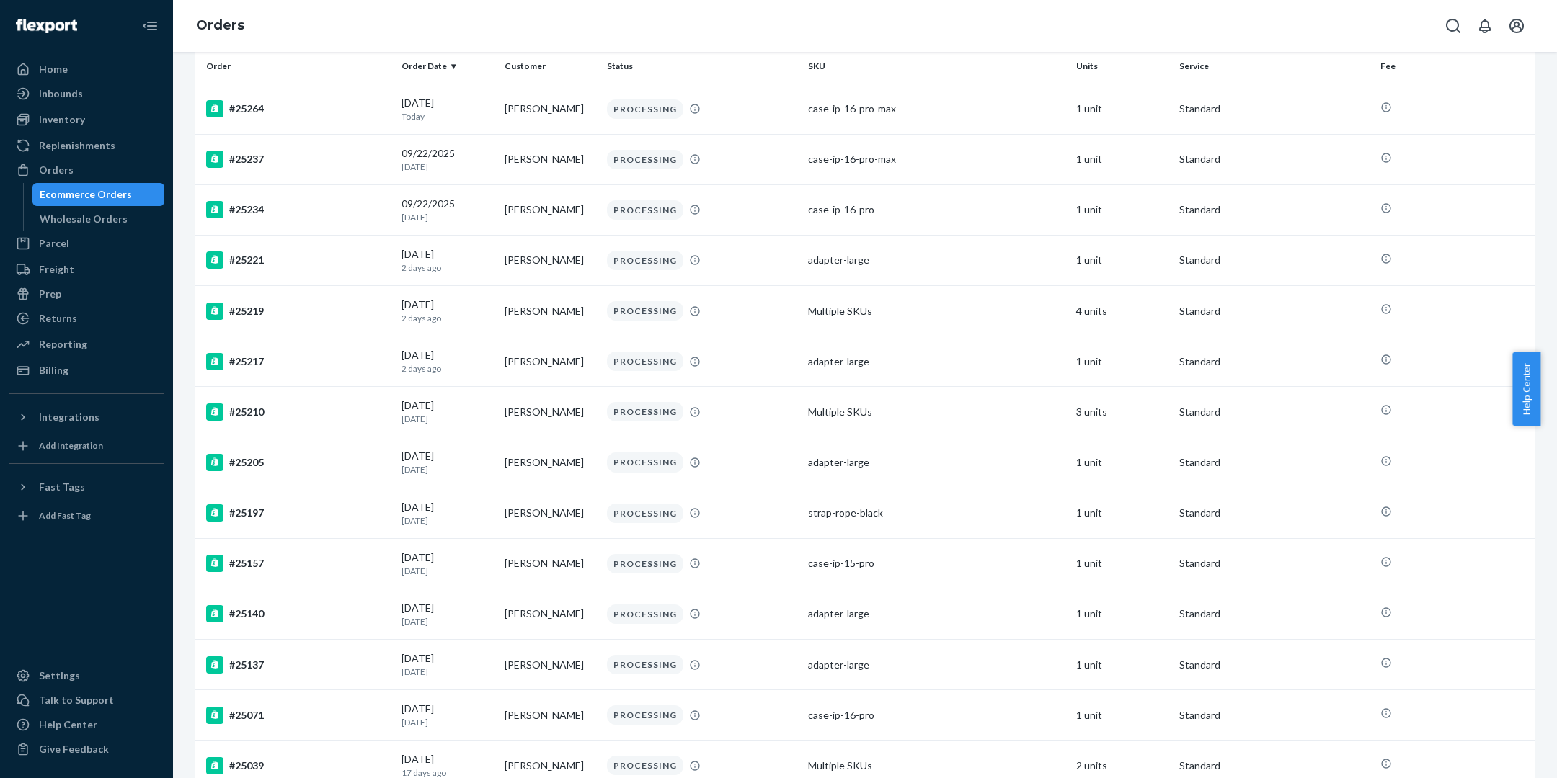
scroll to position [370, 0]
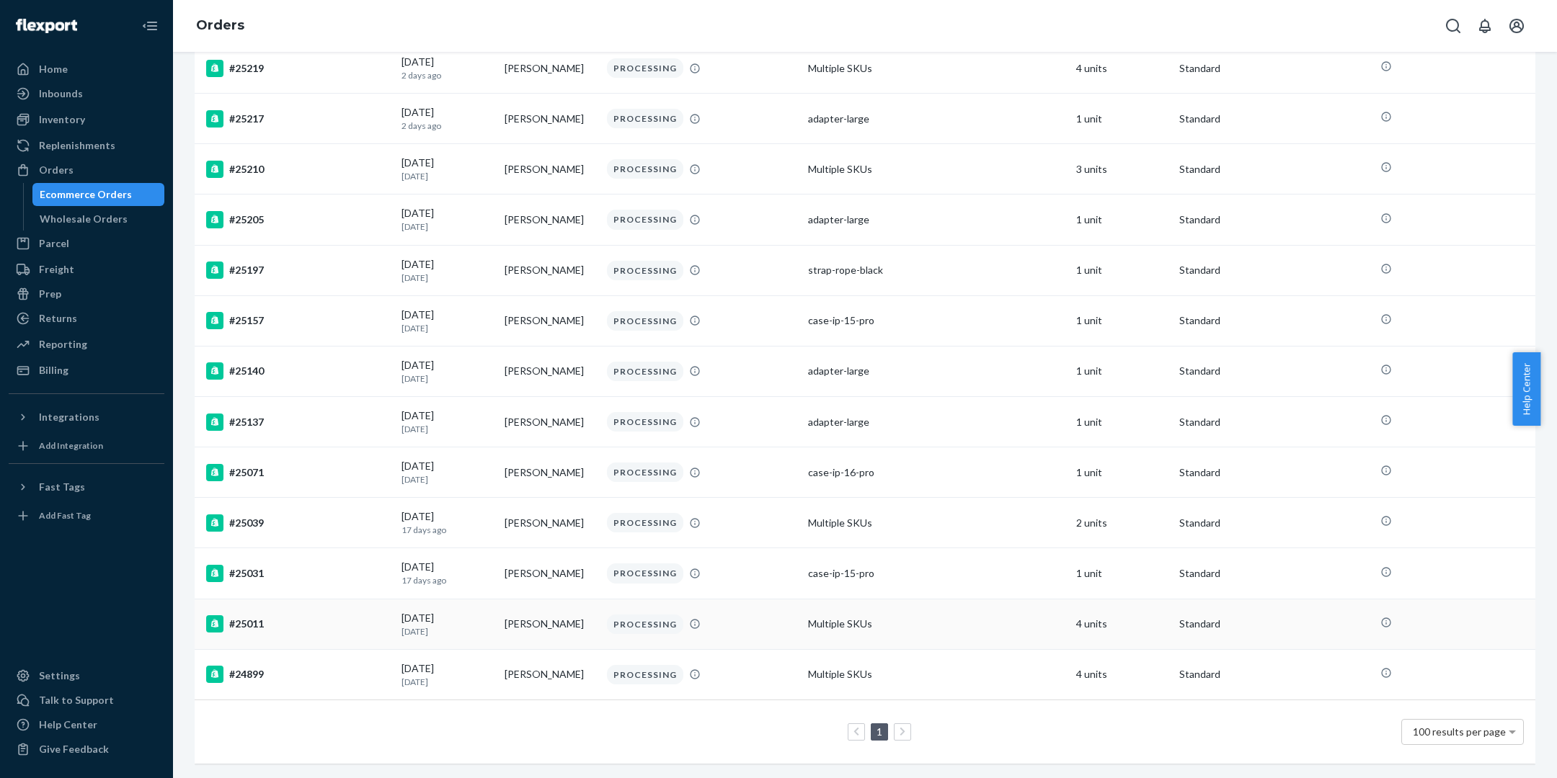
click at [845, 601] on td "Multiple SKUs" at bounding box center [936, 624] width 268 height 50
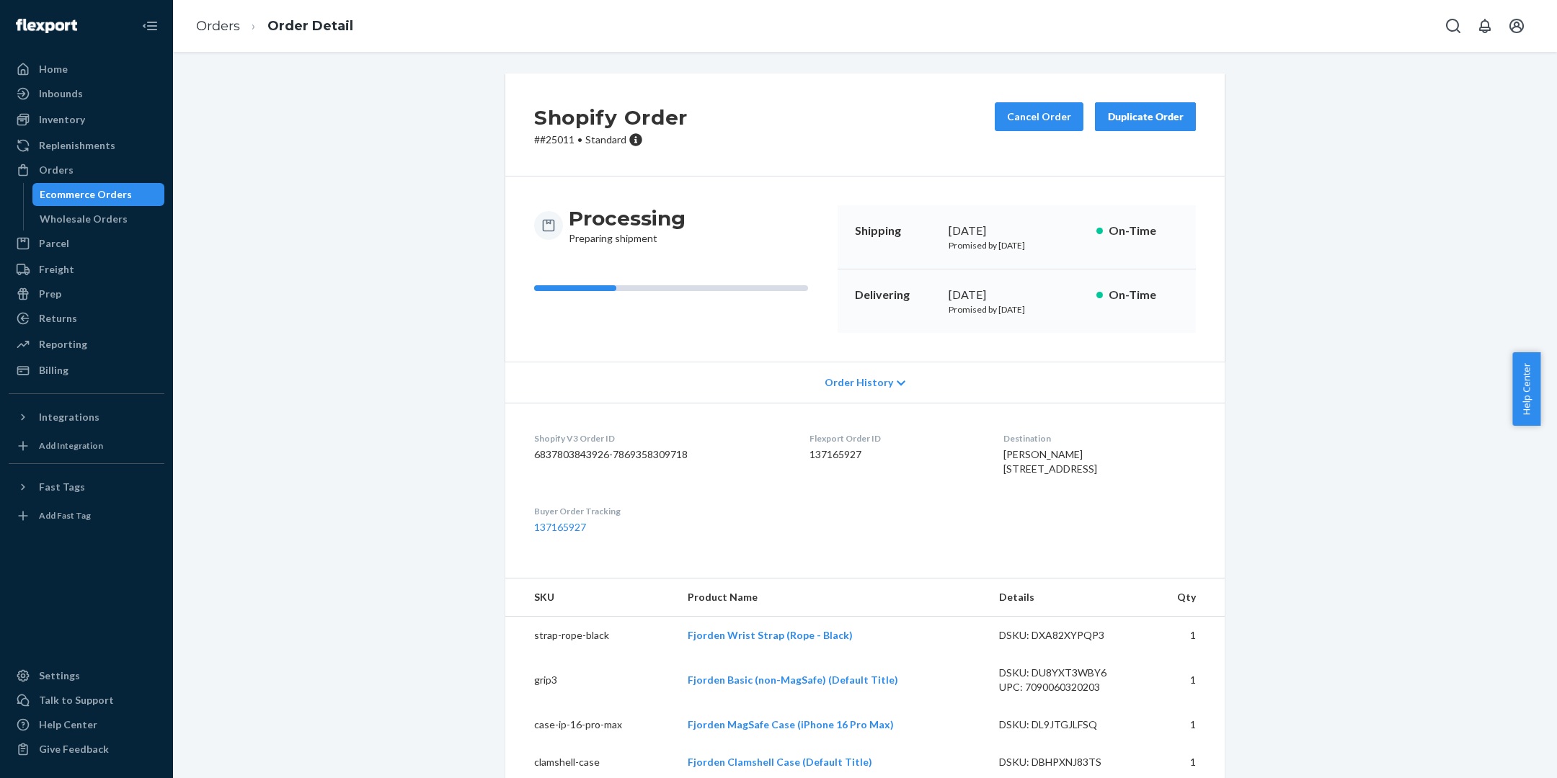
click at [78, 192] on div "Ecommerce Orders" at bounding box center [86, 194] width 92 height 14
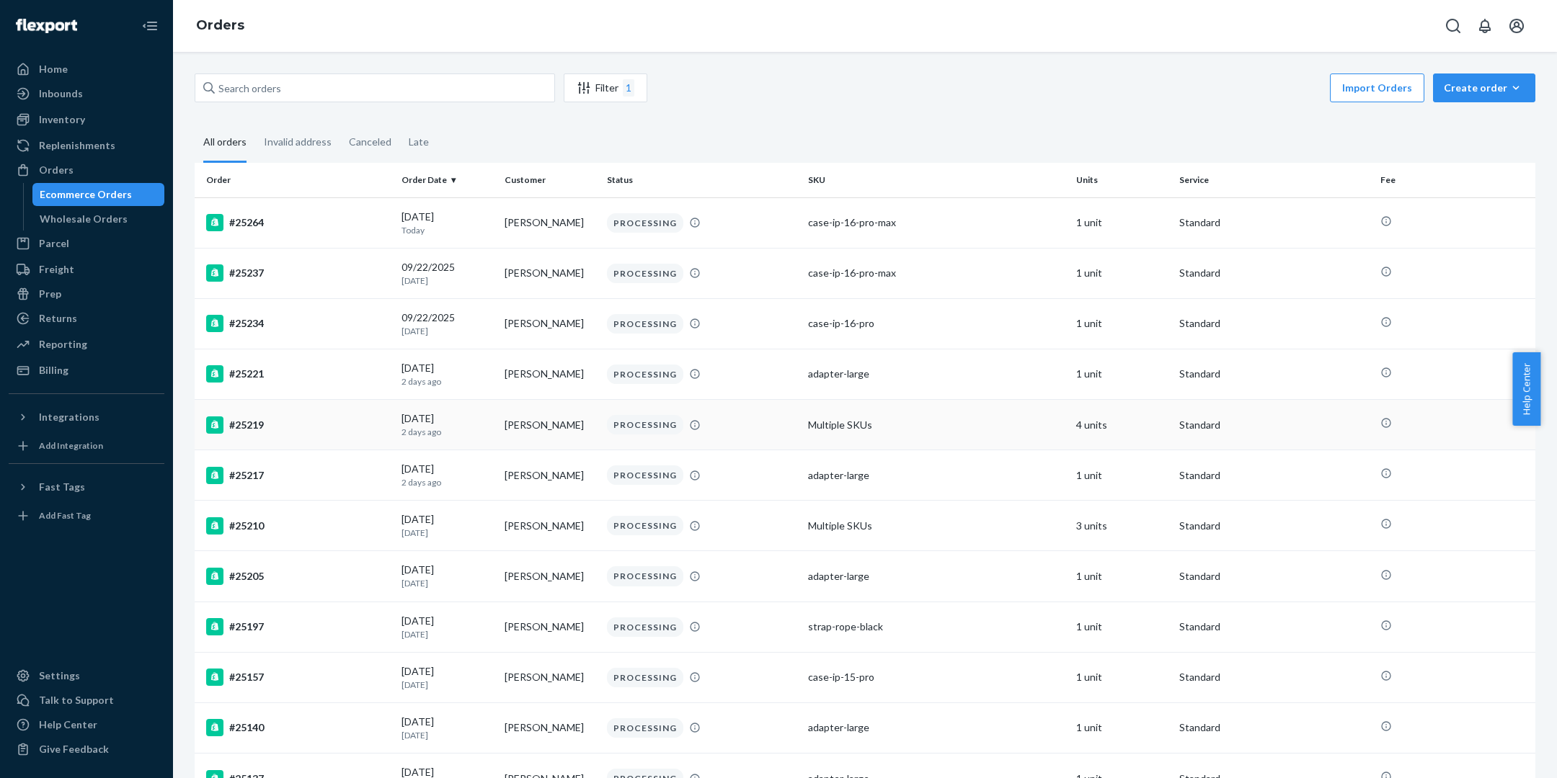
click at [274, 418] on div "#25219" at bounding box center [298, 425] width 184 height 17
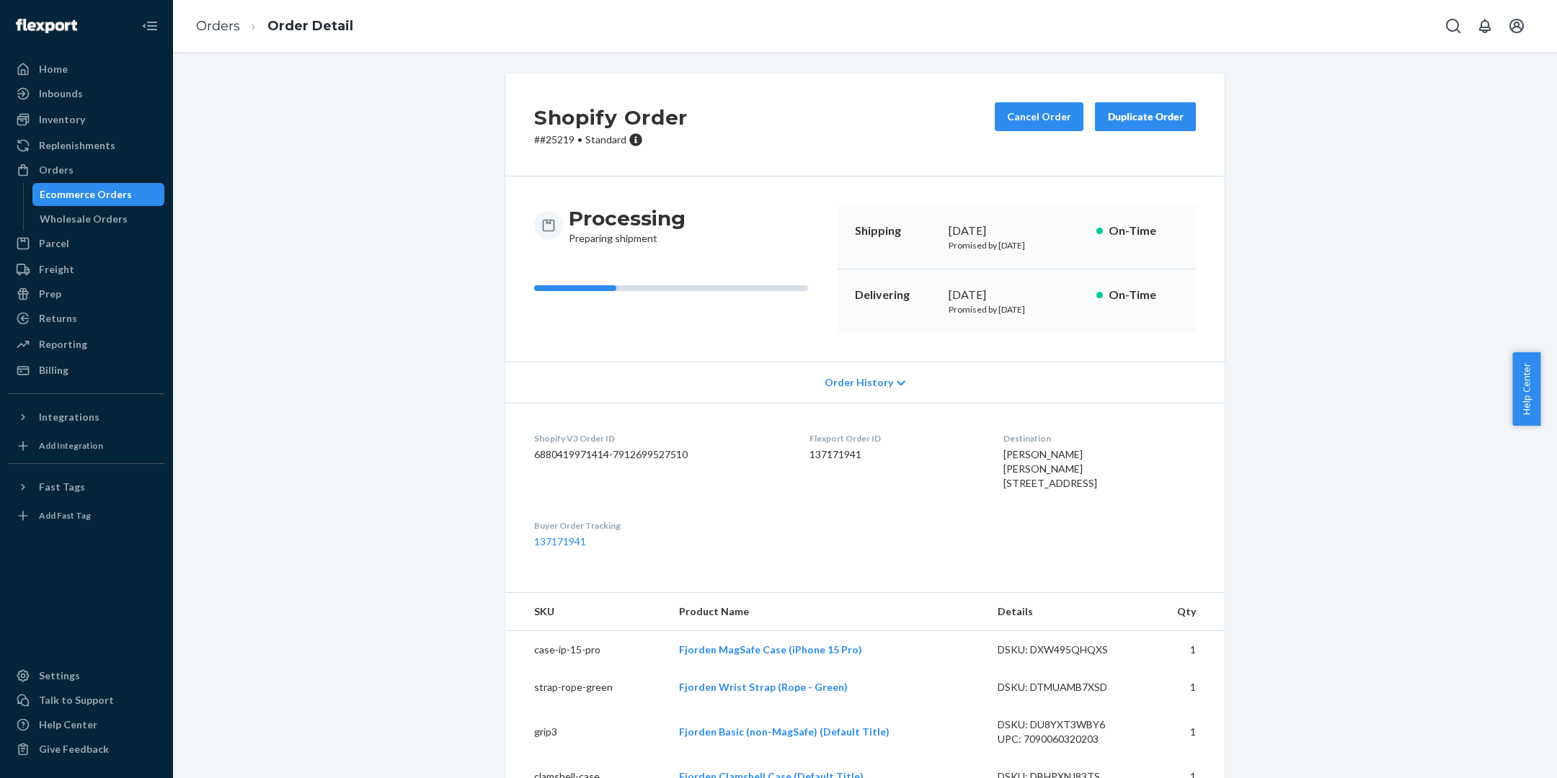
click at [135, 187] on div "Ecommerce Orders" at bounding box center [99, 195] width 130 height 20
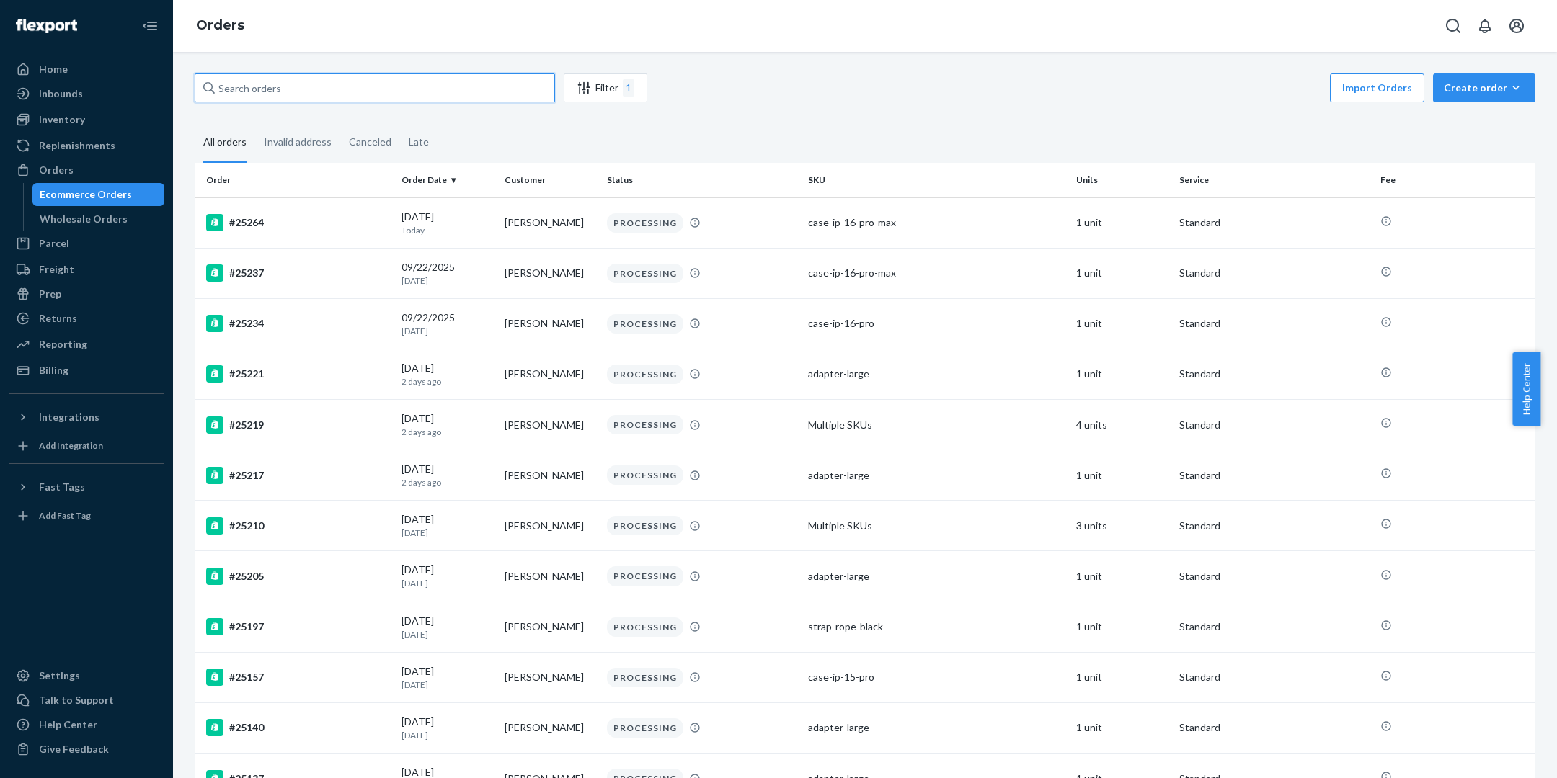
click at [388, 92] on input "text" at bounding box center [375, 88] width 360 height 29
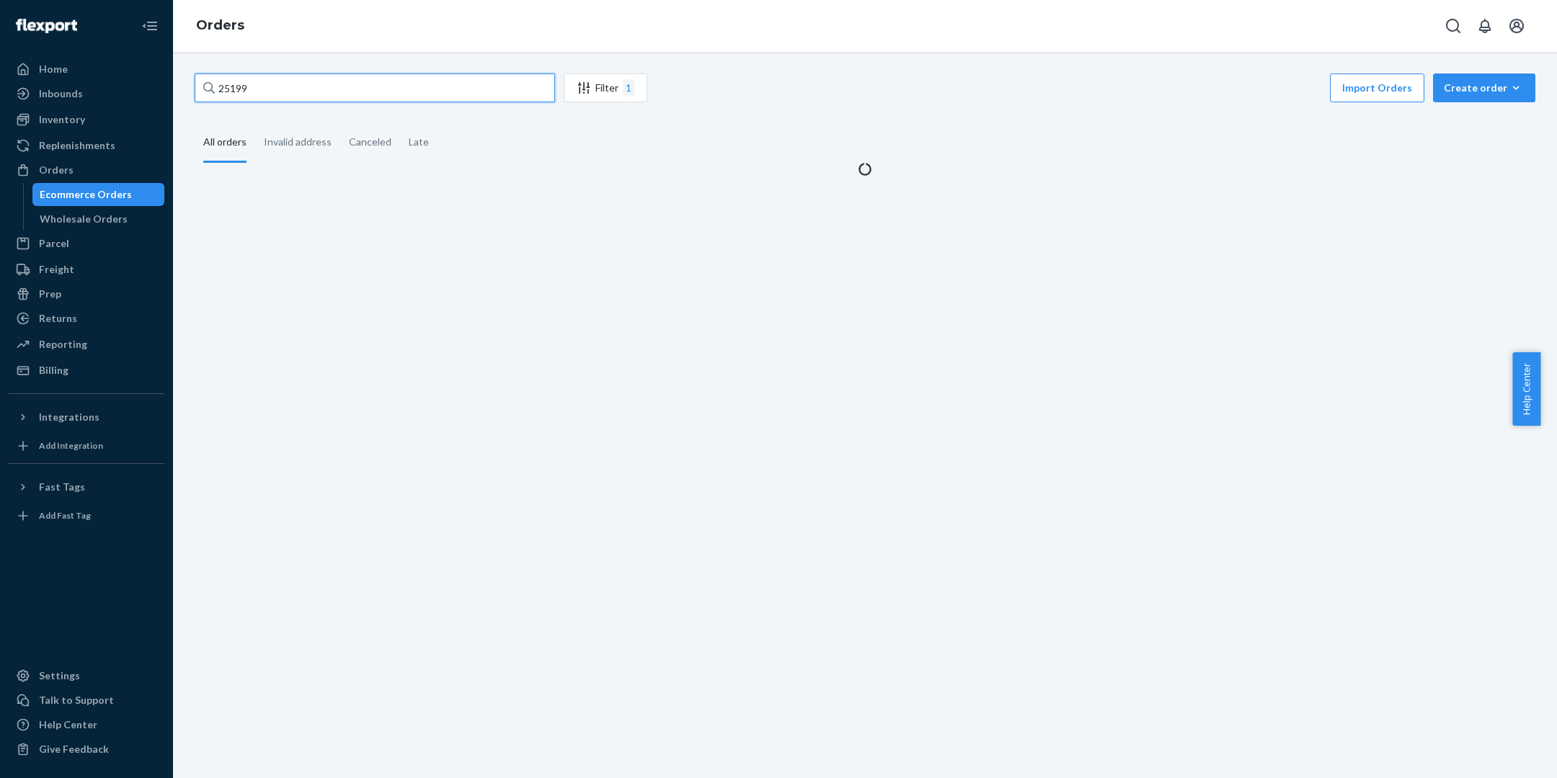
type input "25199"
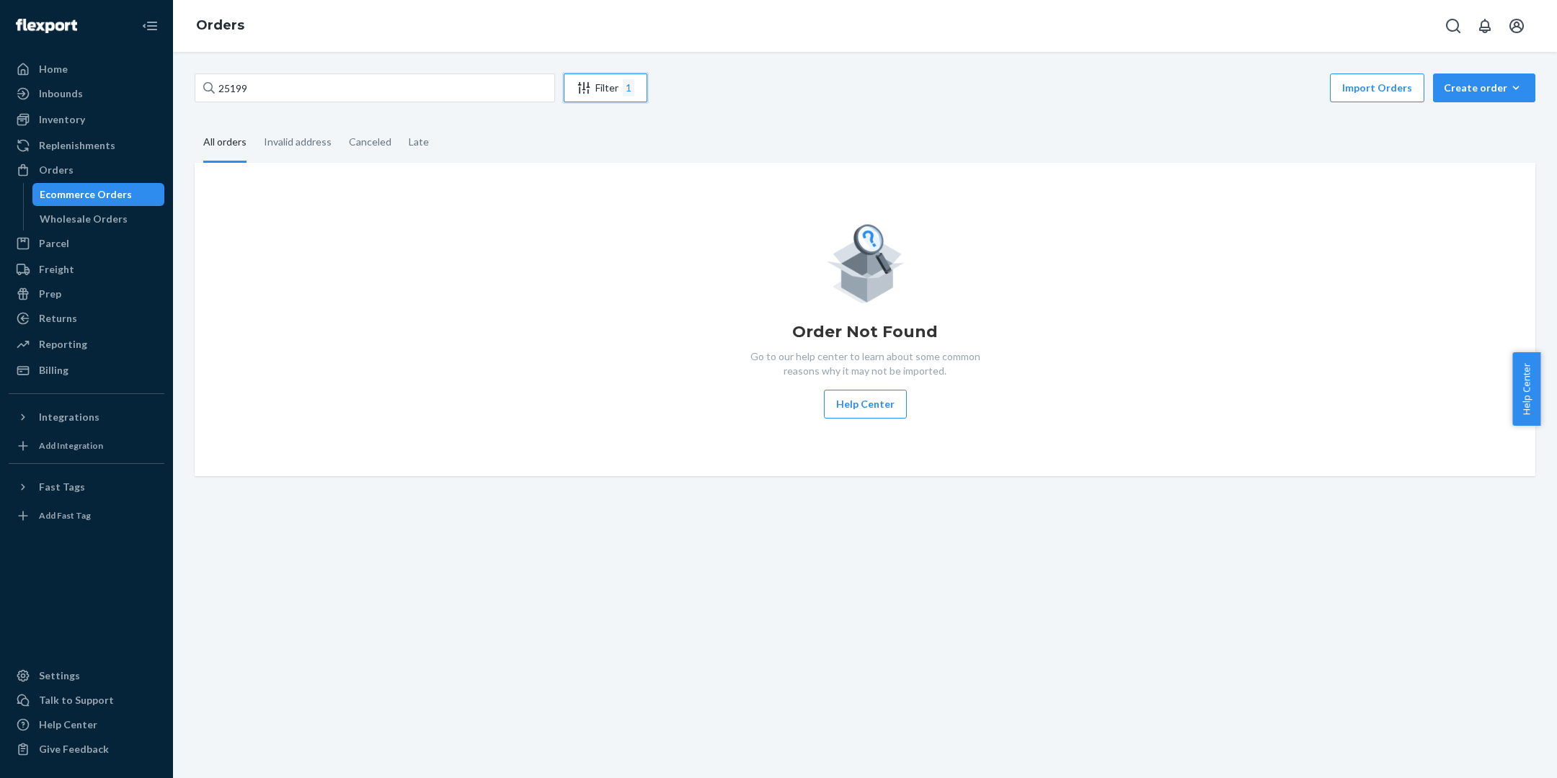
click at [617, 89] on div "Filter 1" at bounding box center [605, 87] width 82 height 17
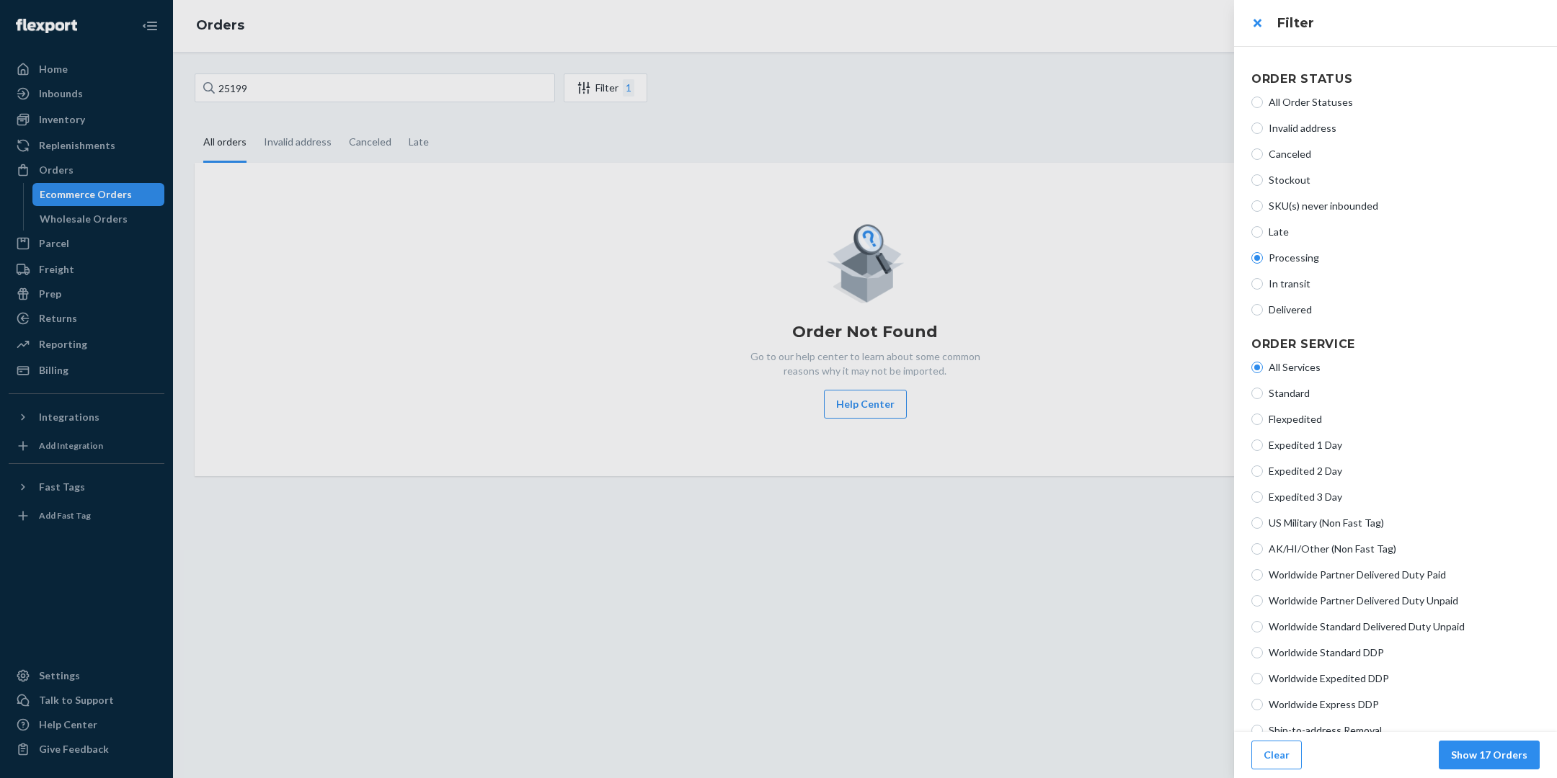
click at [1277, 100] on span "All Order Statuses" at bounding box center [1404, 102] width 271 height 14
click at [1263, 100] on input "All Order Statuses" at bounding box center [1257, 103] width 12 height 12
radio input "true"
radio input "false"
click at [1529, 750] on button "Show 17 Orders" at bounding box center [1489, 755] width 101 height 29
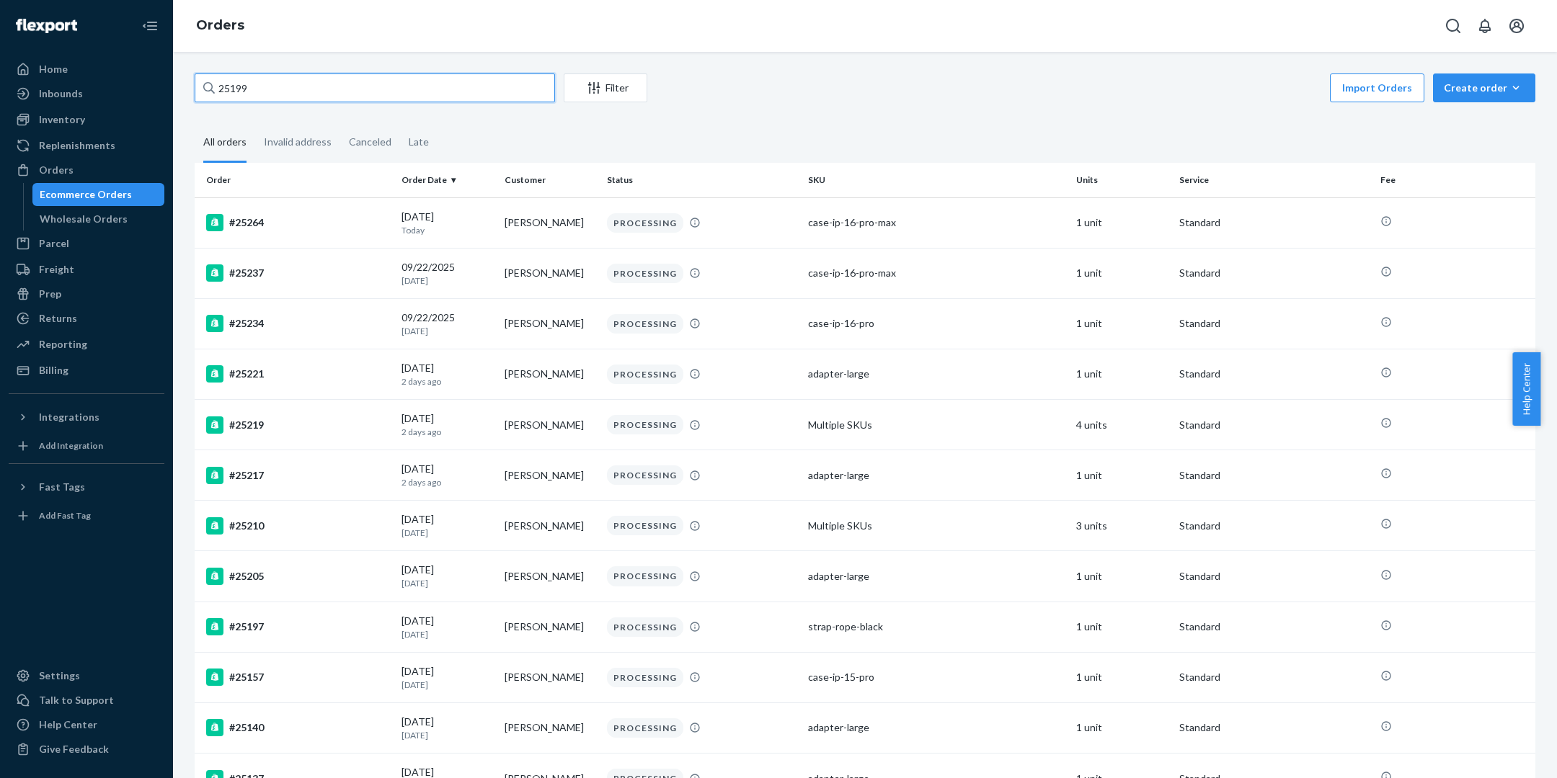
click at [386, 89] on input "25199" at bounding box center [375, 88] width 360 height 29
click at [423, 89] on input "25199" at bounding box center [375, 88] width 360 height 29
click at [288, 83] on input "25199" at bounding box center [375, 88] width 360 height 29
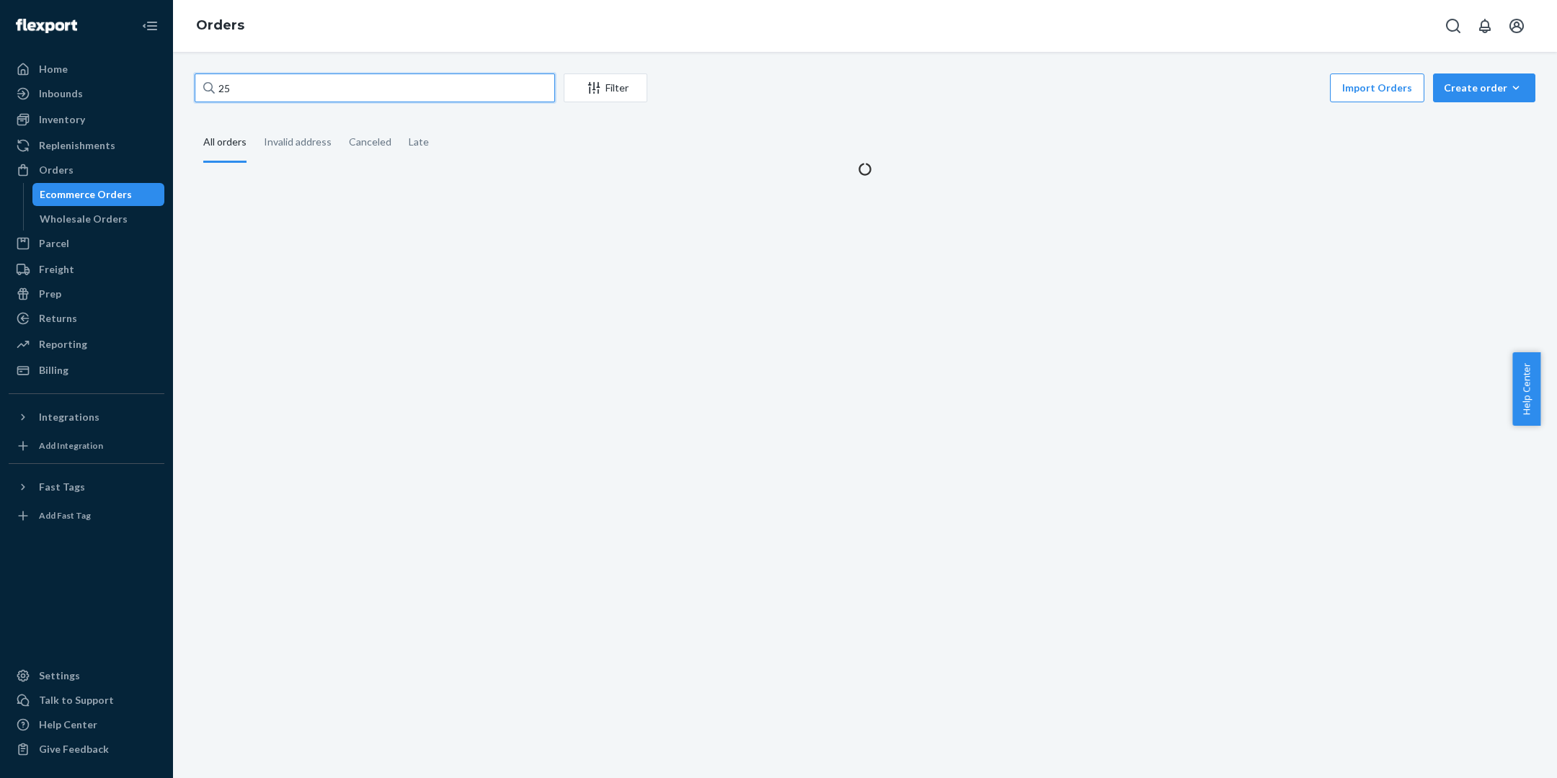
type input "2"
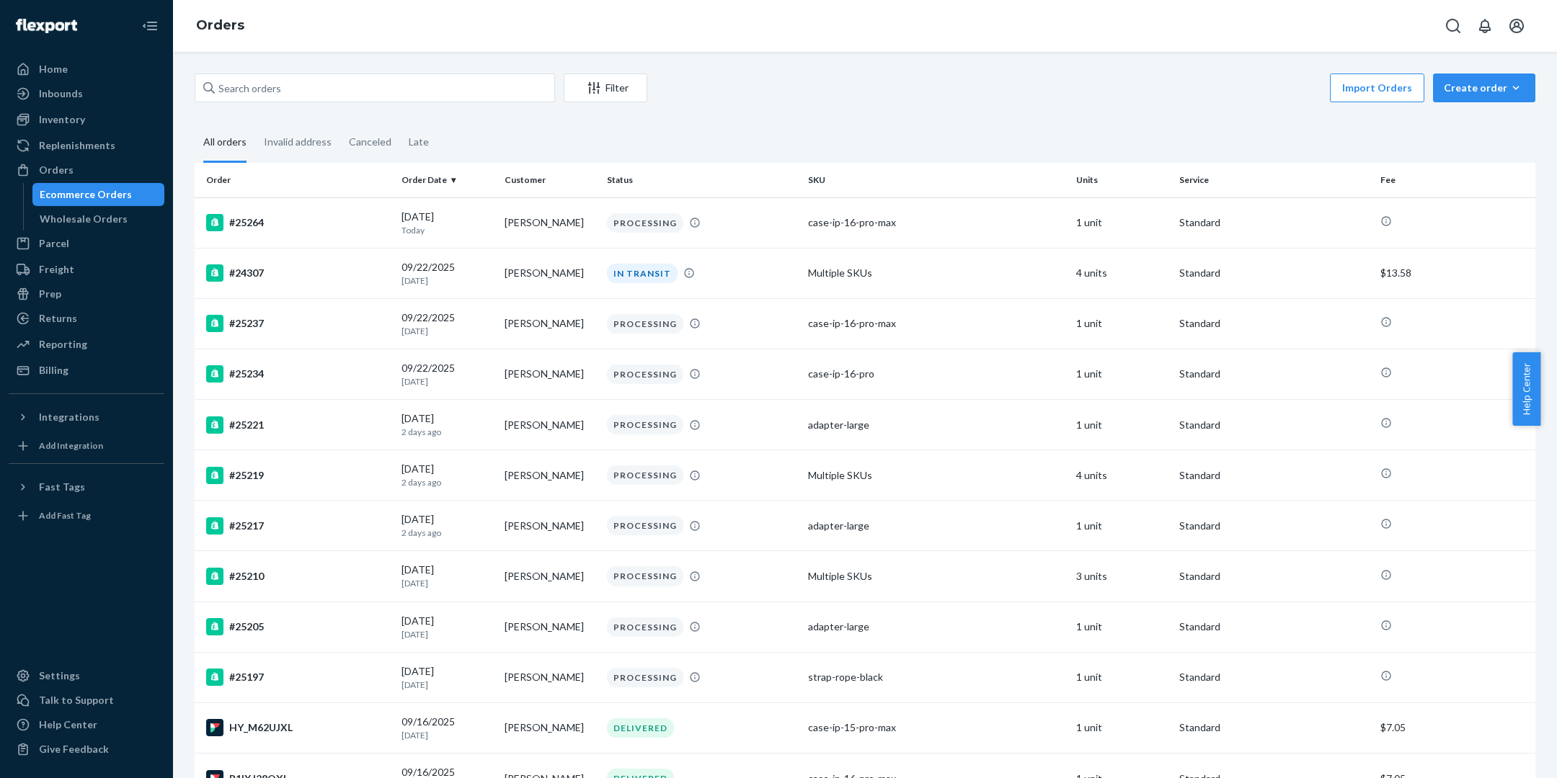
click at [272, 72] on div "Filter Import Orders Create order Ecommerce order Removal order All orders Inva…" at bounding box center [865, 415] width 1384 height 727
click at [270, 87] on input "text" at bounding box center [375, 88] width 360 height 29
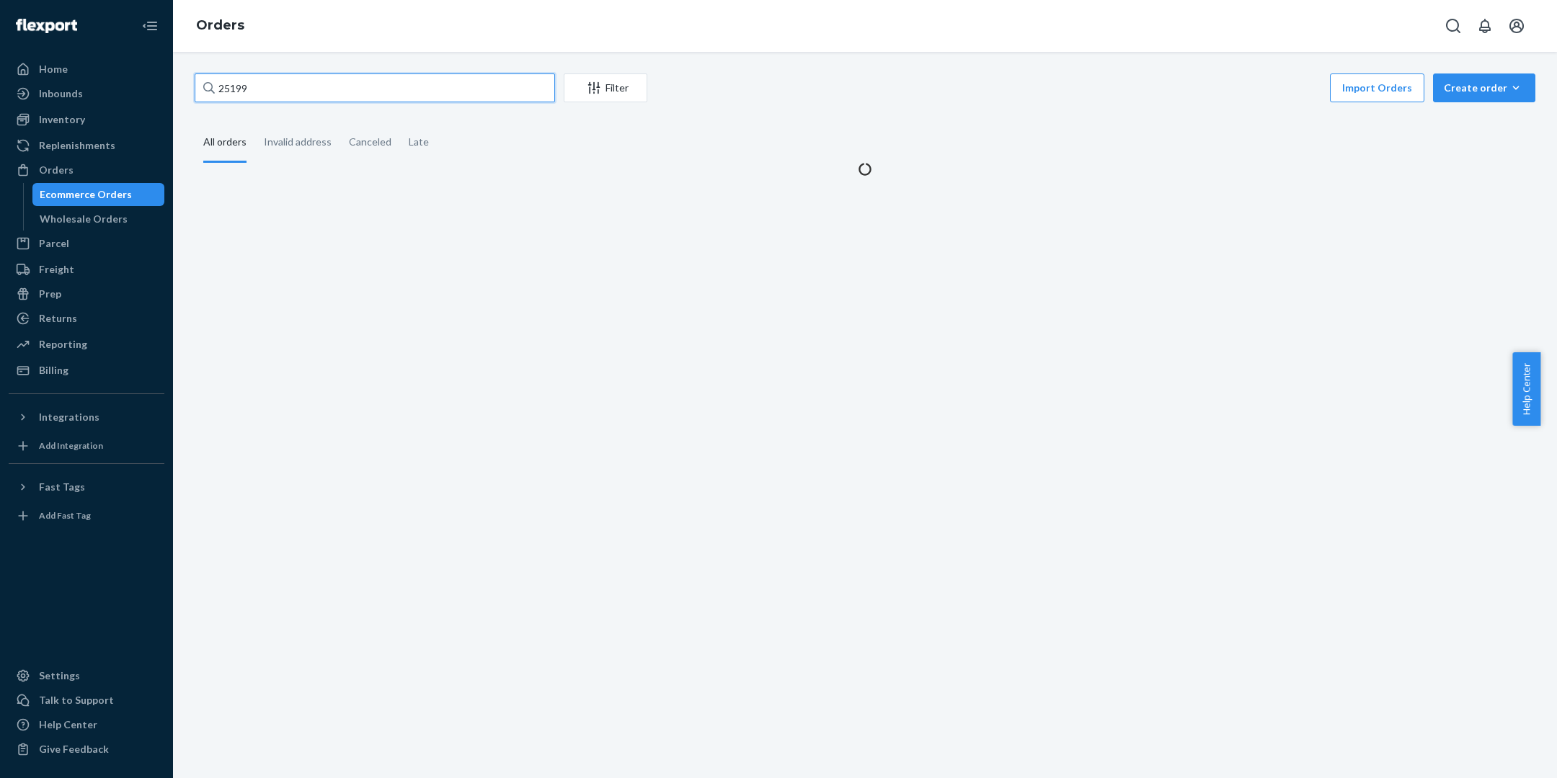
type input "25199"
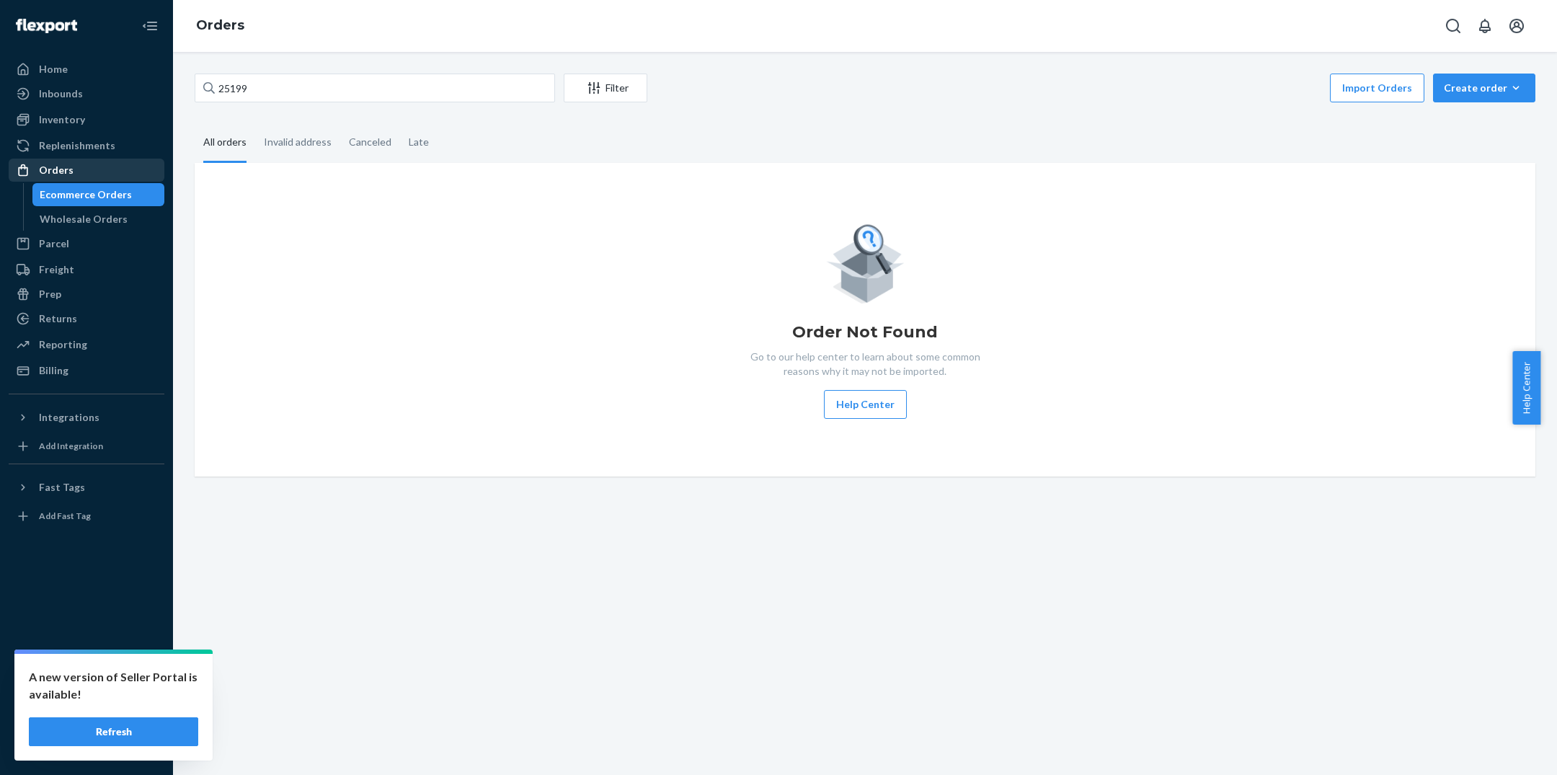
click at [120, 174] on div "Orders" at bounding box center [86, 170] width 153 height 20
click at [143, 104] on link "Inbounds" at bounding box center [87, 93] width 156 height 23
